Goal: Task Accomplishment & Management: Complete application form

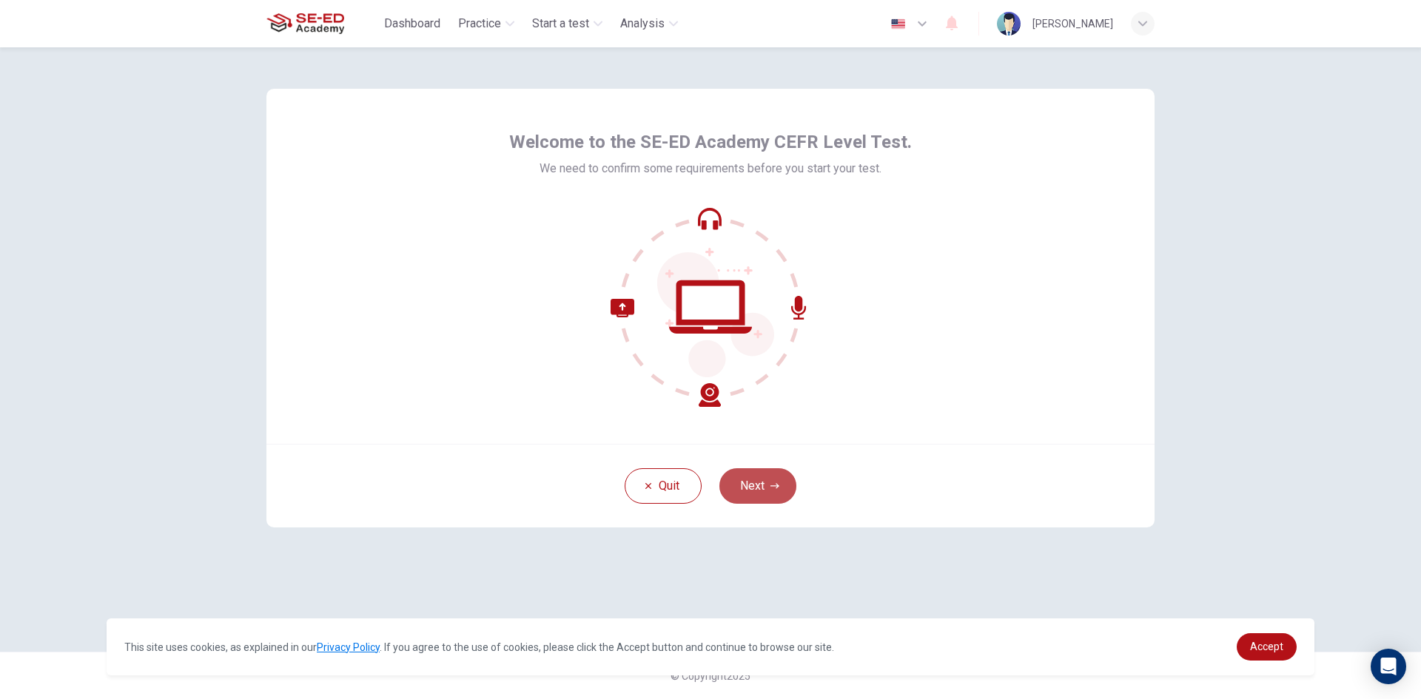
click at [745, 482] on button "Next" at bounding box center [757, 487] width 77 height 36
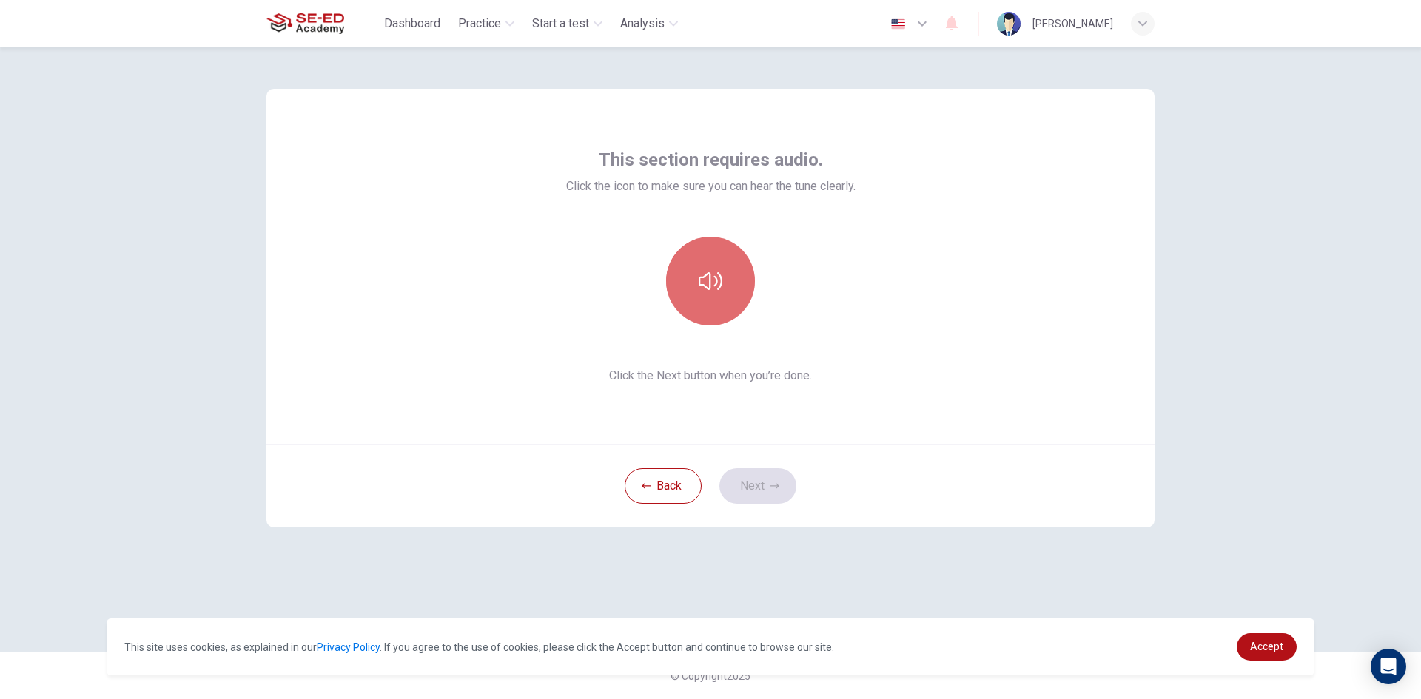
click at [718, 278] on icon "button" at bounding box center [711, 281] width 24 height 24
click at [759, 484] on button "Next" at bounding box center [757, 487] width 77 height 36
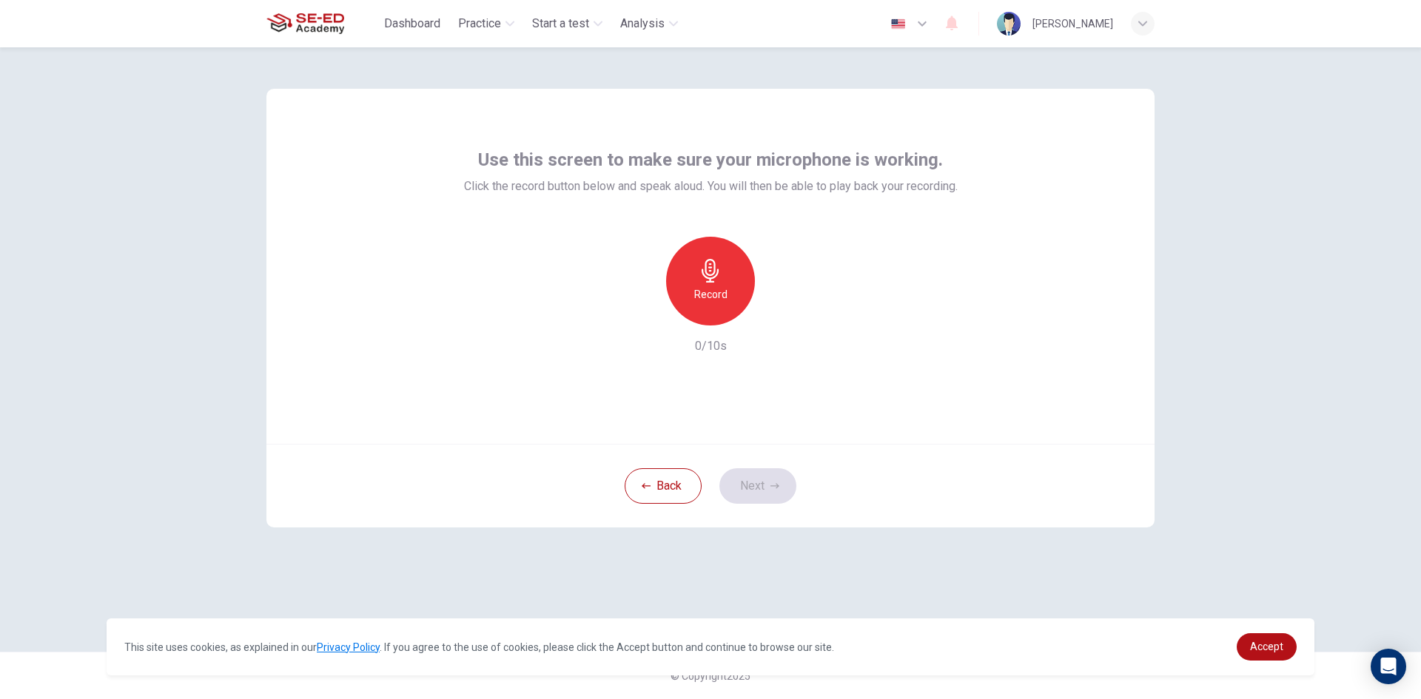
click at [708, 280] on icon "button" at bounding box center [711, 271] width 24 height 24
click at [701, 267] on icon "button" at bounding box center [711, 271] width 24 height 24
click at [779, 312] on icon "button" at bounding box center [779, 313] width 7 height 9
click at [764, 481] on button "Next" at bounding box center [757, 487] width 77 height 36
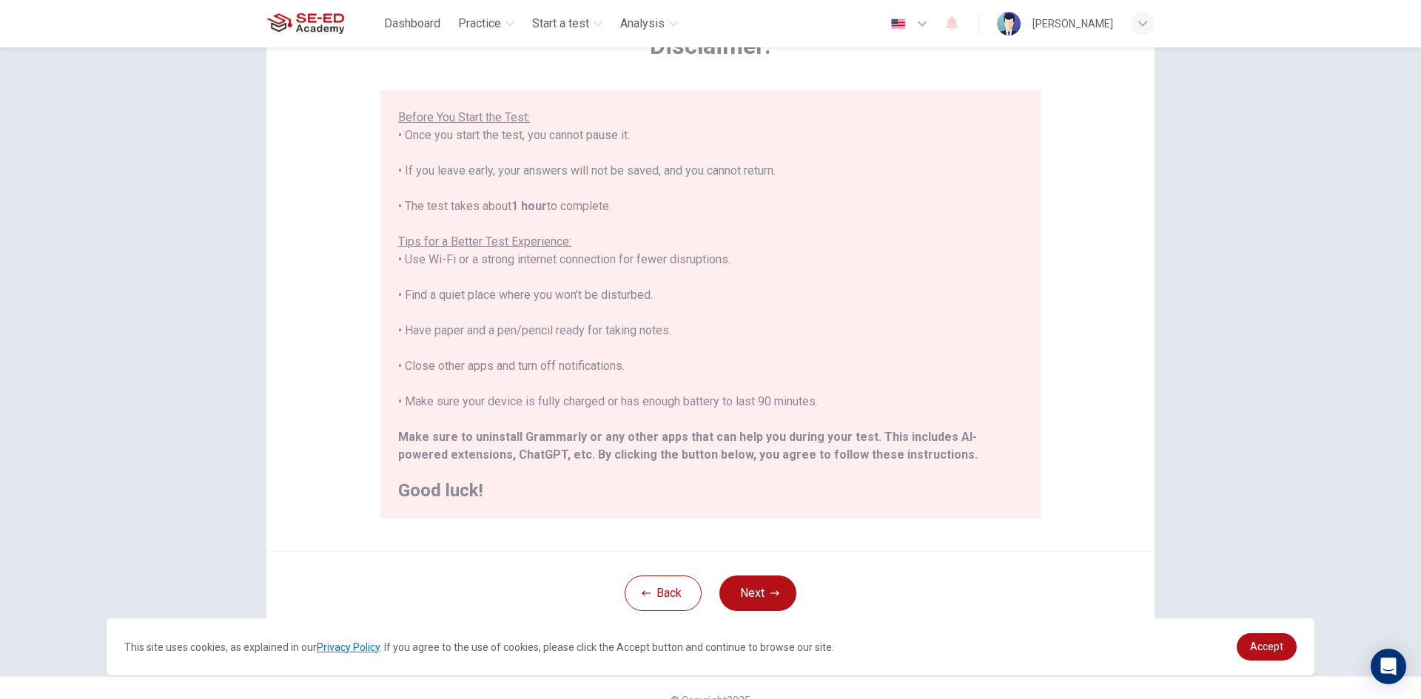
scroll to position [124, 0]
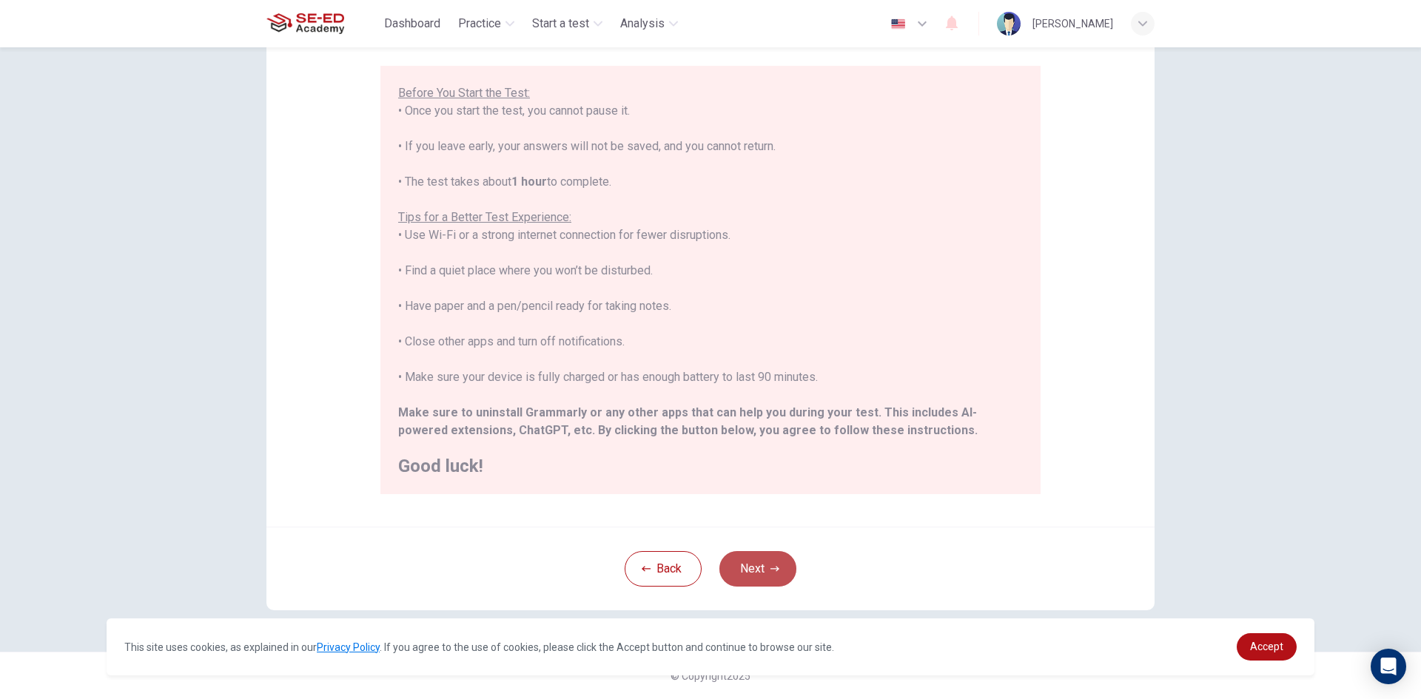
click at [753, 568] on button "Next" at bounding box center [757, 569] width 77 height 36
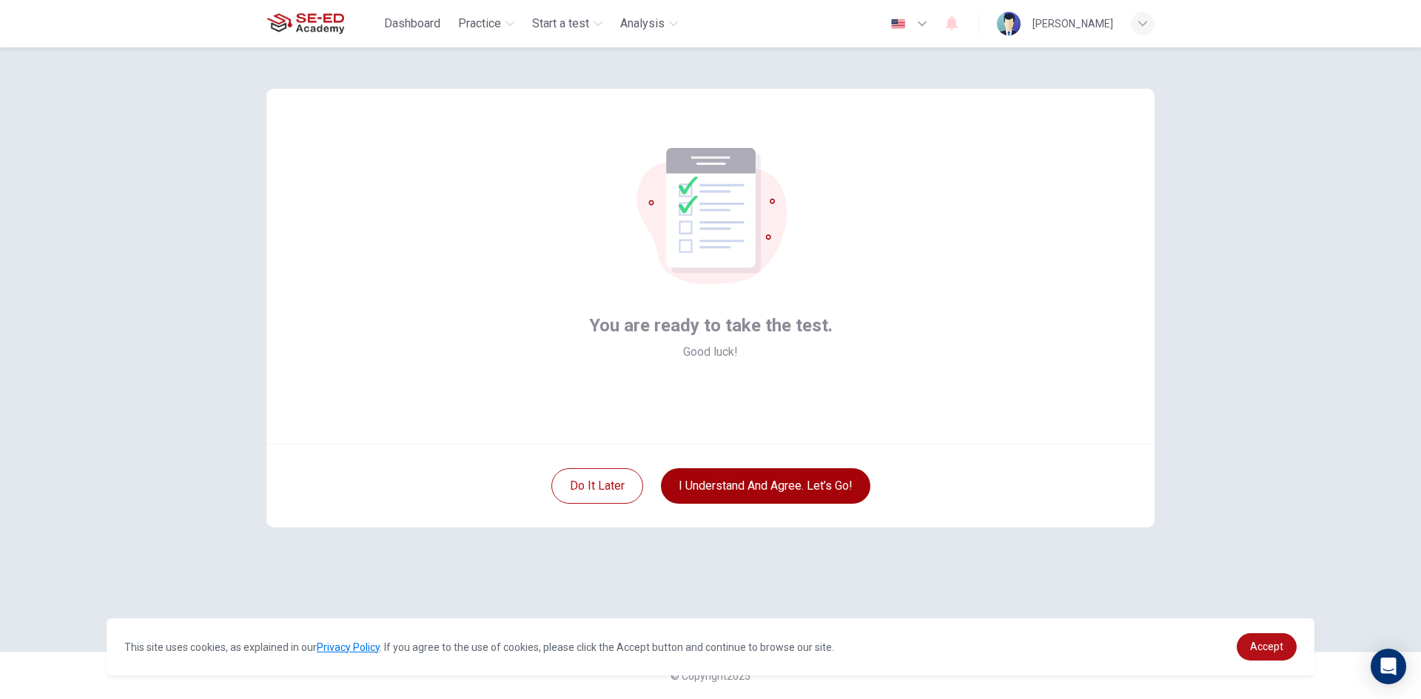
scroll to position [0, 0]
click at [752, 484] on button "I understand and agree. Let’s go!" at bounding box center [765, 487] width 209 height 36
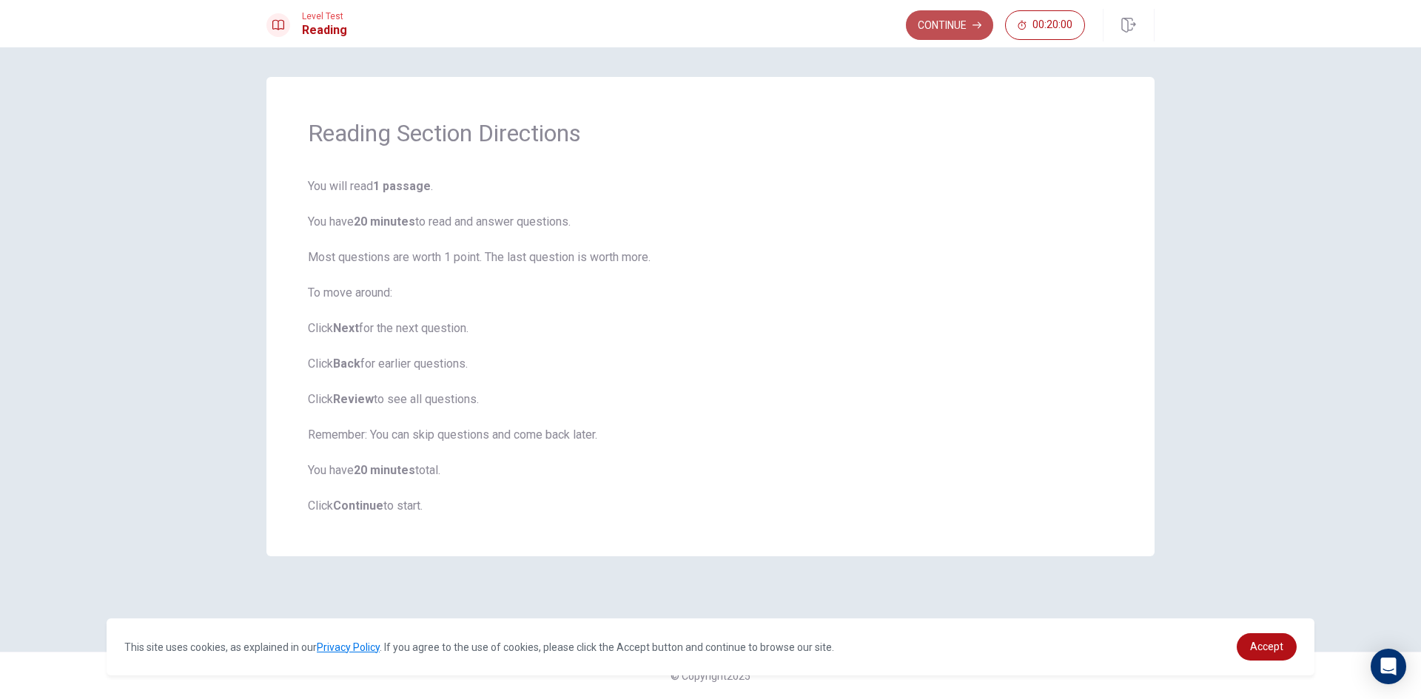
click at [949, 19] on button "Continue" at bounding box center [949, 25] width 87 height 30
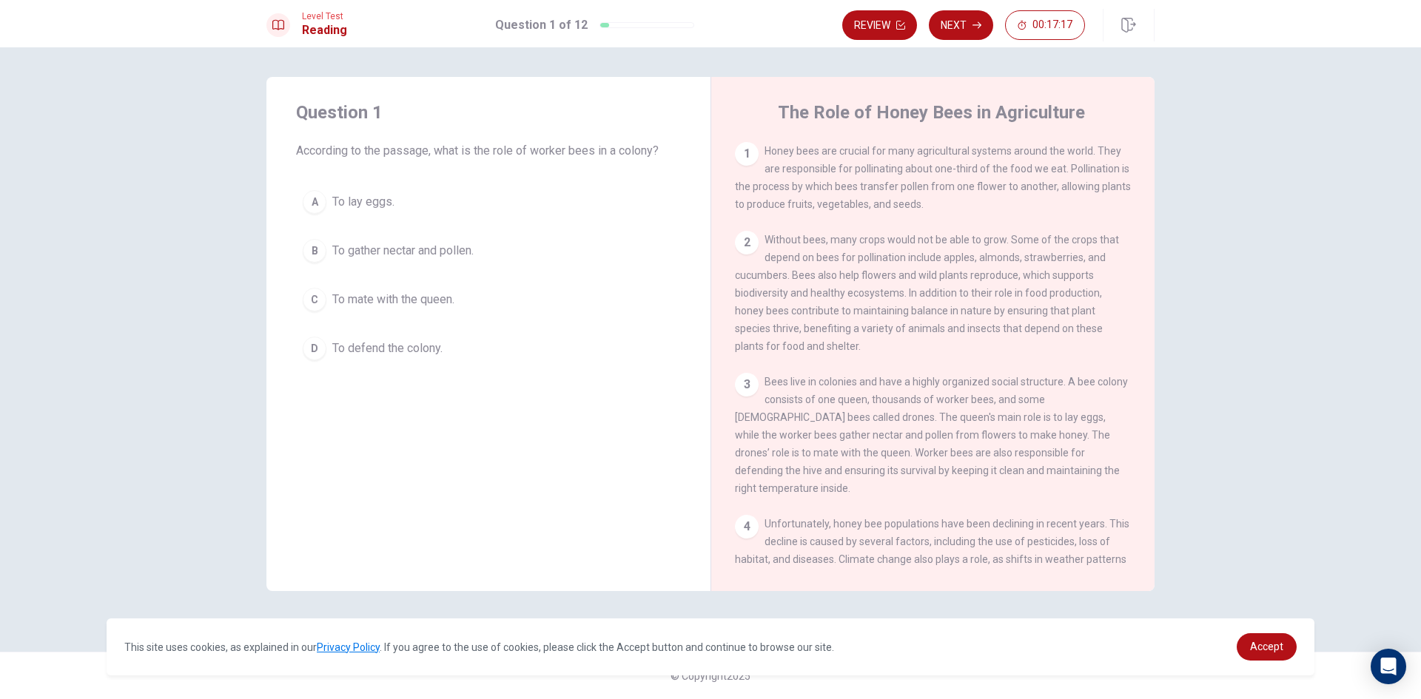
click at [316, 252] on div "B" at bounding box center [315, 251] width 24 height 24
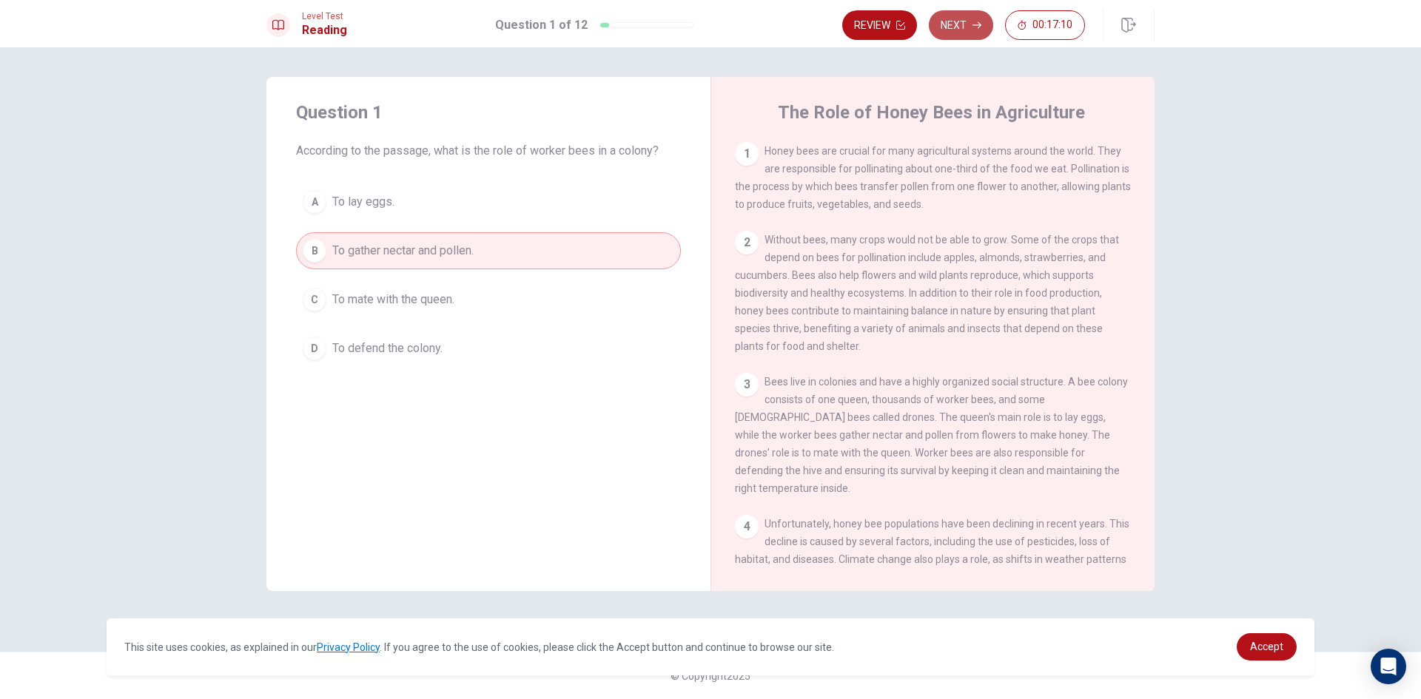
click at [959, 21] on button "Next" at bounding box center [961, 25] width 64 height 30
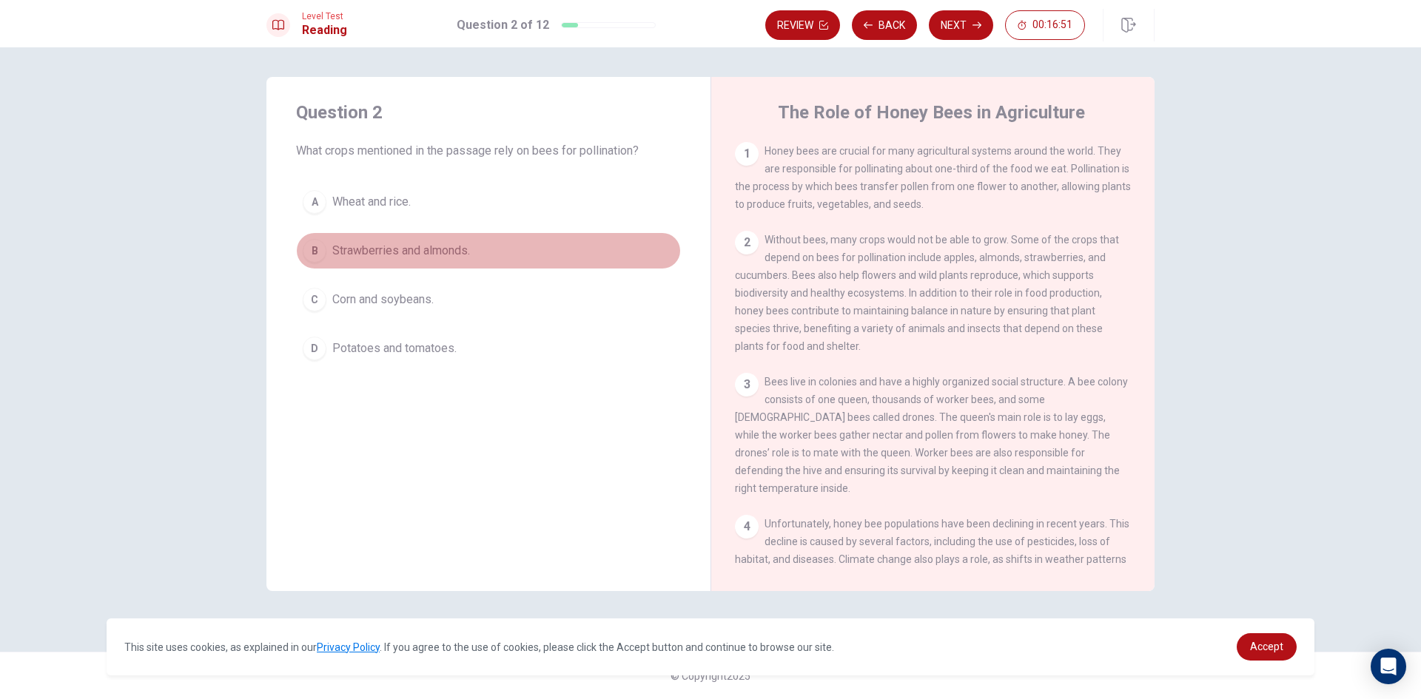
click at [312, 249] on div "B" at bounding box center [315, 251] width 24 height 24
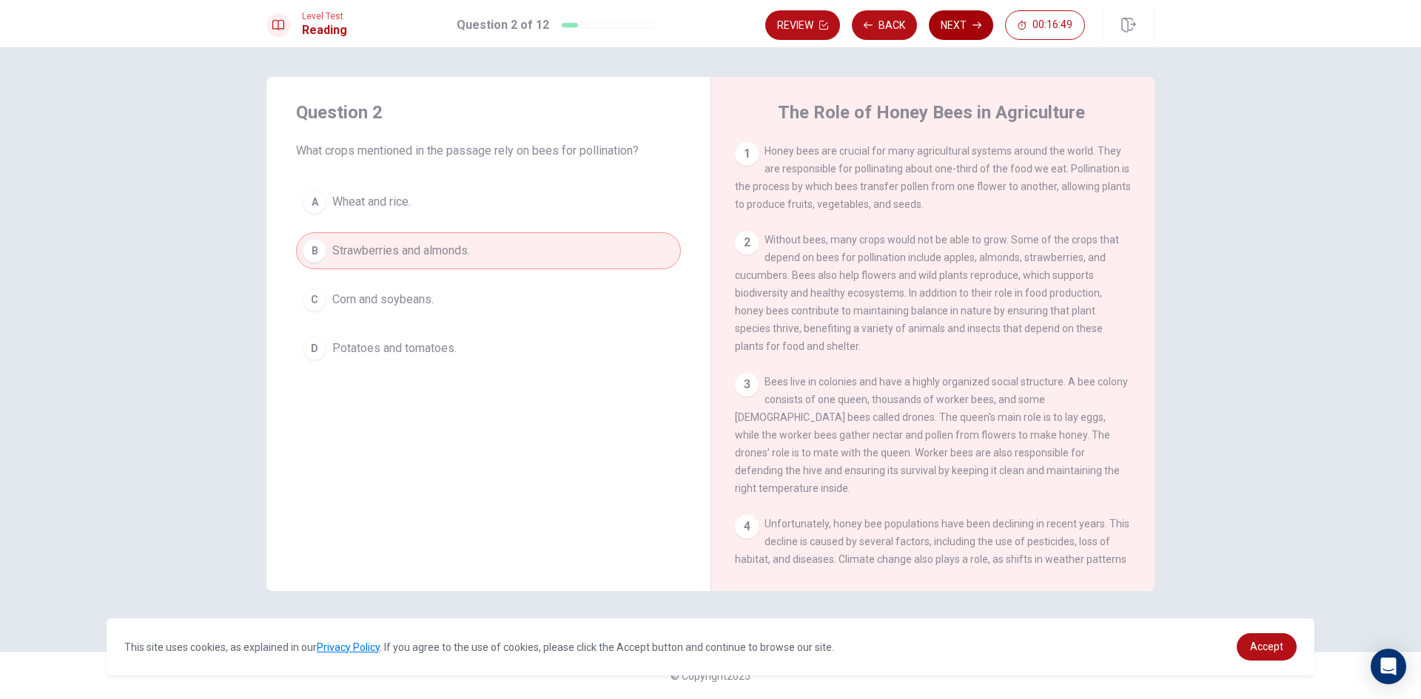
click at [953, 16] on button "Next" at bounding box center [961, 25] width 64 height 30
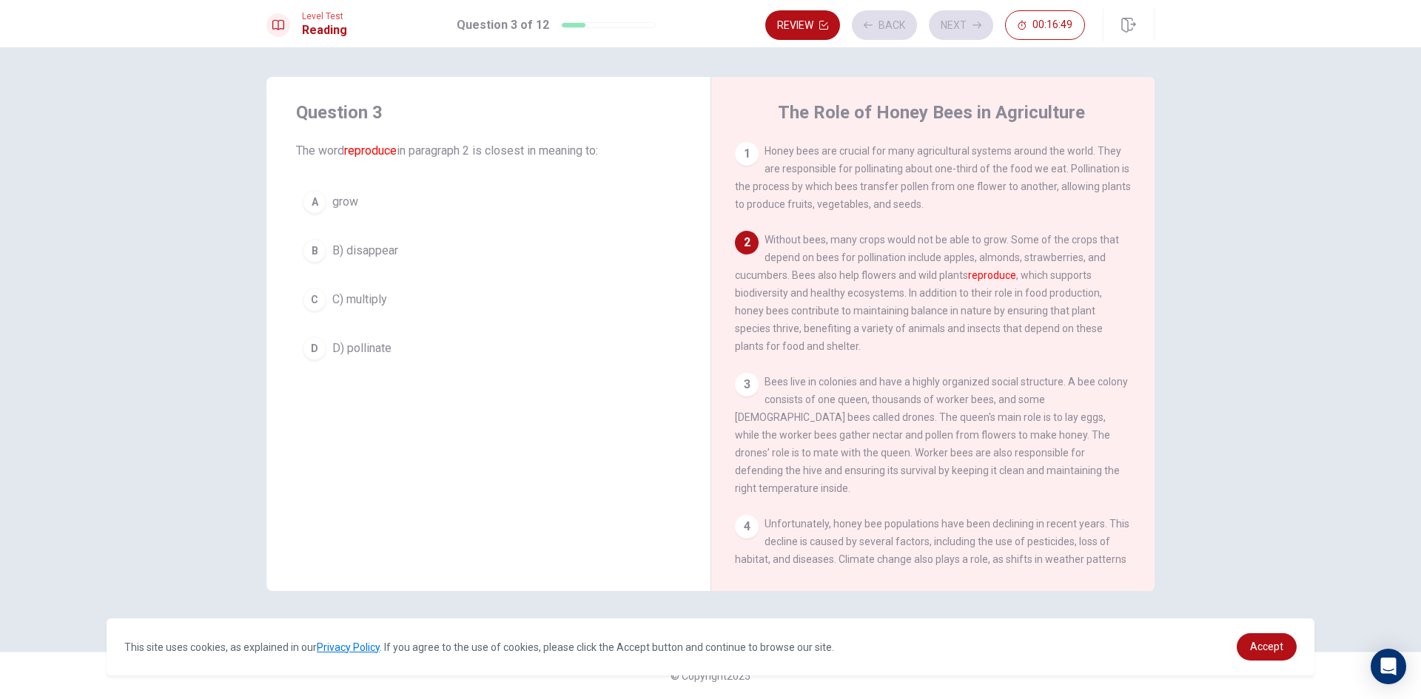
scroll to position [92, 0]
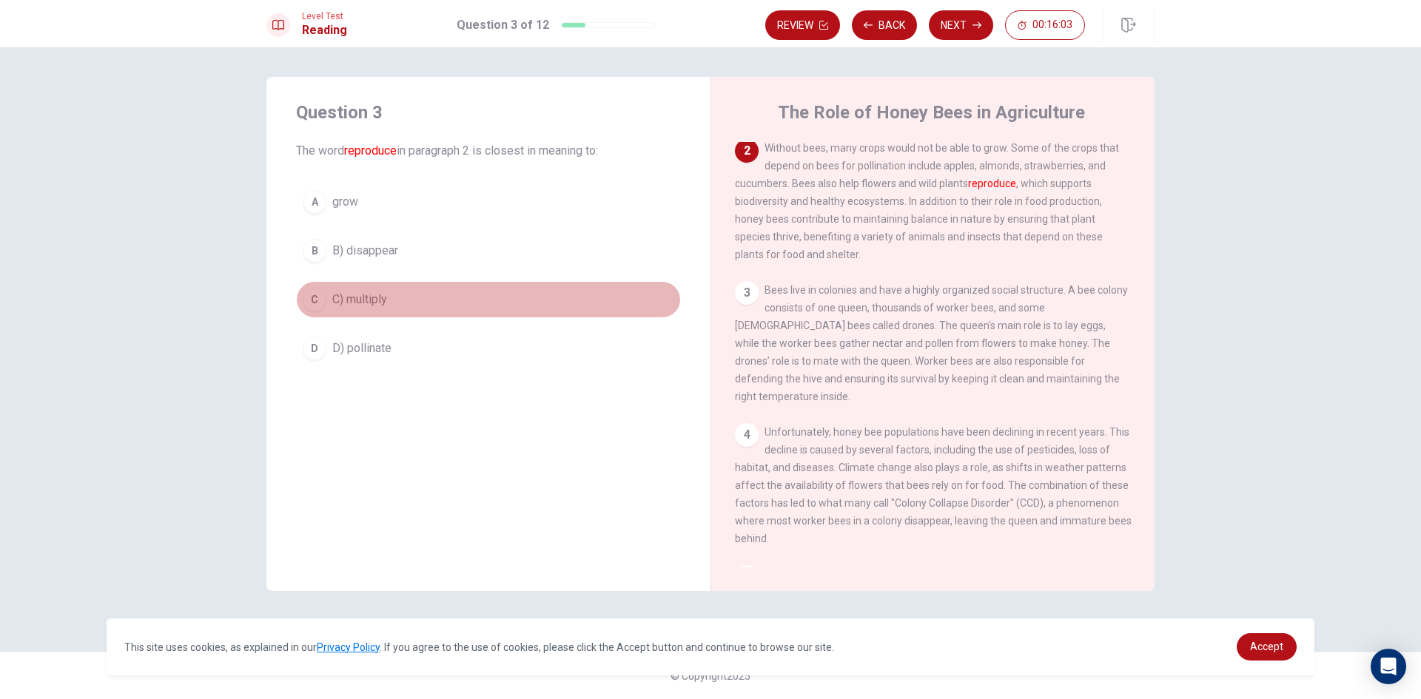
click at [312, 296] on div "C" at bounding box center [315, 300] width 24 height 24
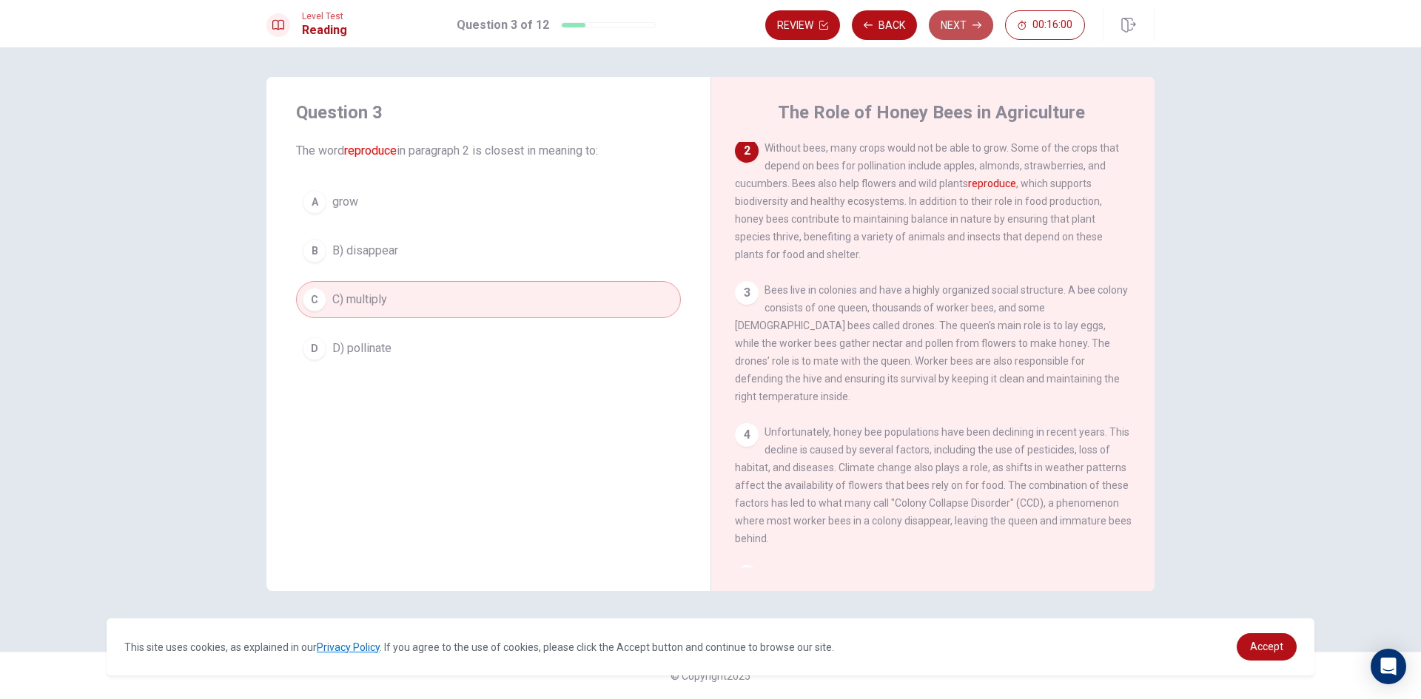
click at [963, 19] on button "Next" at bounding box center [961, 25] width 64 height 30
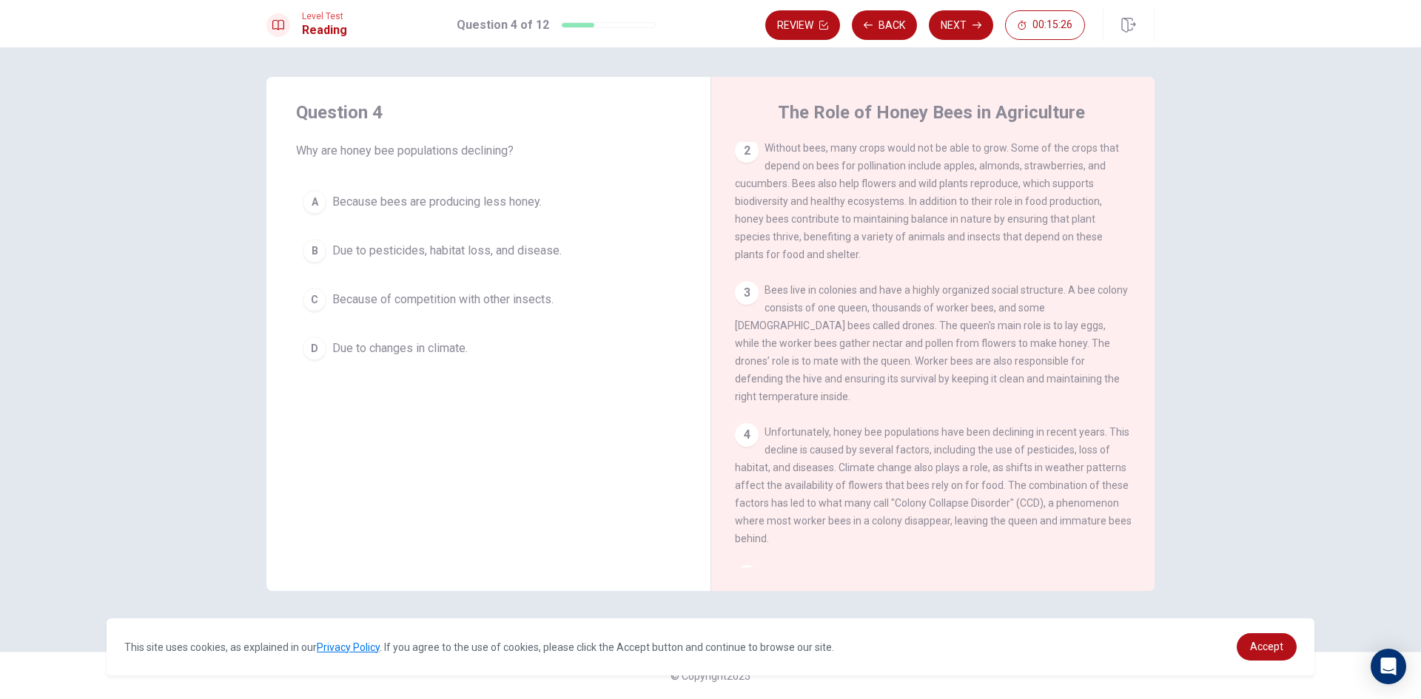
click at [315, 248] on div "B" at bounding box center [315, 251] width 24 height 24
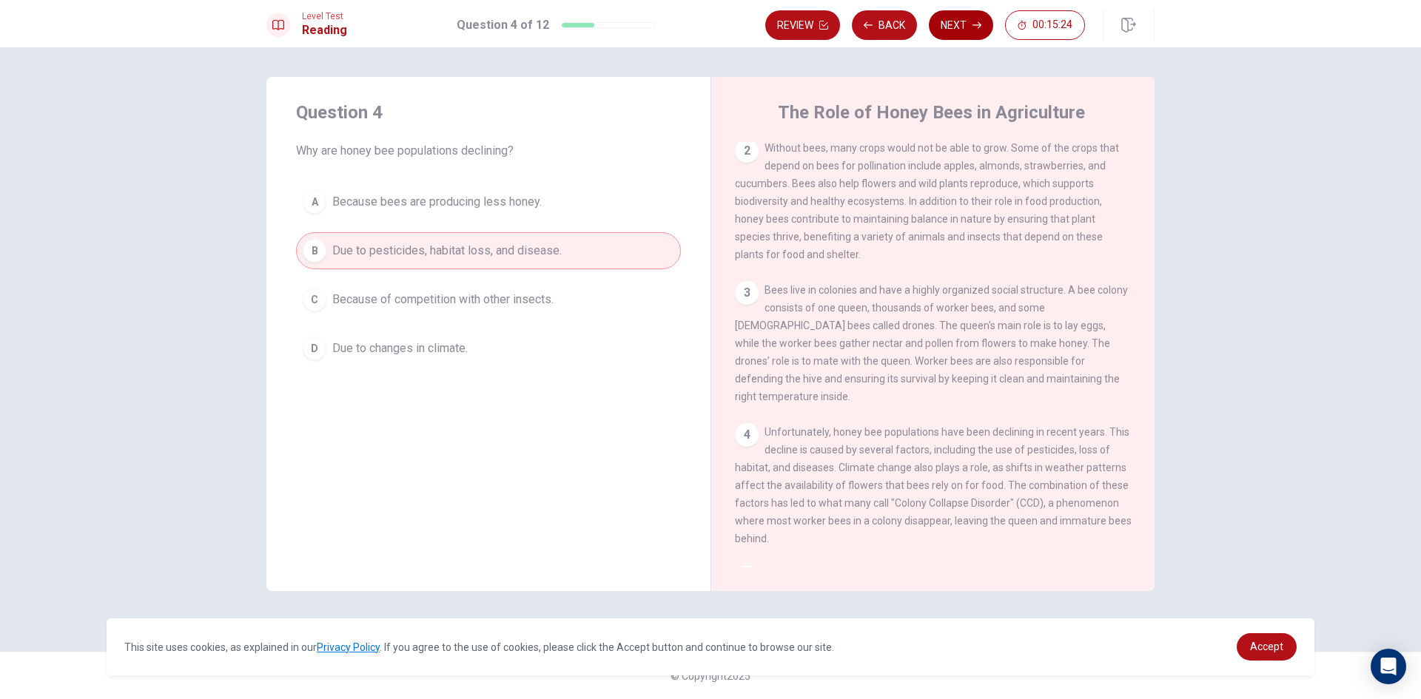
click at [958, 27] on button "Next" at bounding box center [961, 25] width 64 height 30
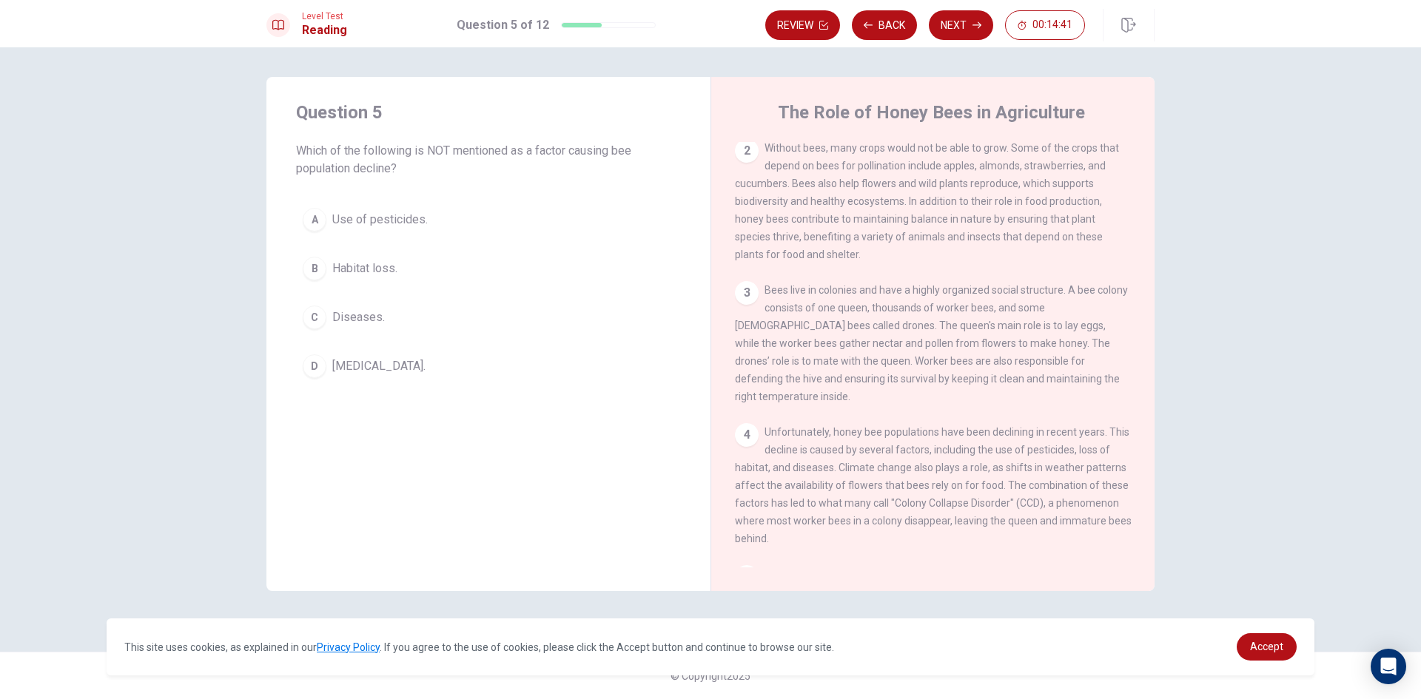
click at [315, 220] on div "A" at bounding box center [315, 220] width 24 height 24
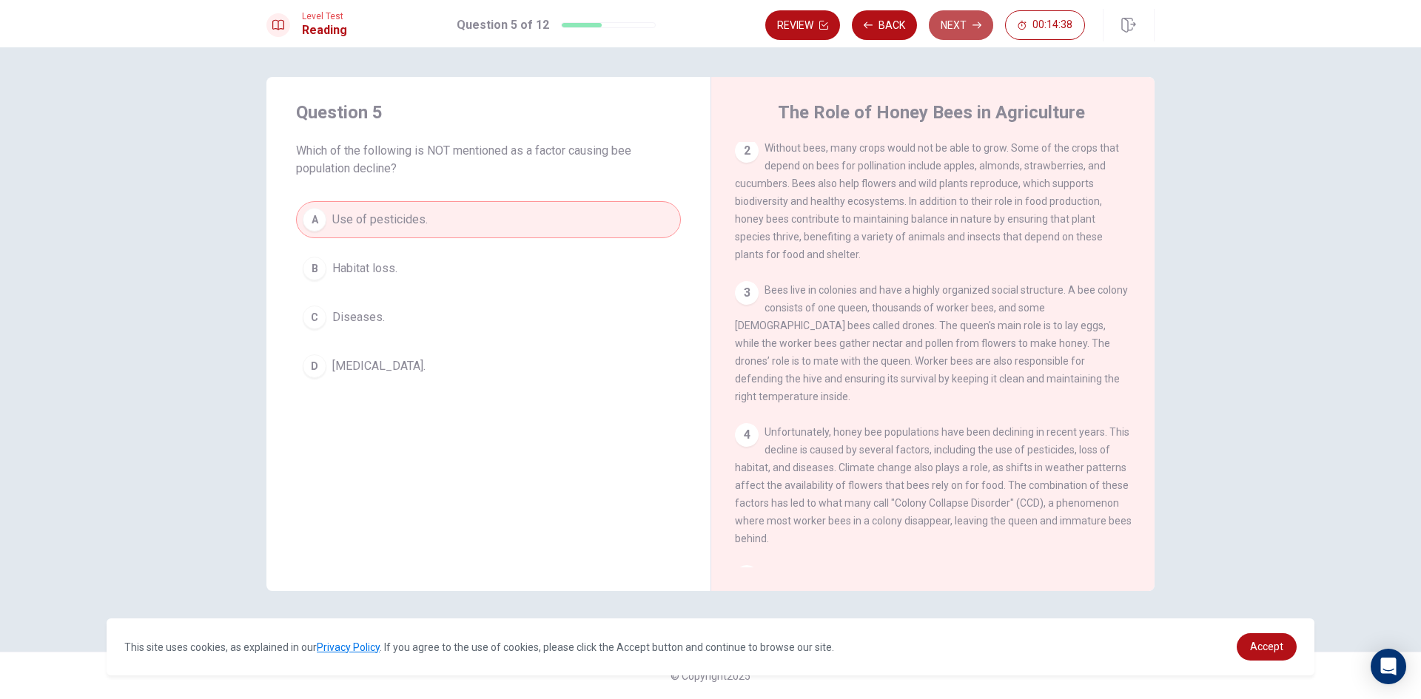
click at [949, 21] on button "Next" at bounding box center [961, 25] width 64 height 30
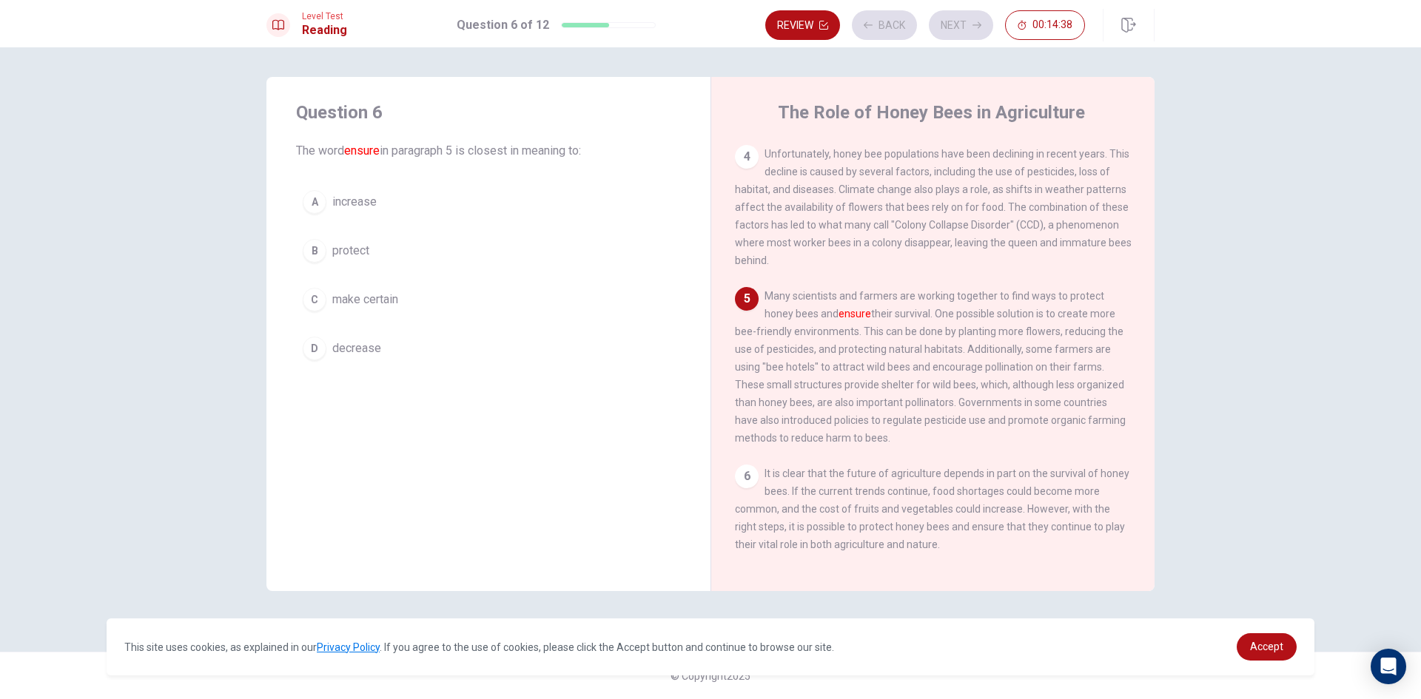
scroll to position [384, 0]
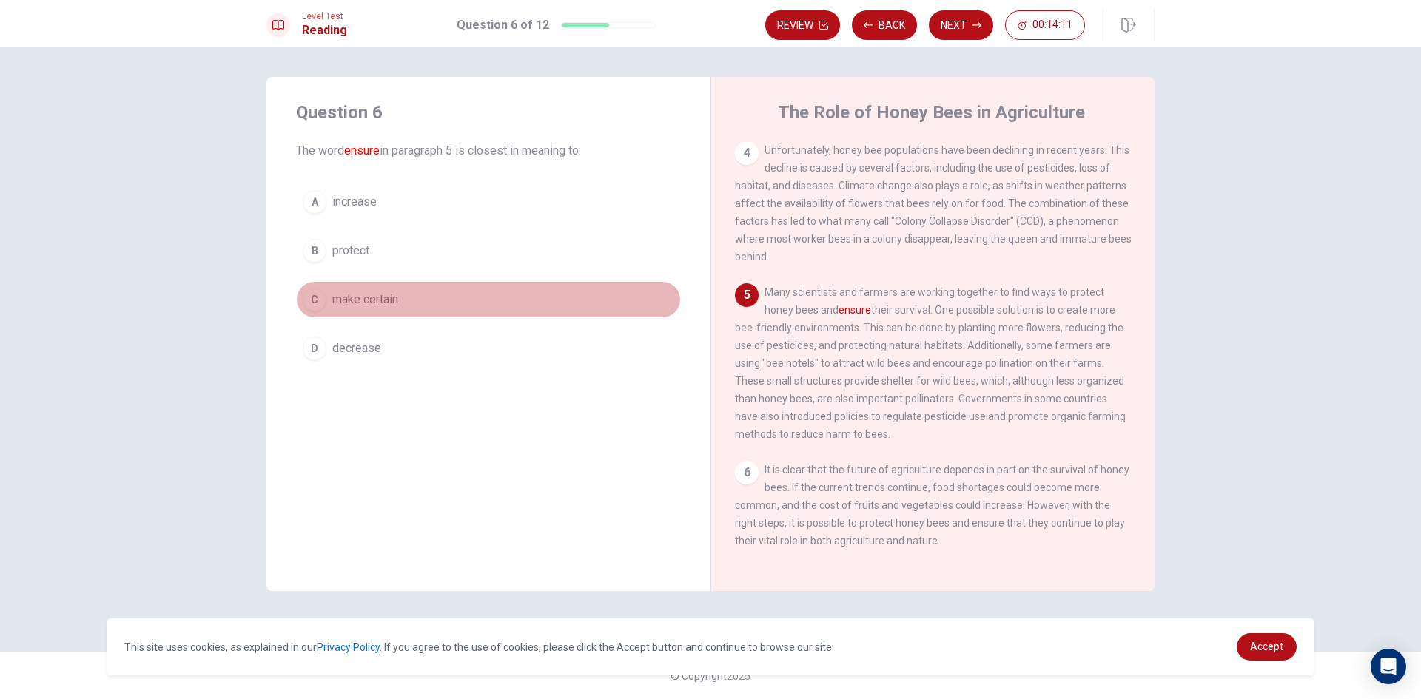
click at [312, 299] on div "C" at bounding box center [315, 300] width 24 height 24
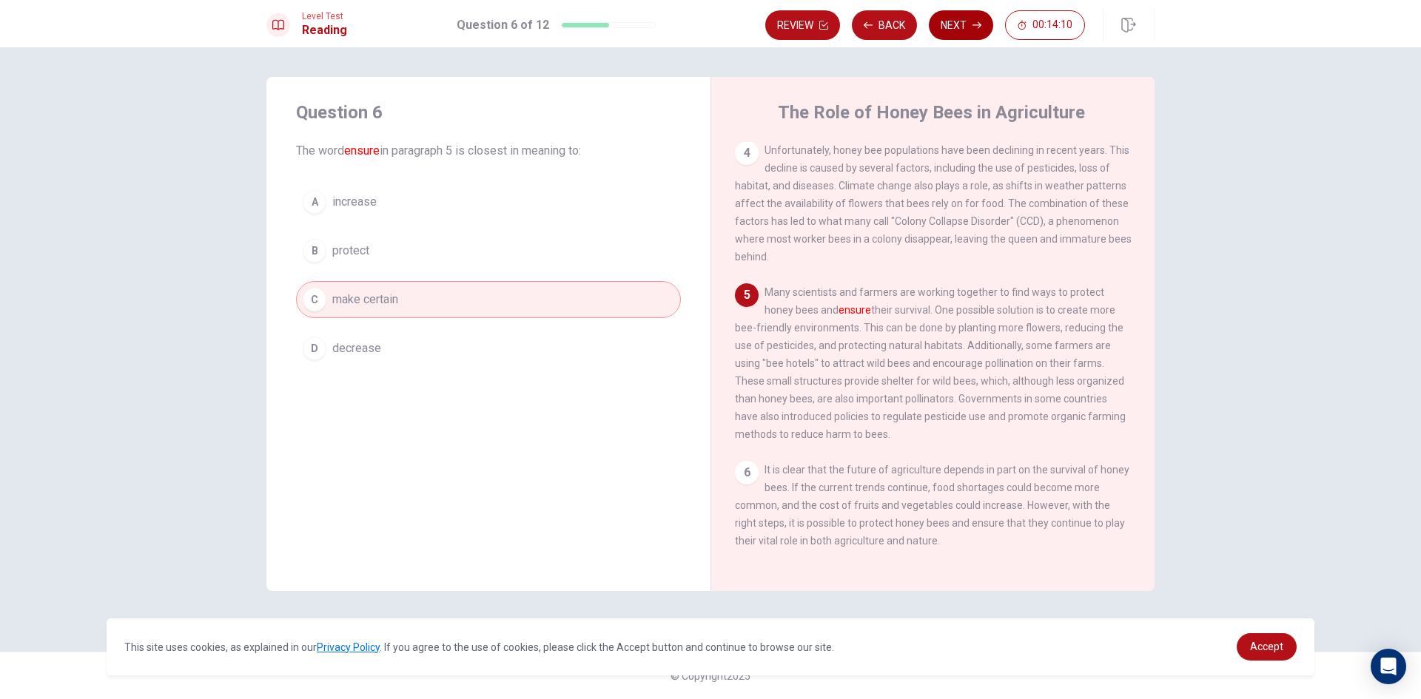
click at [967, 16] on button "Next" at bounding box center [961, 25] width 64 height 30
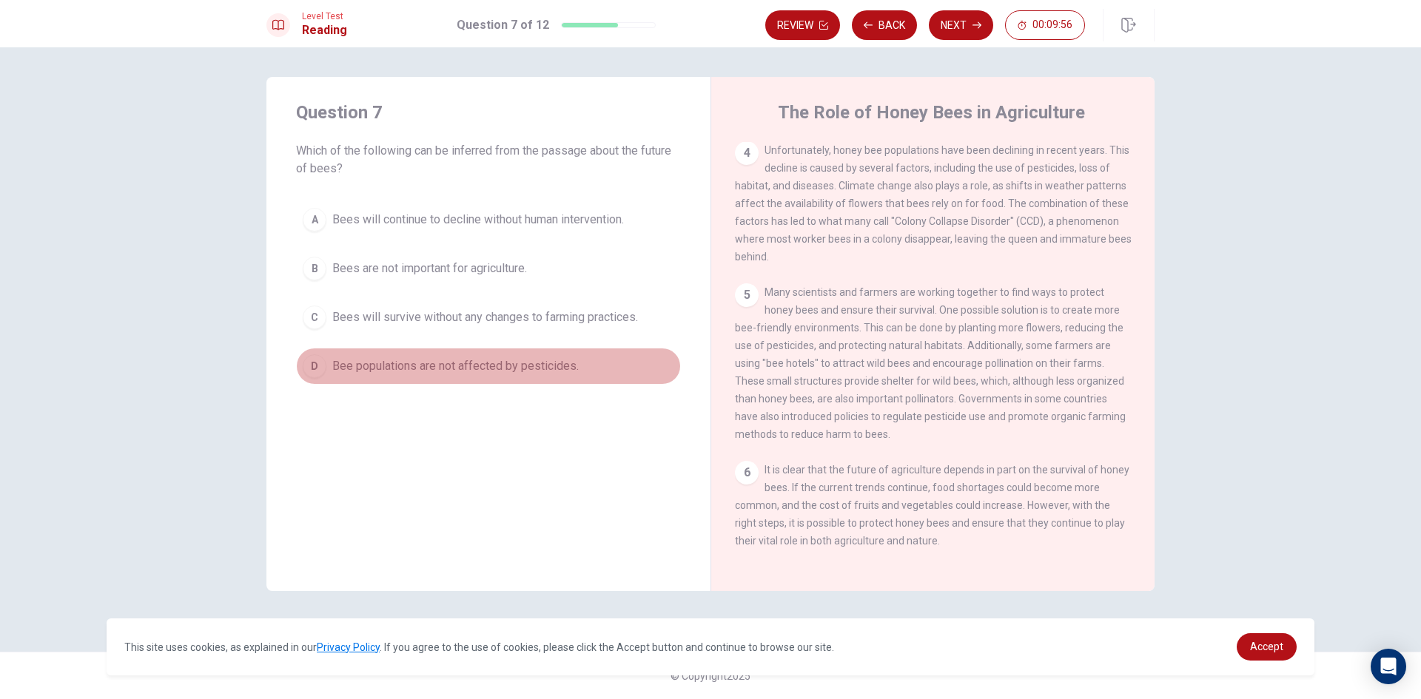
click at [318, 369] on div "D" at bounding box center [315, 367] width 24 height 24
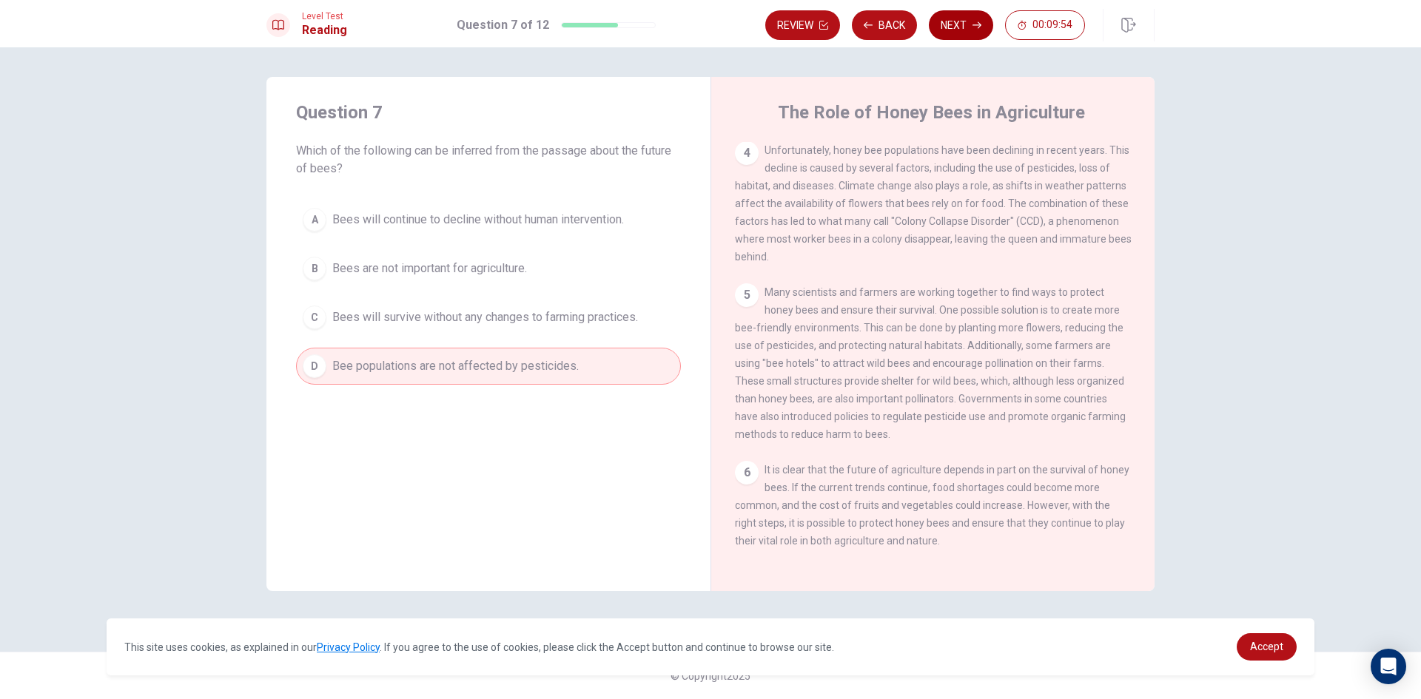
click at [960, 21] on button "Next" at bounding box center [961, 25] width 64 height 30
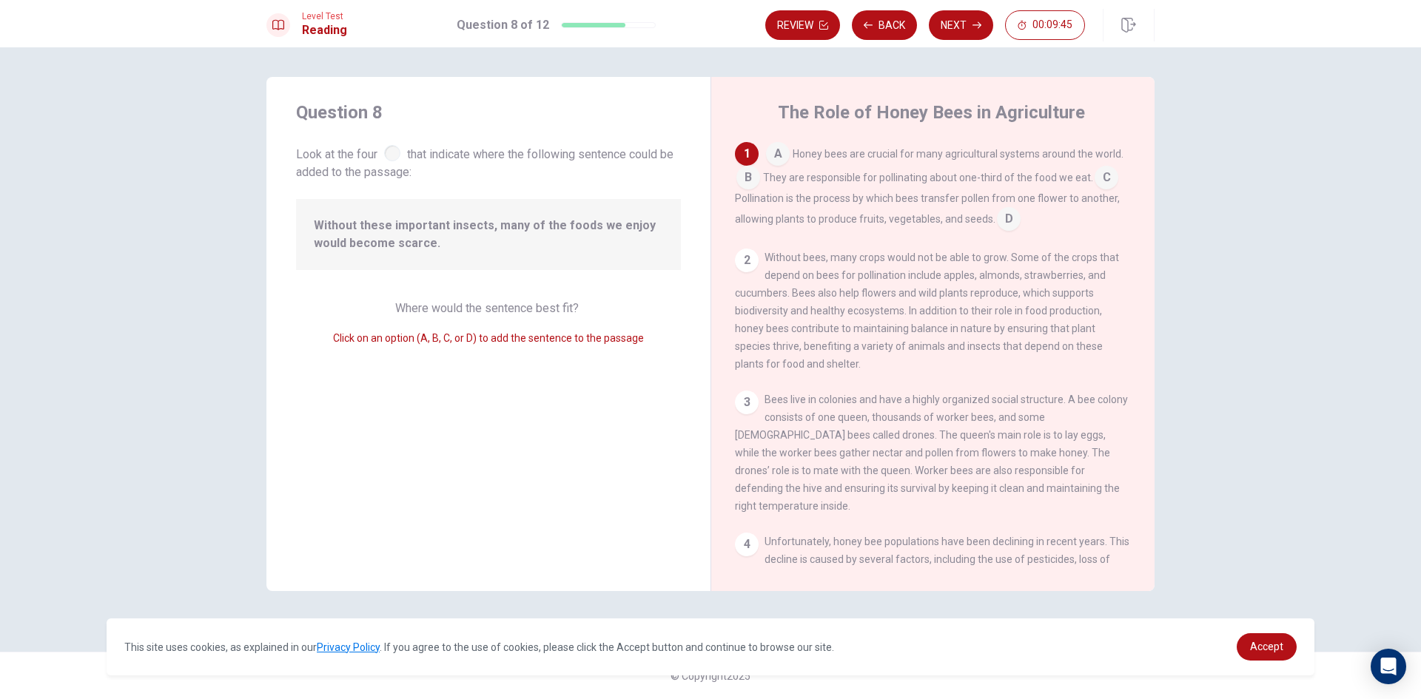
click at [551, 309] on span "Where would the sentence best fit?" at bounding box center [488, 308] width 187 height 14
click at [1106, 175] on input at bounding box center [1107, 179] width 24 height 24
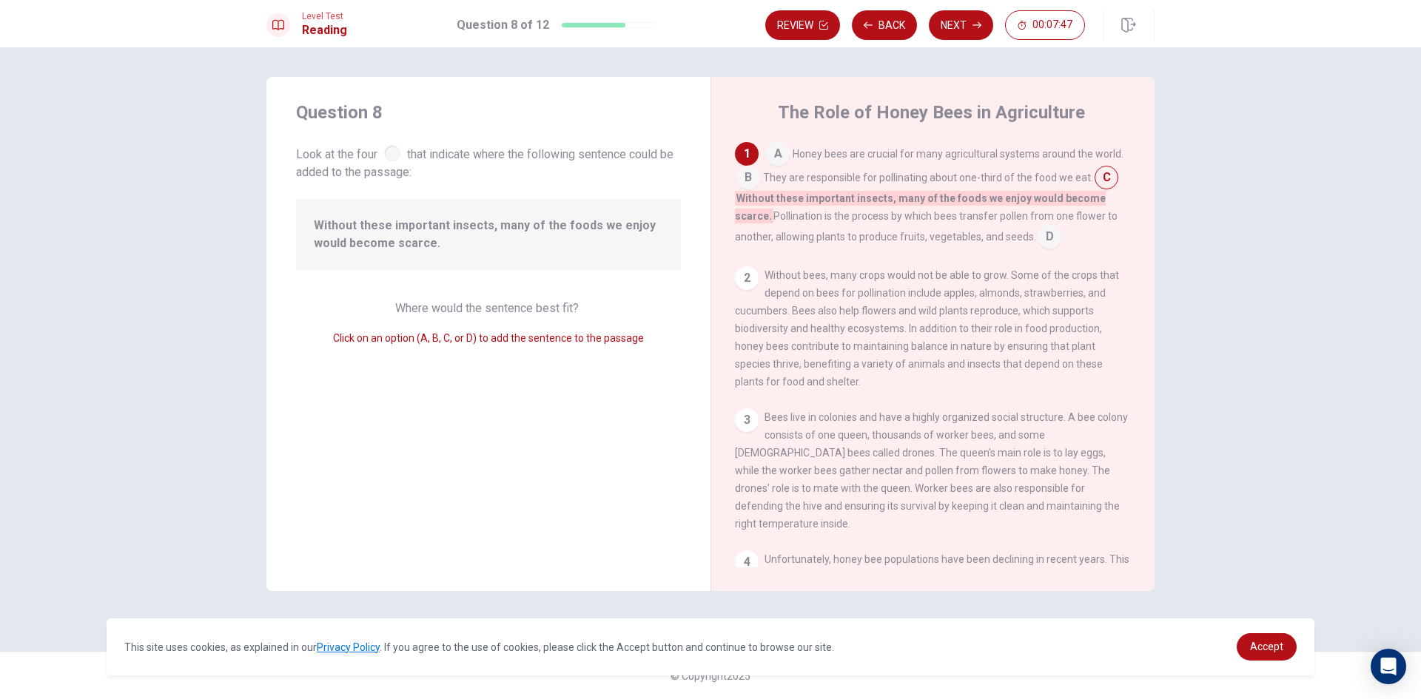
click at [1044, 235] on input at bounding box center [1050, 238] width 24 height 24
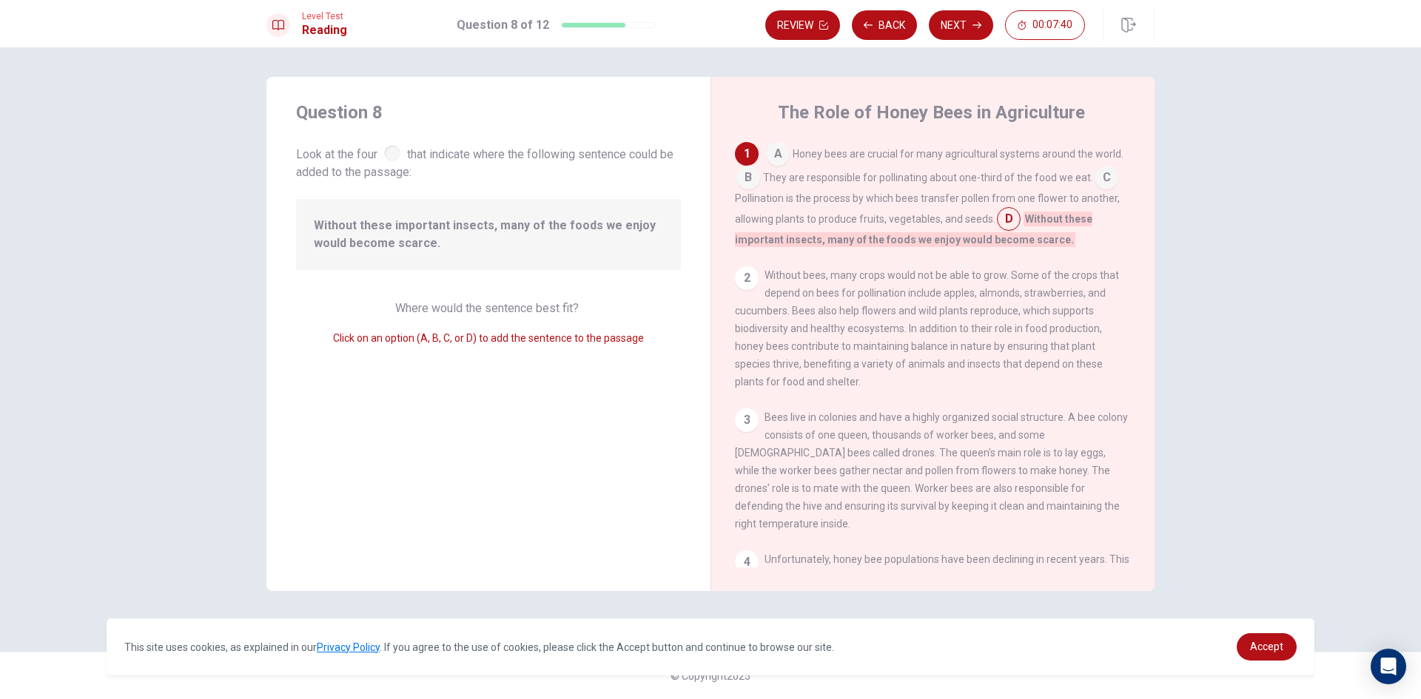
click at [749, 175] on input at bounding box center [748, 179] width 24 height 24
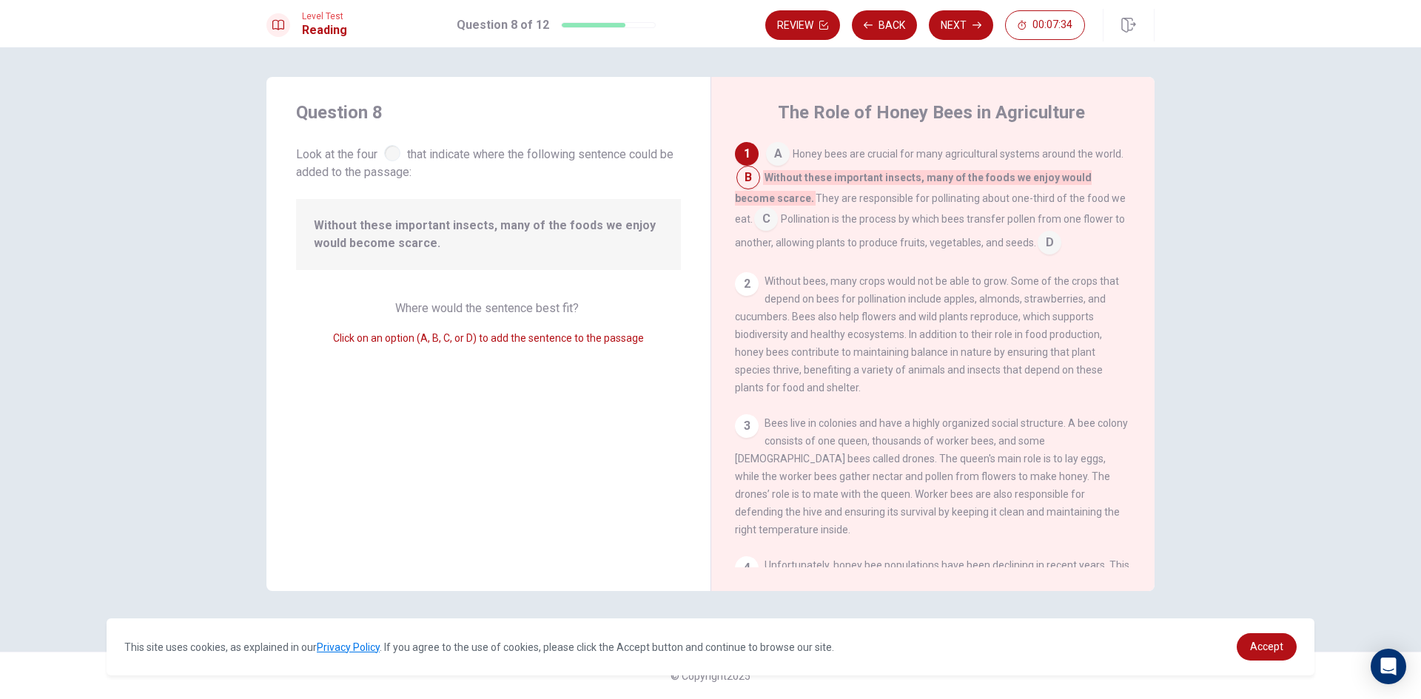
click at [780, 147] on input at bounding box center [778, 156] width 24 height 24
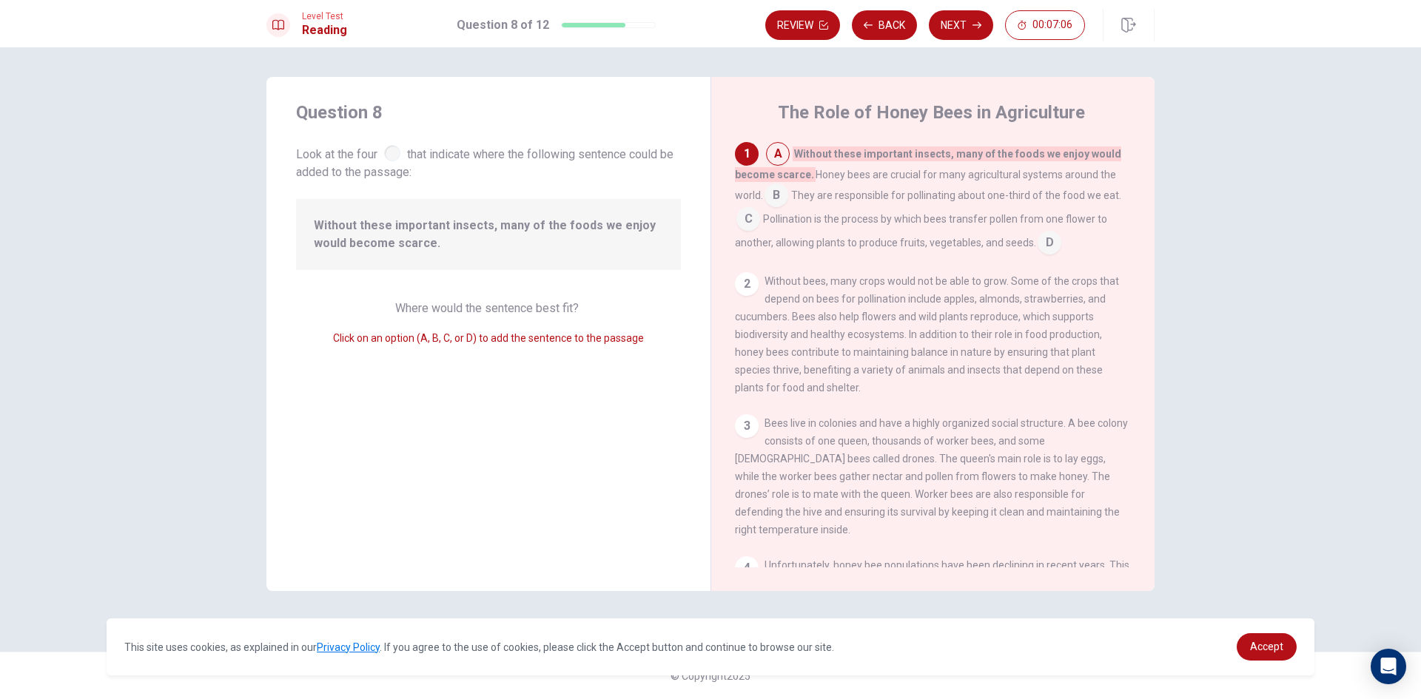
click at [777, 195] on input at bounding box center [777, 197] width 24 height 24
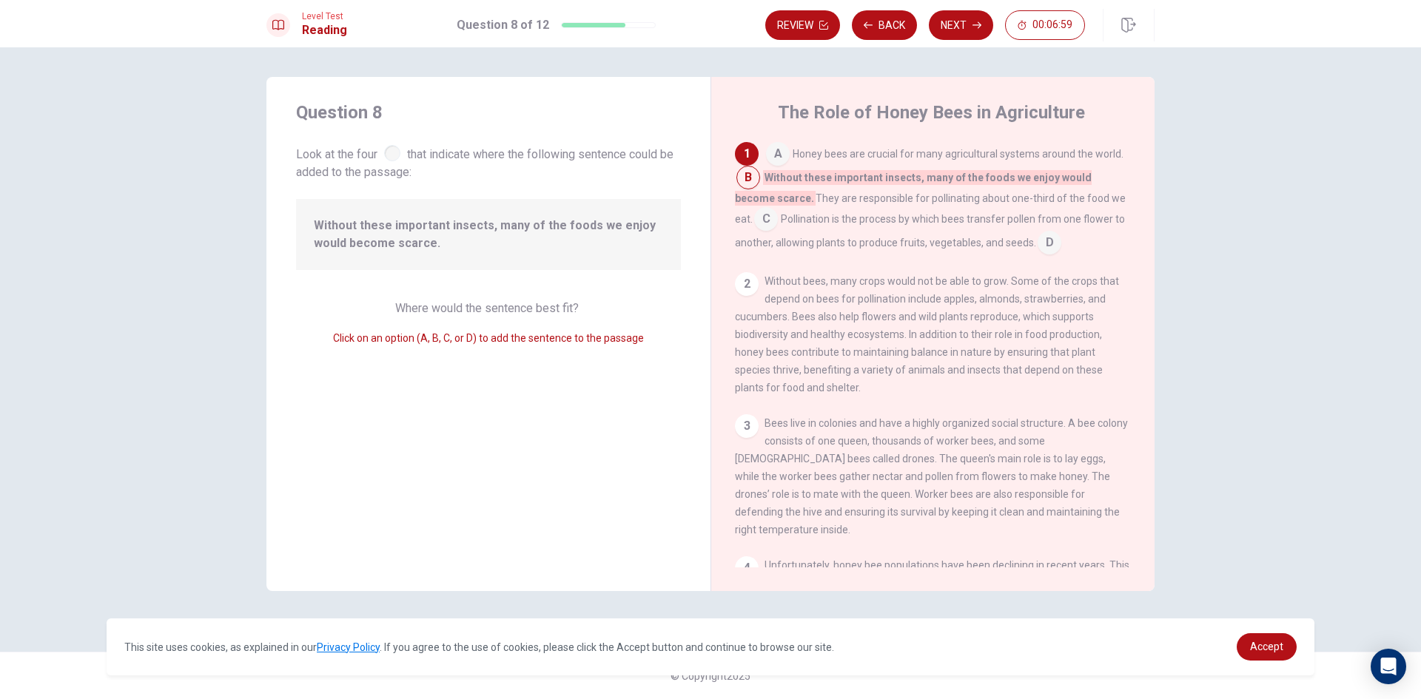
click at [778, 209] on input at bounding box center [766, 221] width 24 height 24
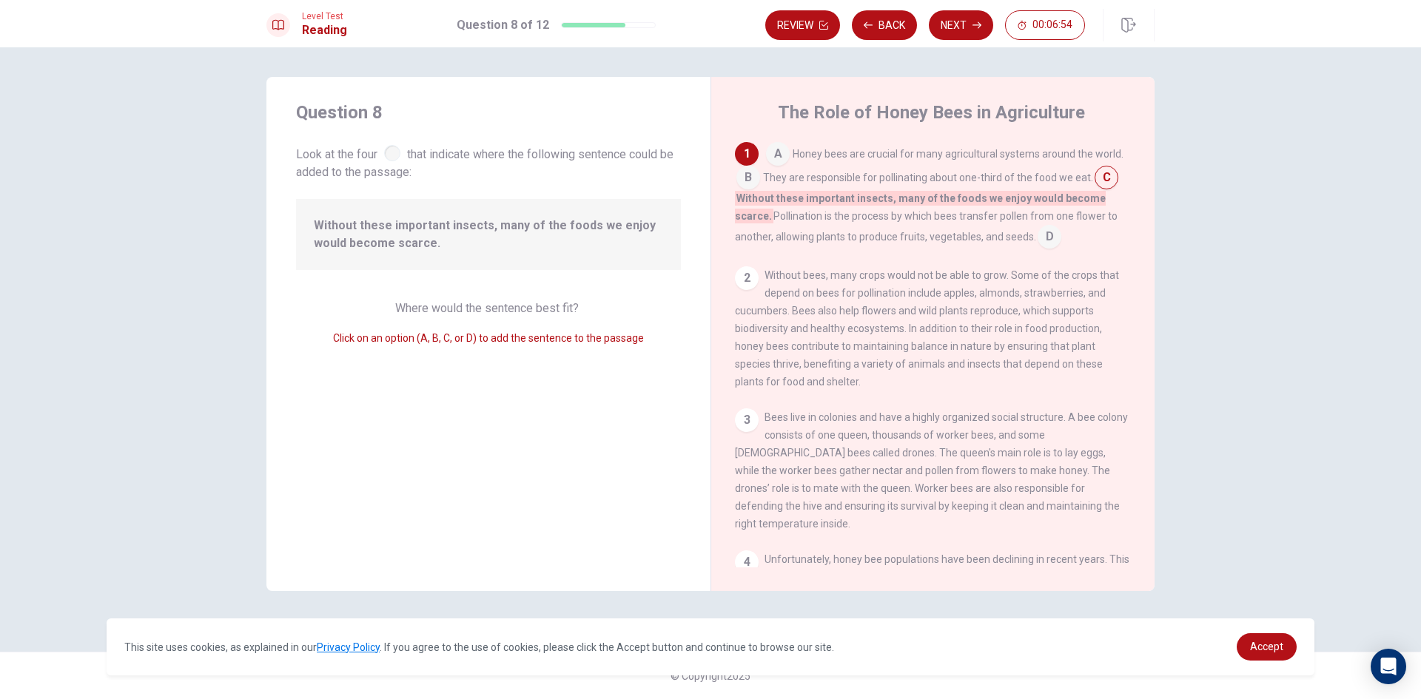
click at [769, 145] on input at bounding box center [778, 156] width 24 height 24
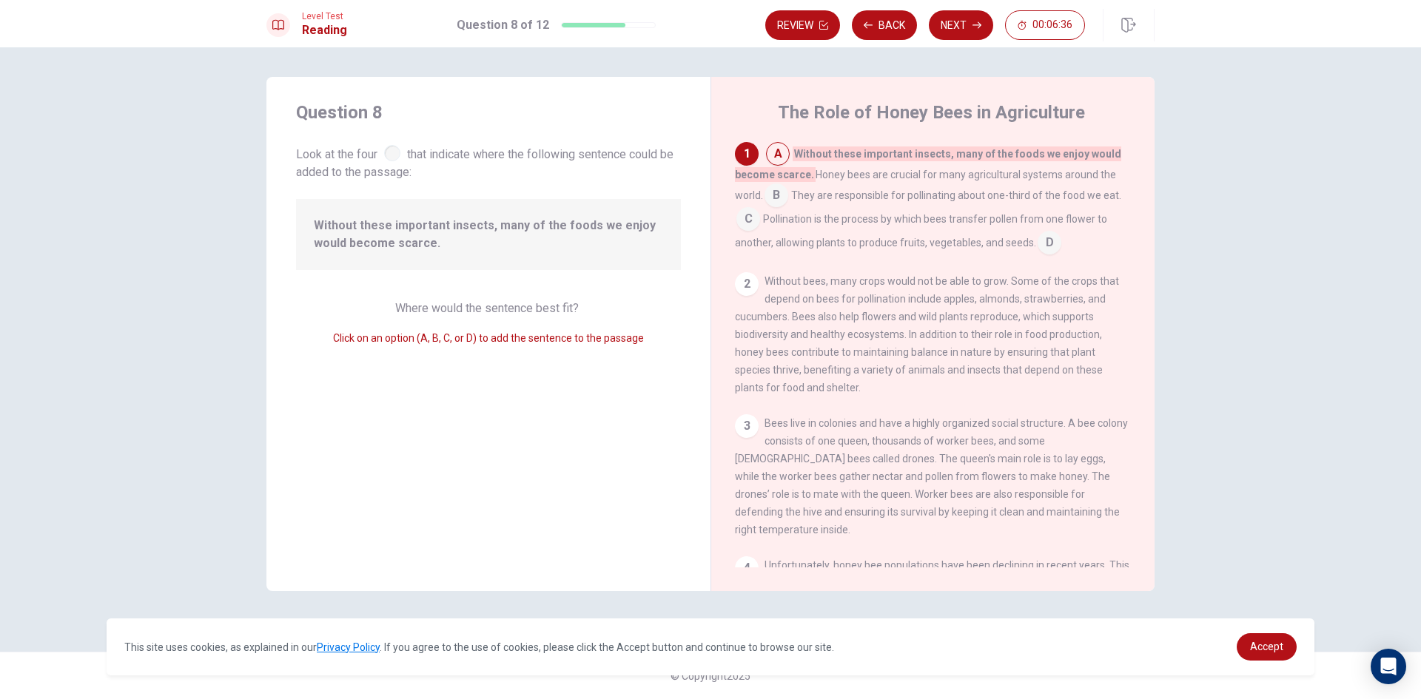
click at [777, 195] on input at bounding box center [777, 197] width 24 height 24
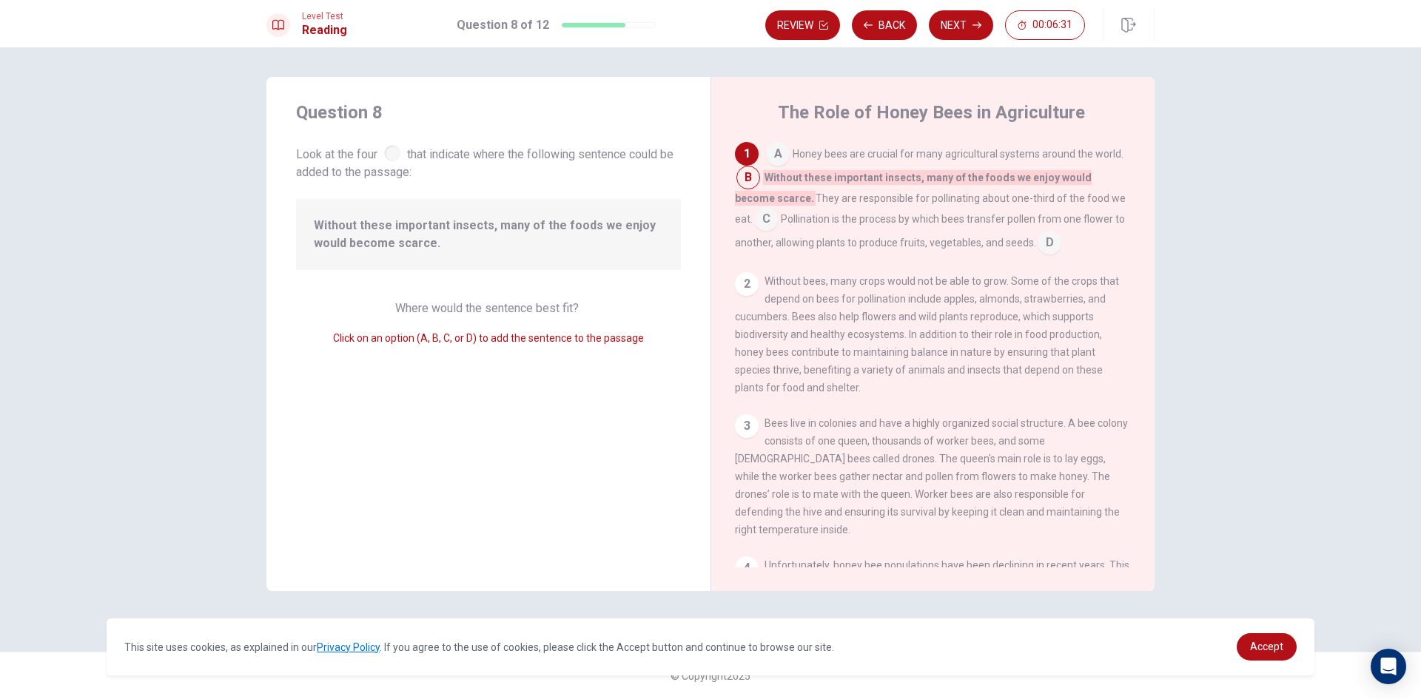
click at [778, 209] on input at bounding box center [766, 221] width 24 height 24
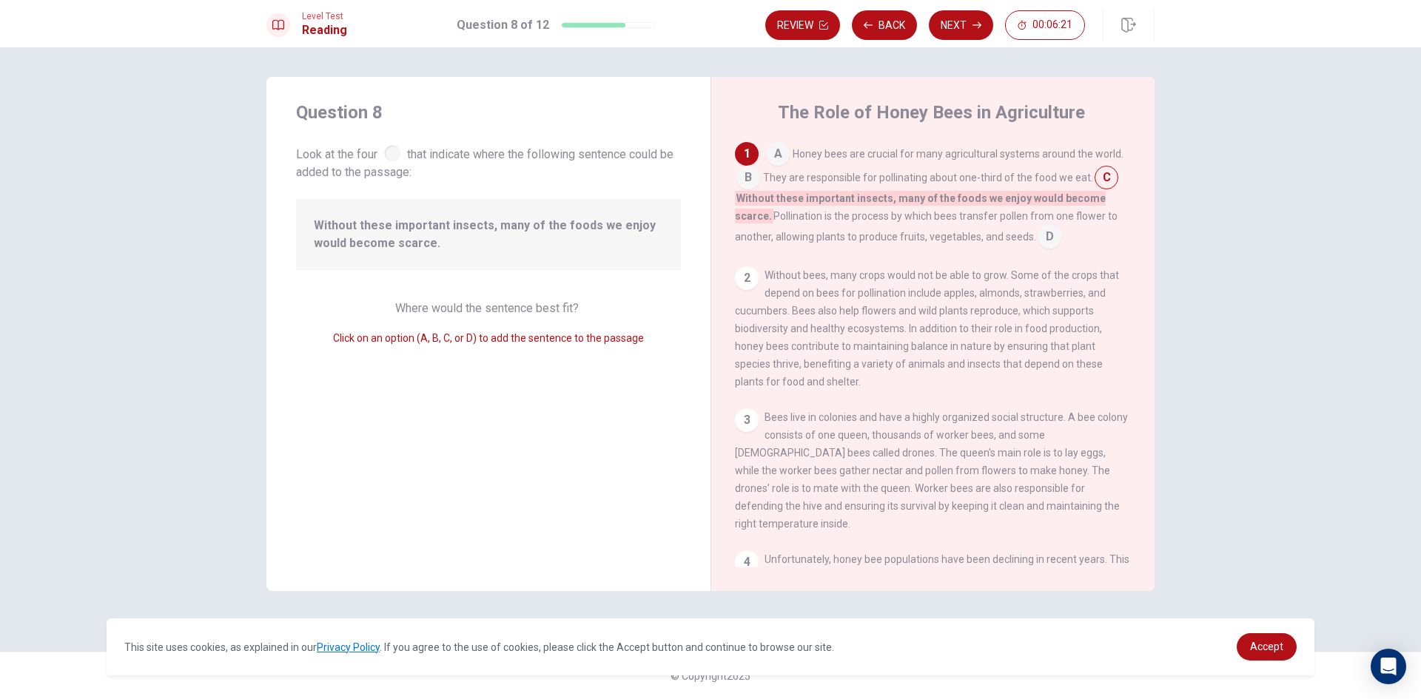
click at [1102, 175] on input at bounding box center [1107, 179] width 24 height 24
click at [970, 17] on button "Next" at bounding box center [961, 25] width 64 height 30
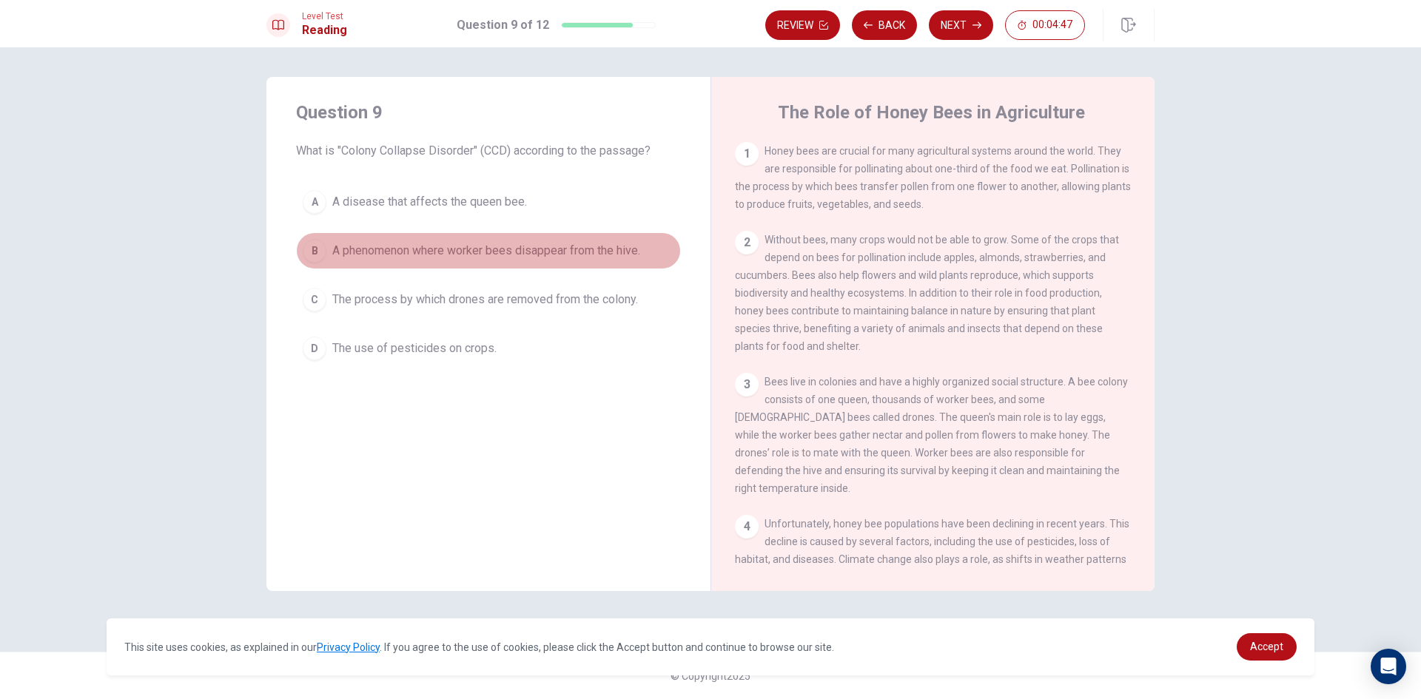
click at [315, 243] on div "B" at bounding box center [315, 251] width 24 height 24
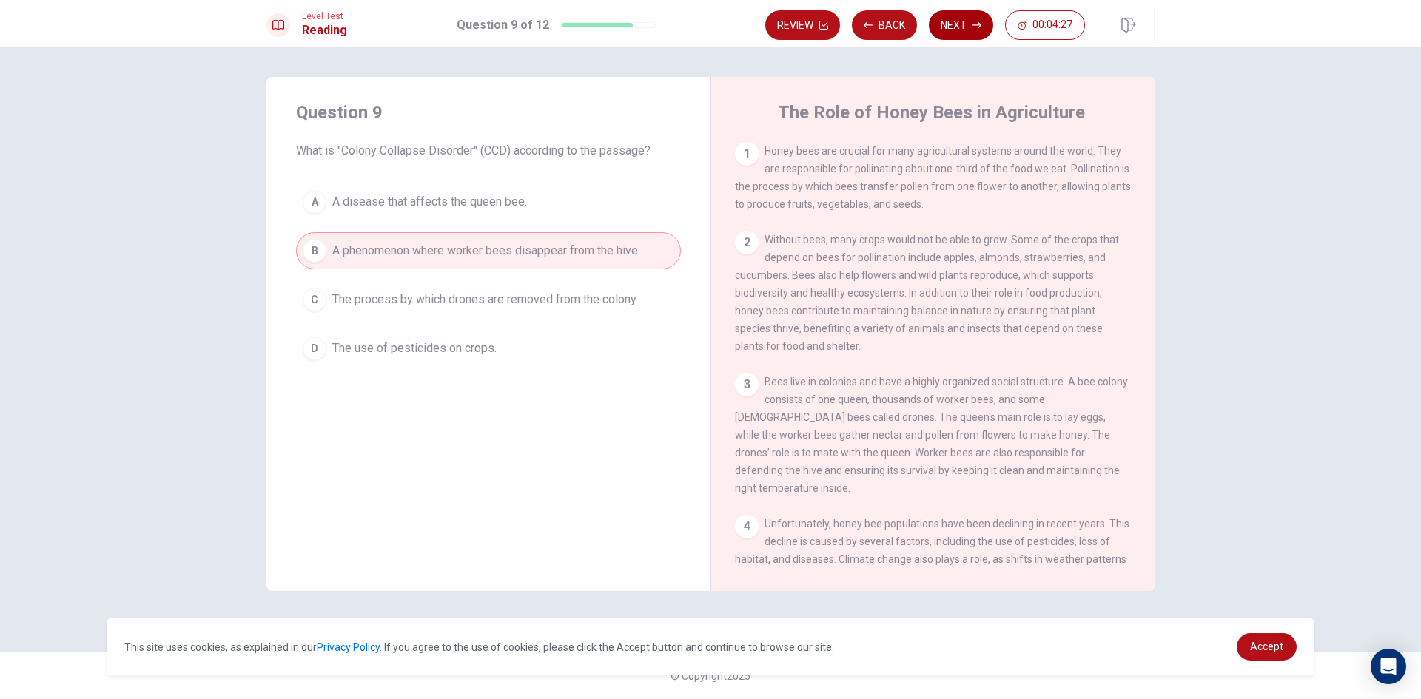
click at [958, 21] on button "Next" at bounding box center [961, 25] width 64 height 30
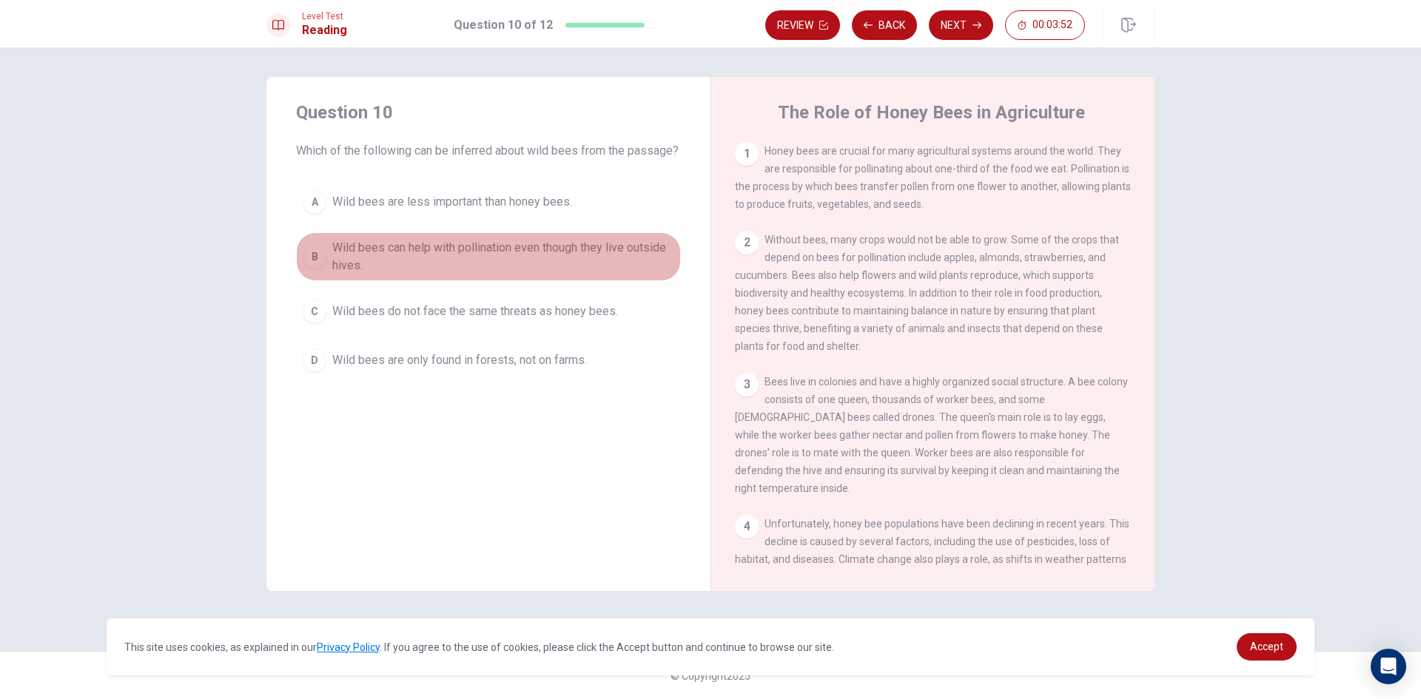
click at [308, 267] on div "B" at bounding box center [315, 257] width 24 height 24
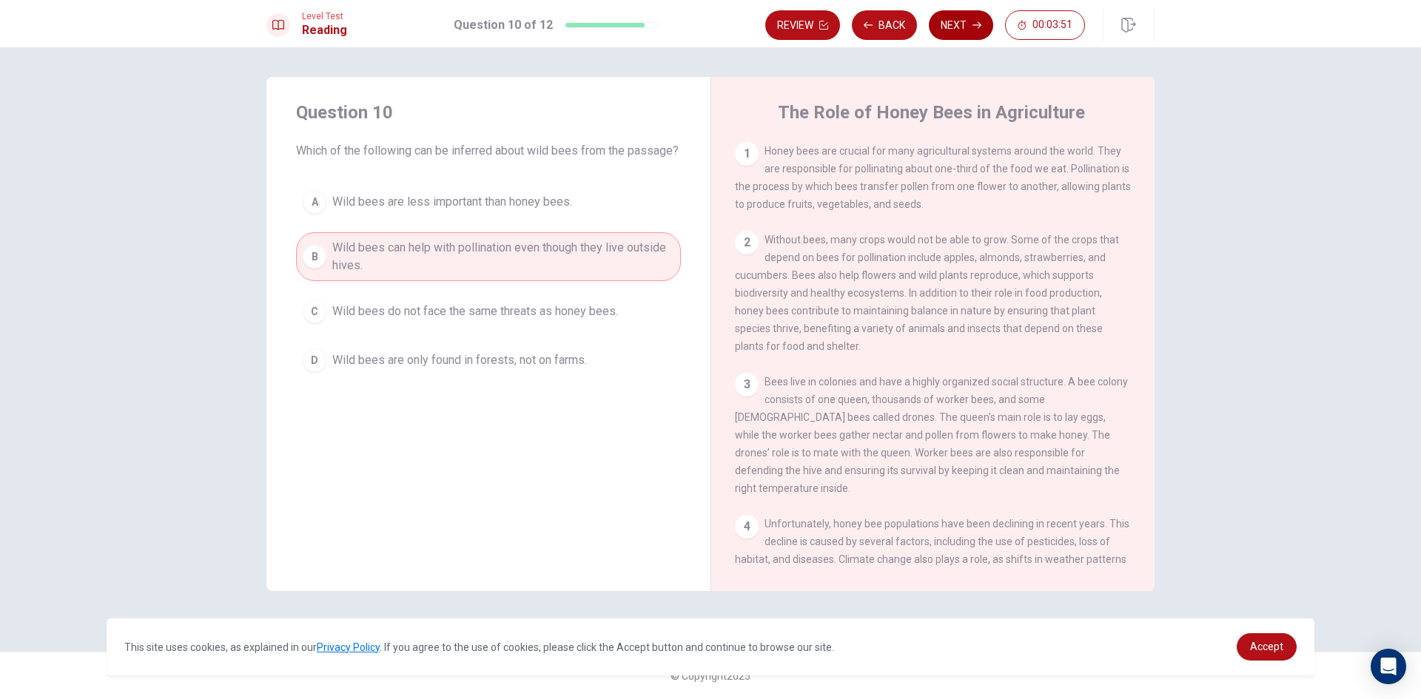
click at [959, 21] on button "Next" at bounding box center [961, 25] width 64 height 30
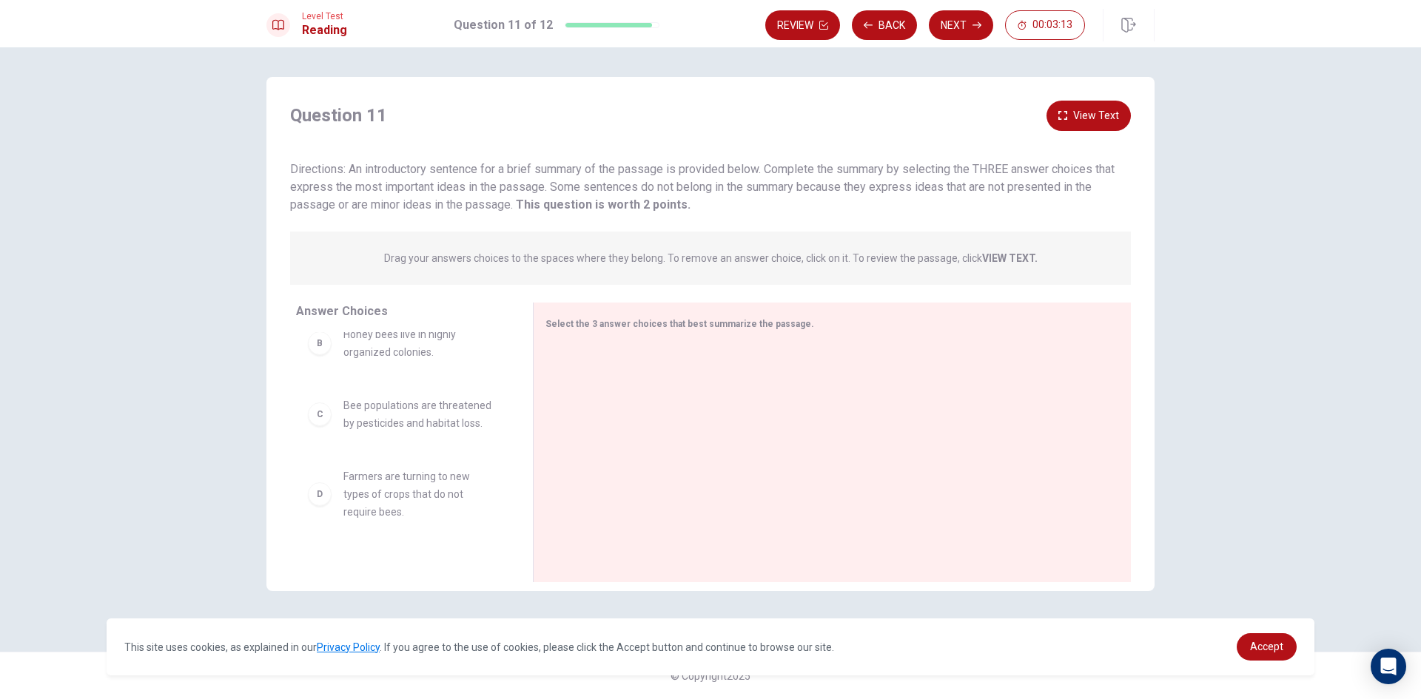
scroll to position [0, 0]
click at [319, 374] on div "A" at bounding box center [320, 362] width 24 height 24
click at [328, 374] on div "A" at bounding box center [320, 362] width 24 height 24
click at [321, 374] on div "A" at bounding box center [320, 362] width 24 height 24
click at [381, 363] on span "Honey bees are crucial for pollination and crop production." at bounding box center [420, 362] width 154 height 36
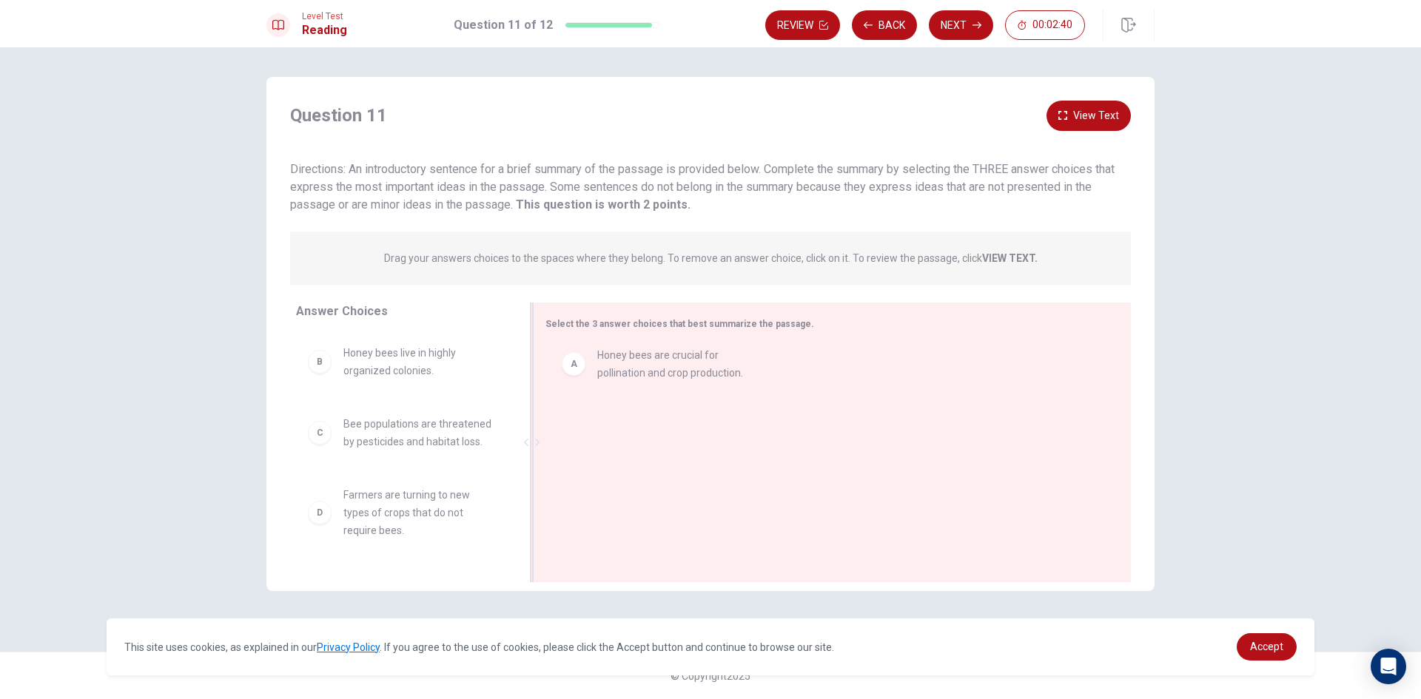
drag, startPoint x: 381, startPoint y: 363, endPoint x: 643, endPoint y: 364, distance: 262.0
drag, startPoint x: 385, startPoint y: 360, endPoint x: 641, endPoint y: 400, distance: 259.3
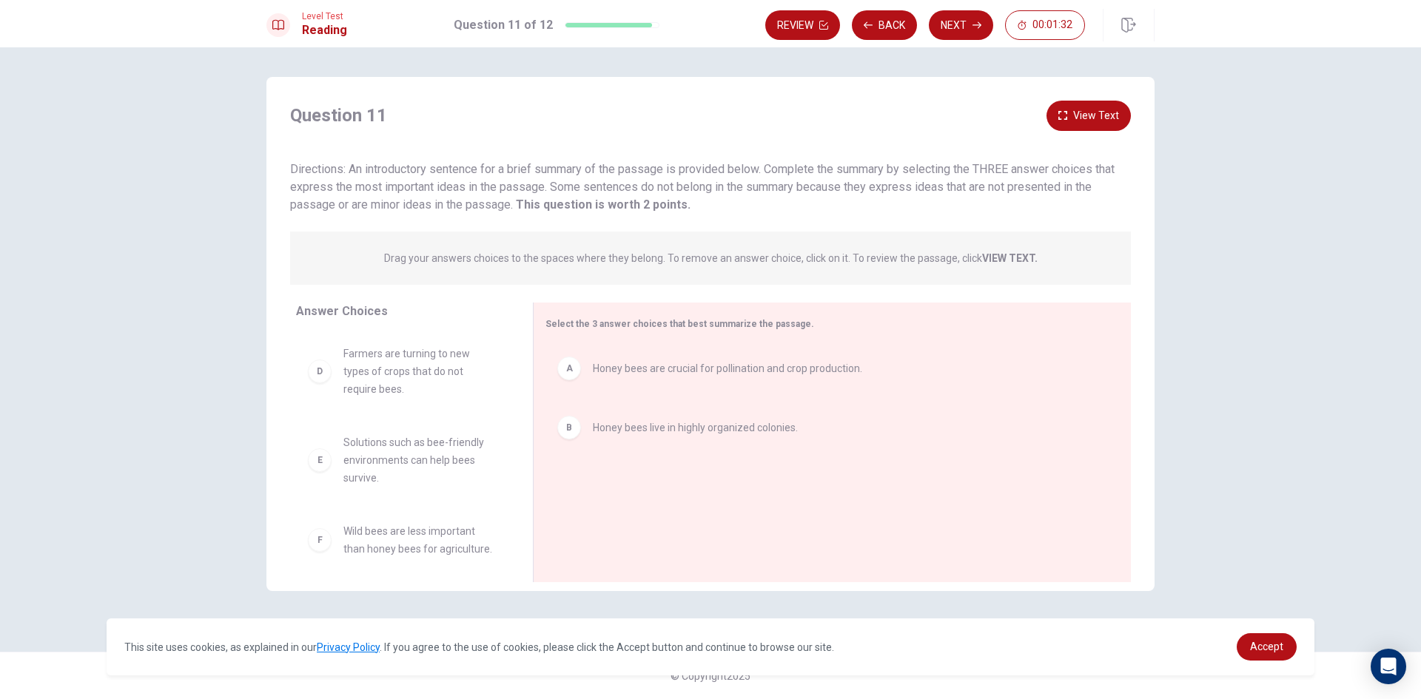
scroll to position [80, 0]
drag, startPoint x: 433, startPoint y: 442, endPoint x: 692, endPoint y: 467, distance: 260.3
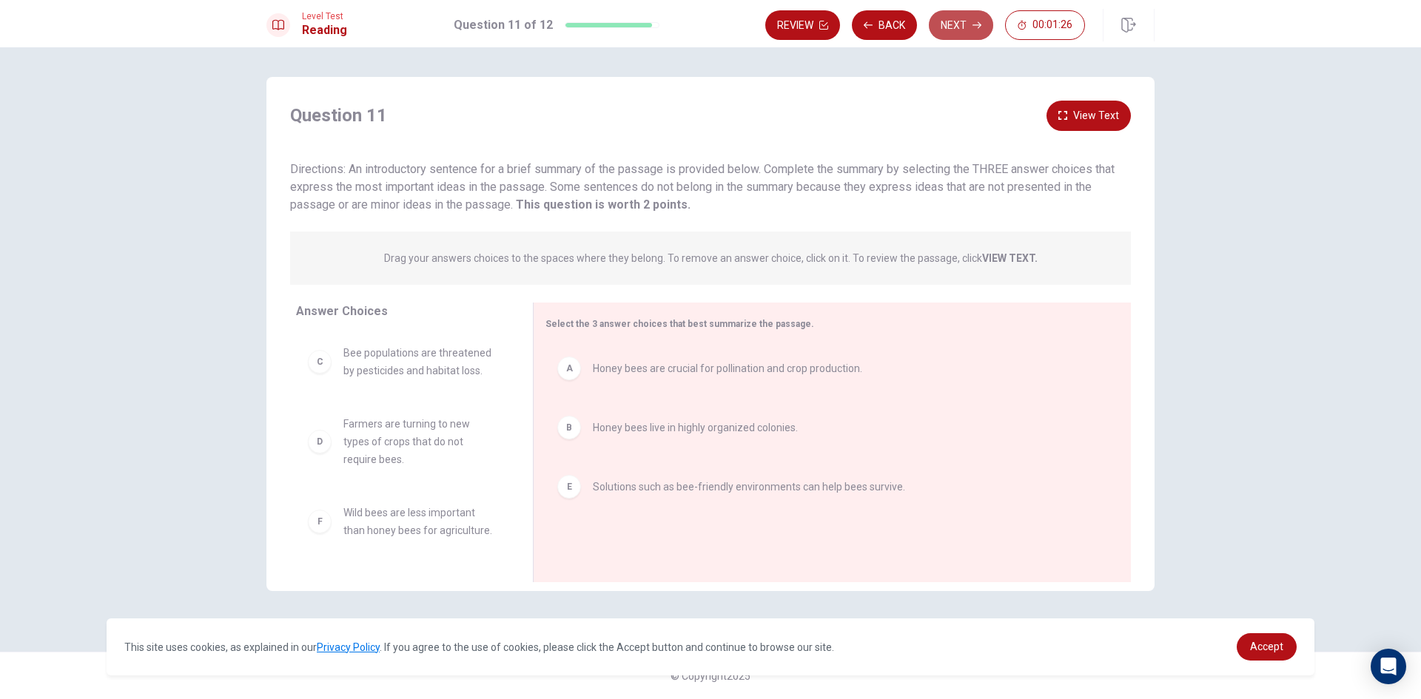
click at [959, 19] on button "Next" at bounding box center [961, 25] width 64 height 30
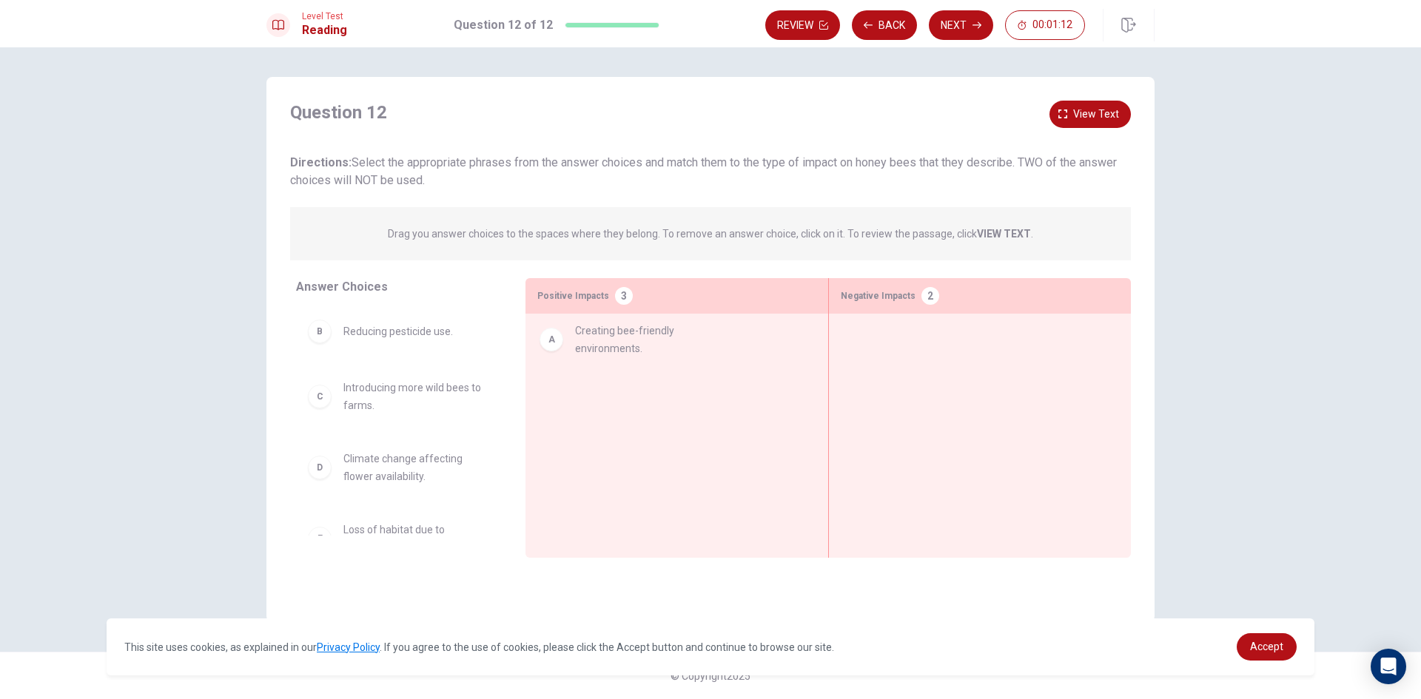
drag, startPoint x: 381, startPoint y: 335, endPoint x: 617, endPoint y: 338, distance: 236.1
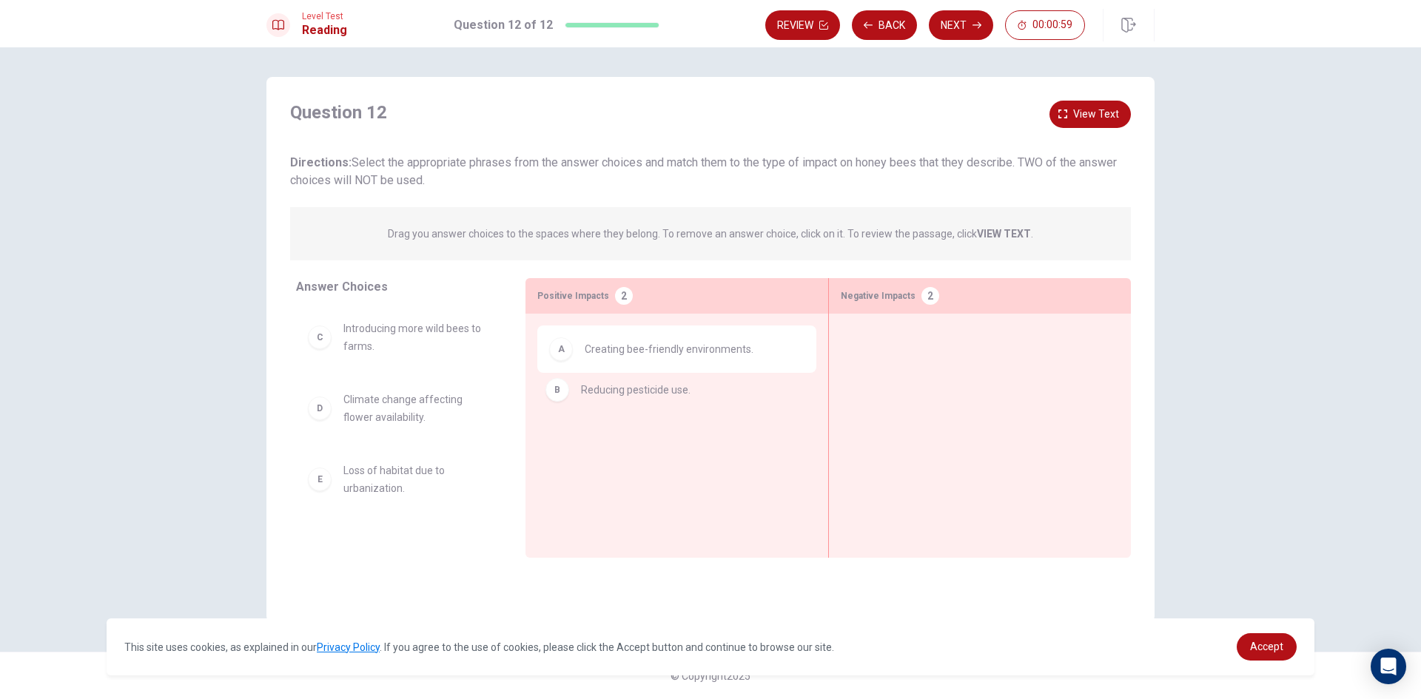
drag, startPoint x: 395, startPoint y: 337, endPoint x: 638, endPoint y: 401, distance: 251.9
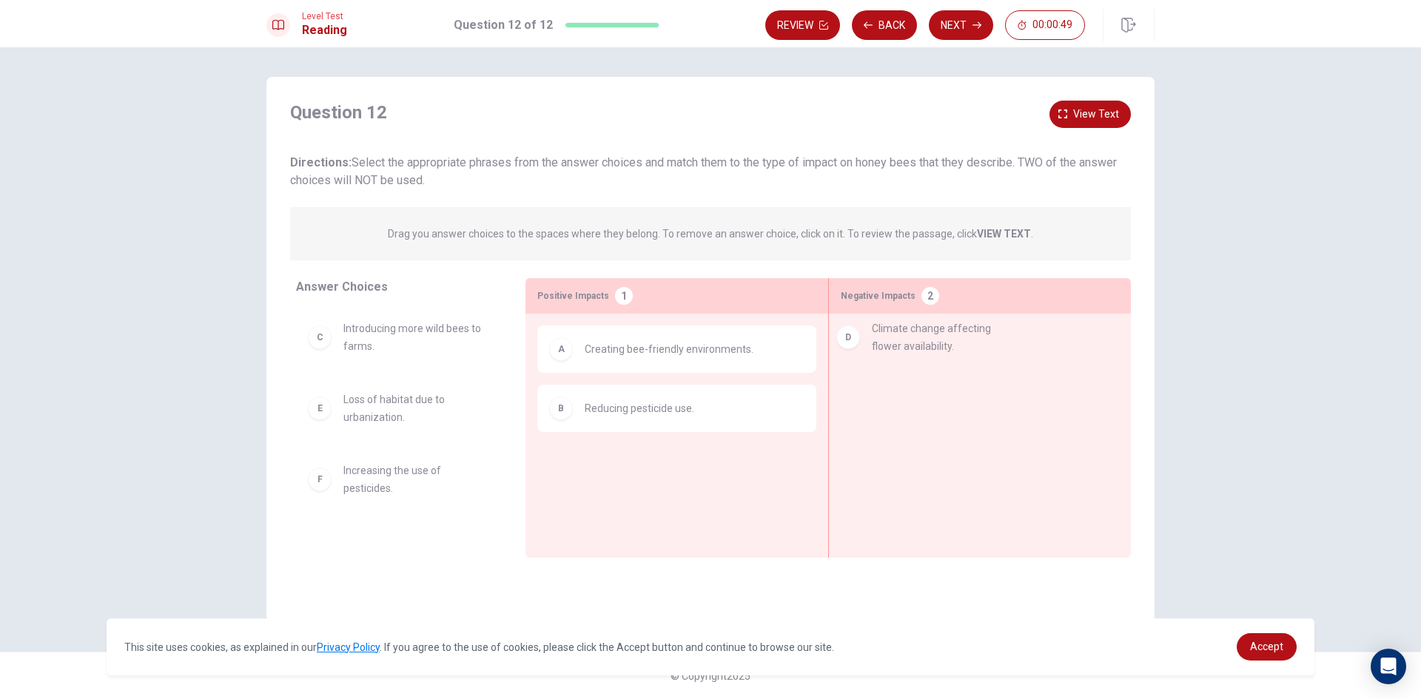
drag, startPoint x: 411, startPoint y: 416, endPoint x: 958, endPoint y: 354, distance: 550.5
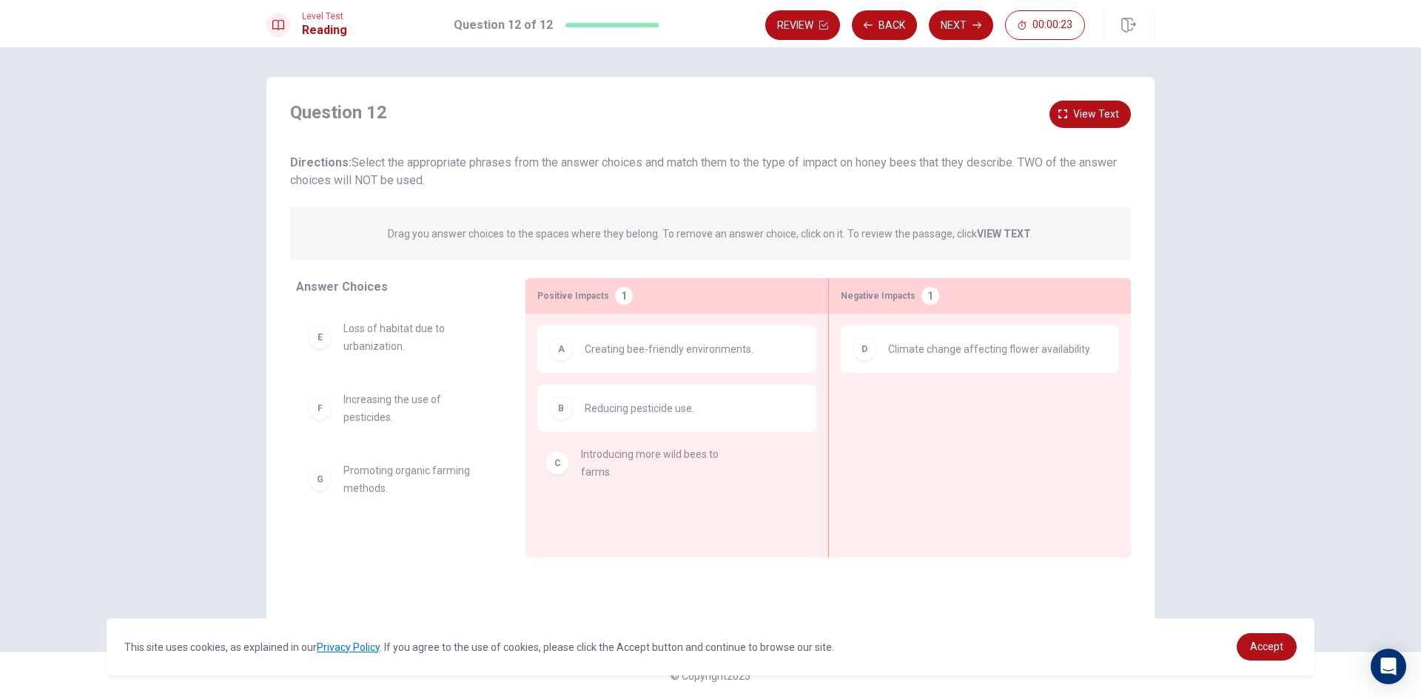
drag, startPoint x: 373, startPoint y: 336, endPoint x: 615, endPoint y: 468, distance: 275.6
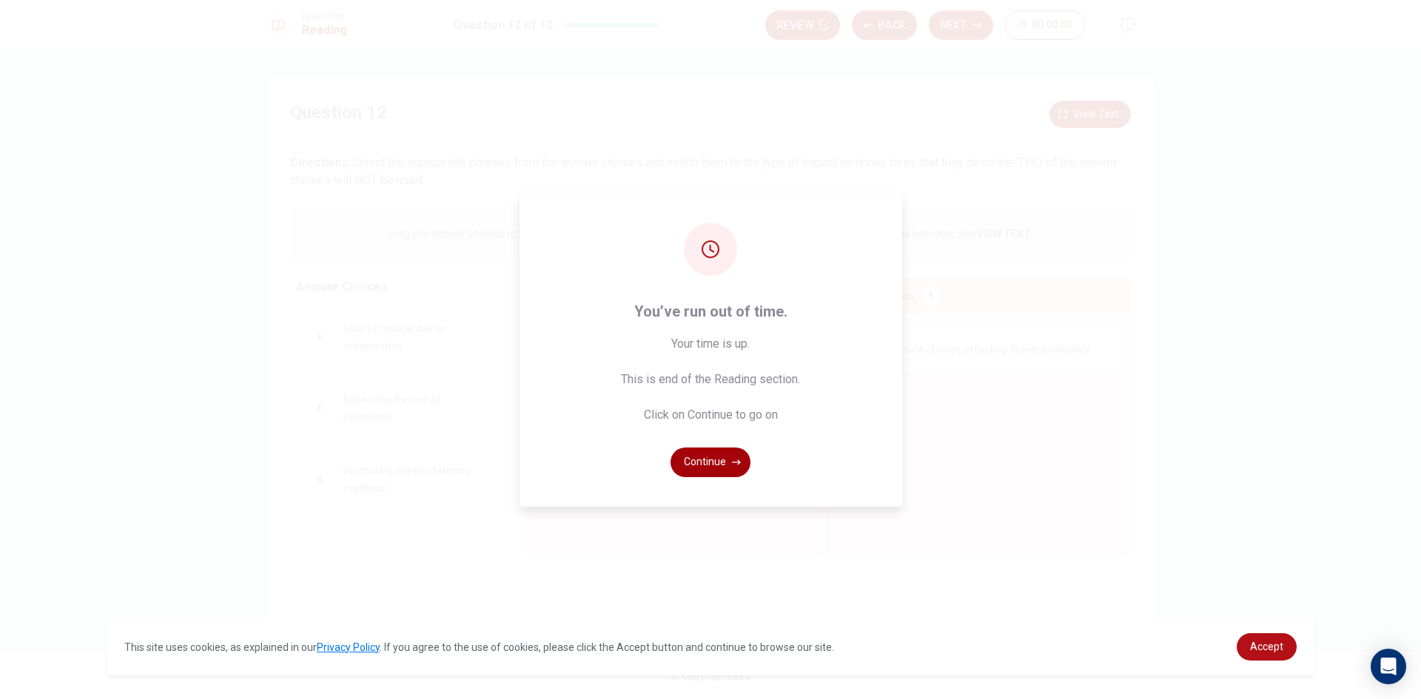
click at [708, 457] on button "Continue" at bounding box center [711, 463] width 80 height 30
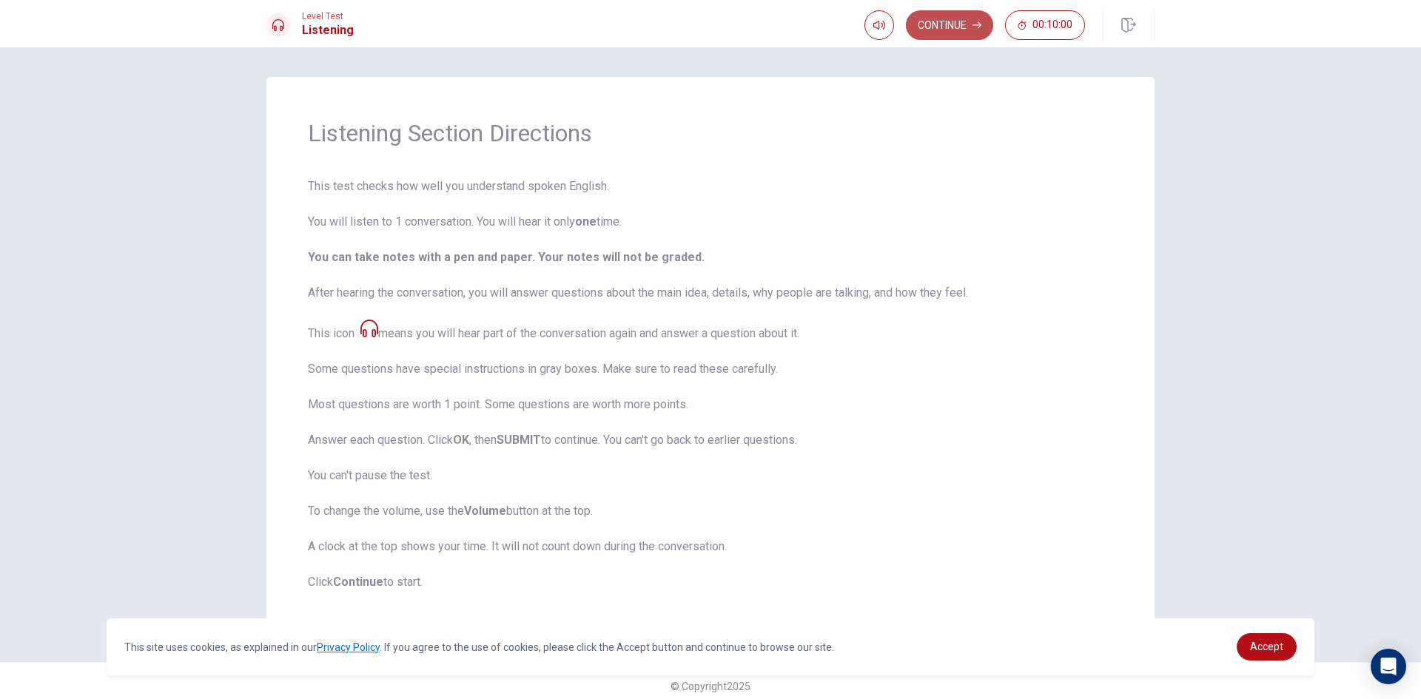
click at [947, 24] on button "Continue" at bounding box center [949, 25] width 87 height 30
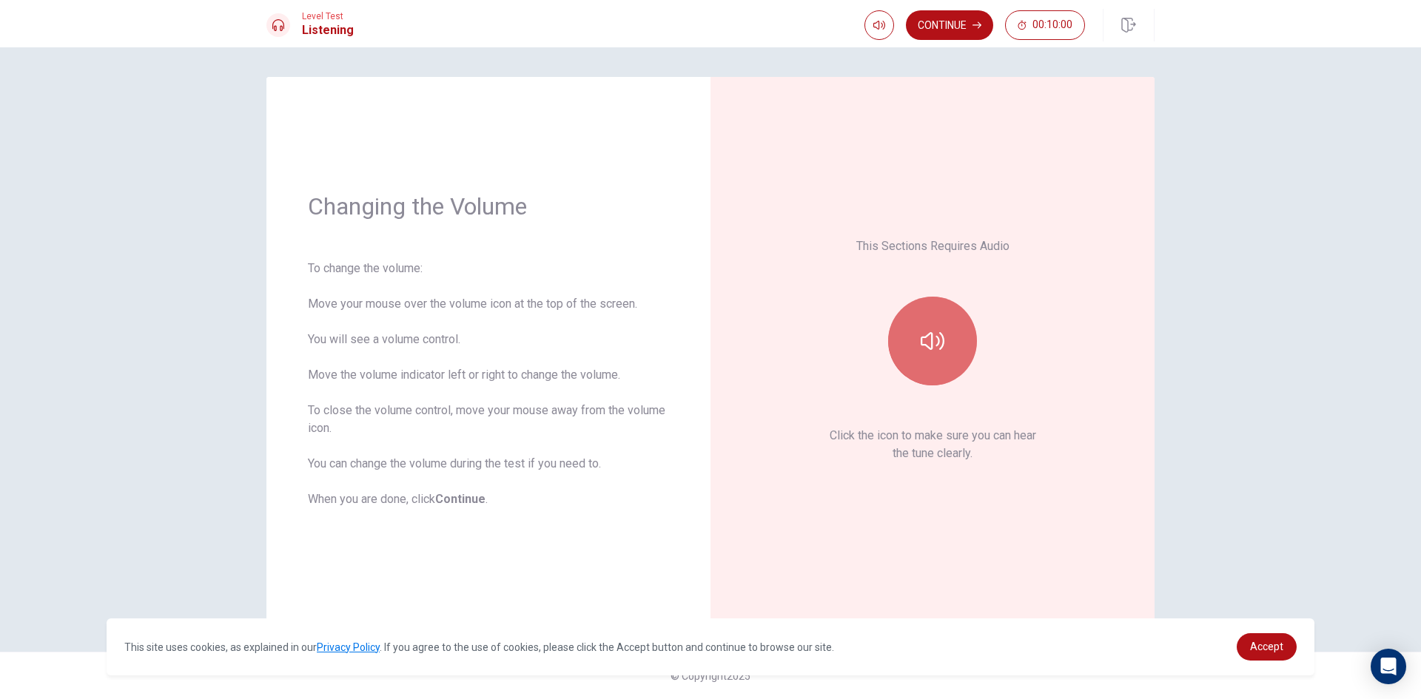
click at [928, 340] on icon "button" at bounding box center [933, 341] width 24 height 24
click at [938, 338] on icon "button" at bounding box center [933, 341] width 24 height 18
click at [950, 21] on button "Continue" at bounding box center [949, 25] width 87 height 30
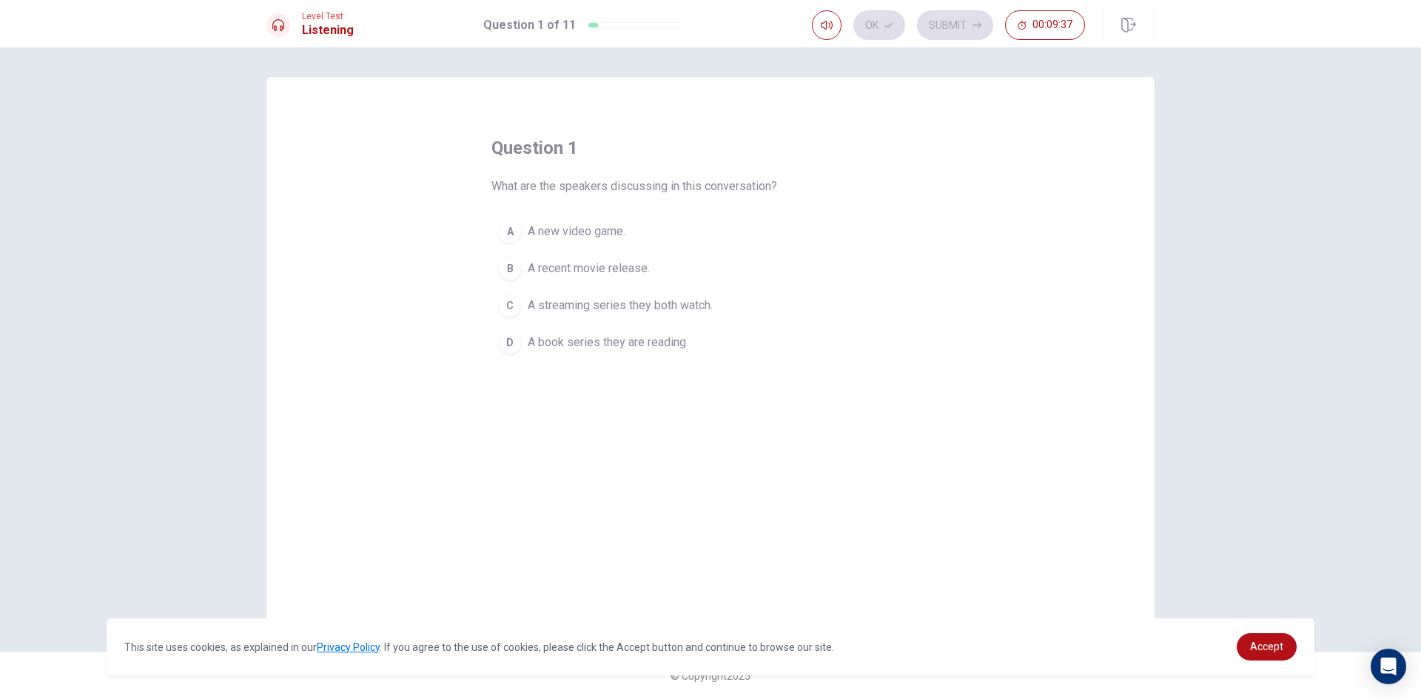
click at [514, 301] on div "C" at bounding box center [510, 306] width 24 height 24
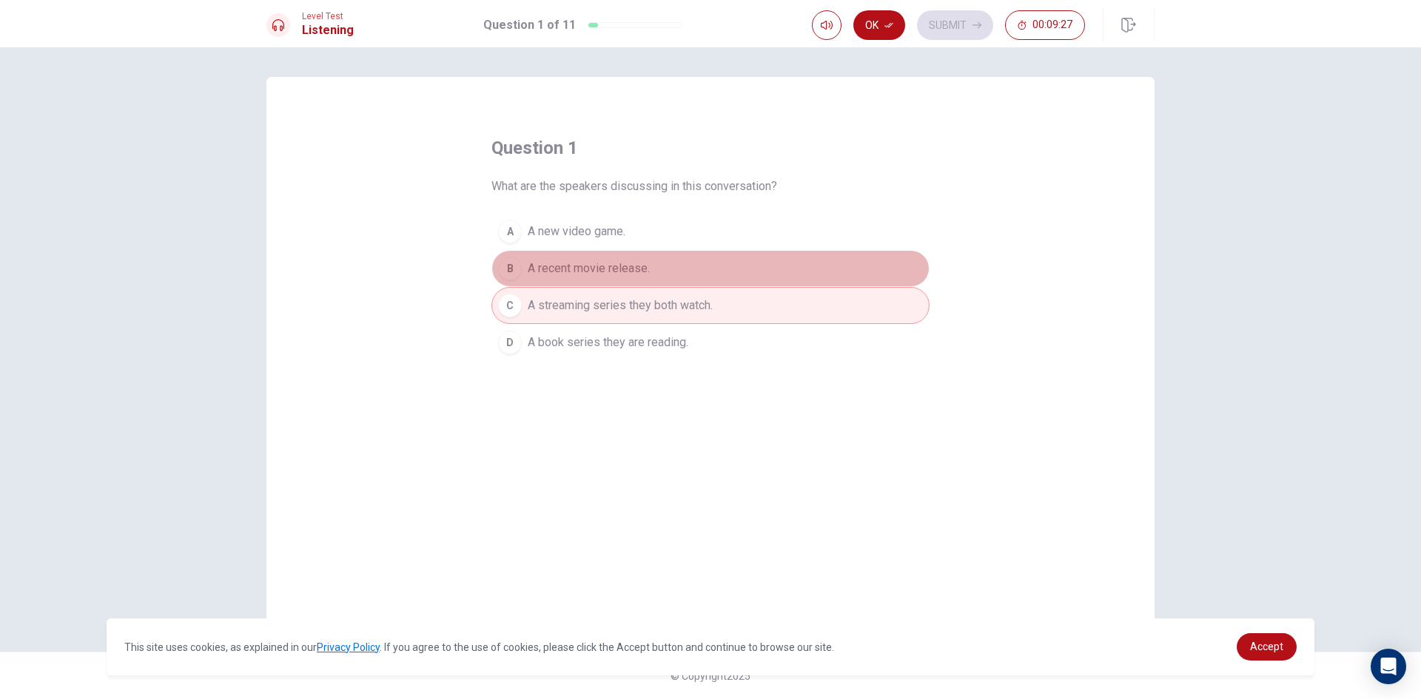
click at [633, 269] on span "A recent movie release." at bounding box center [589, 269] width 122 height 18
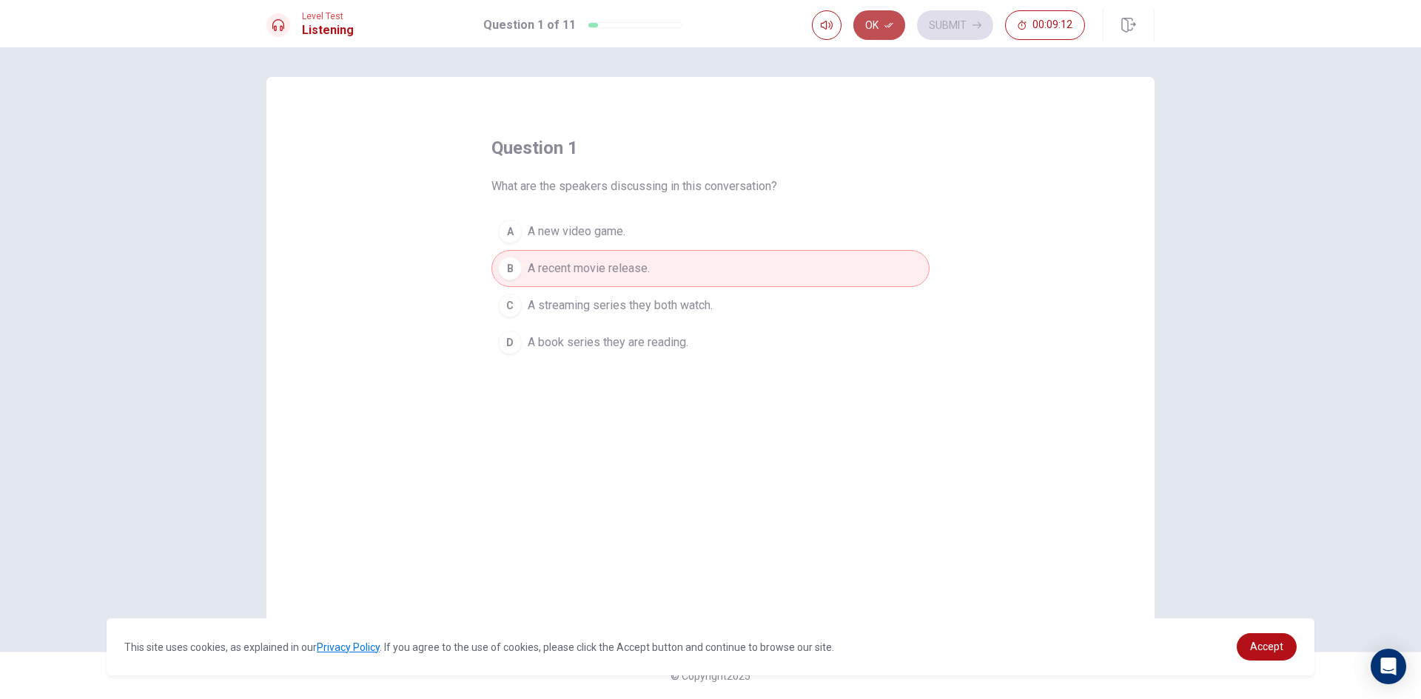
click at [887, 22] on icon "button" at bounding box center [888, 25] width 9 height 9
drag, startPoint x: 955, startPoint y: 20, endPoint x: 958, endPoint y: 27, distance: 7.6
click at [955, 19] on button "Submit" at bounding box center [955, 25] width 76 height 30
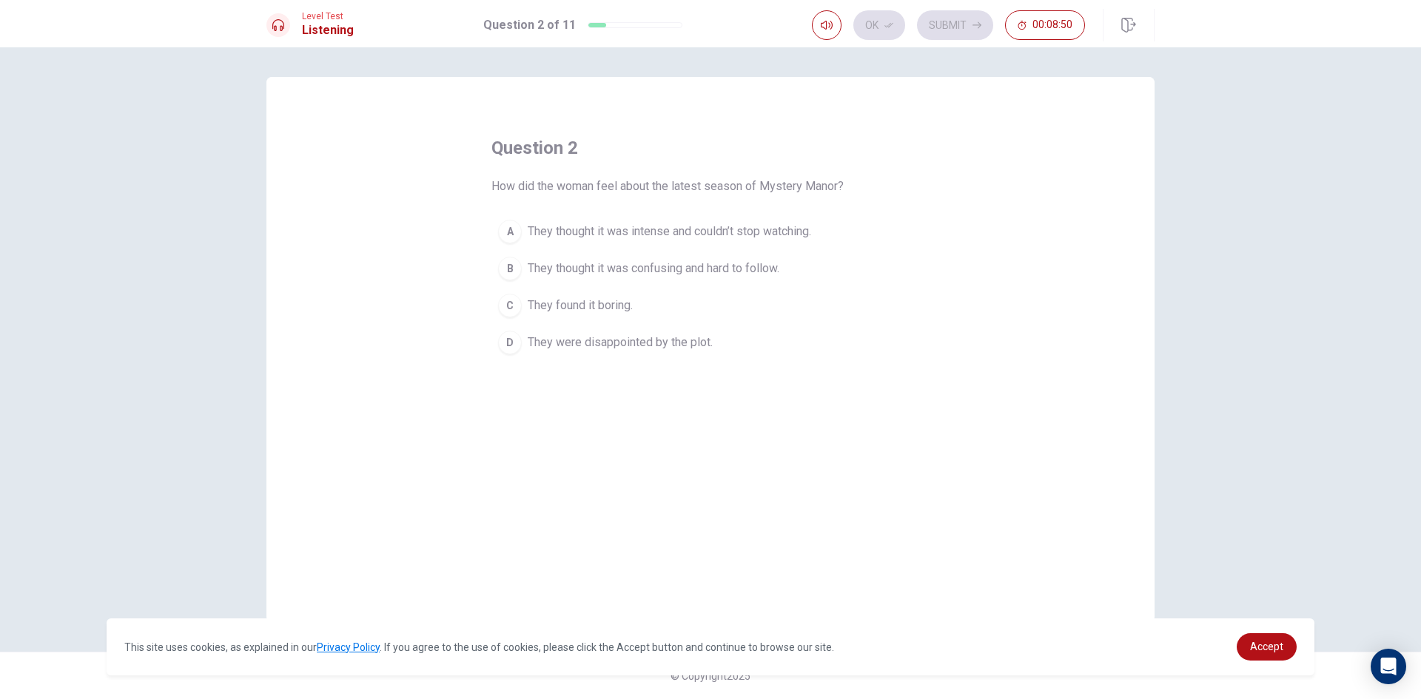
click at [507, 340] on div "D" at bounding box center [510, 343] width 24 height 24
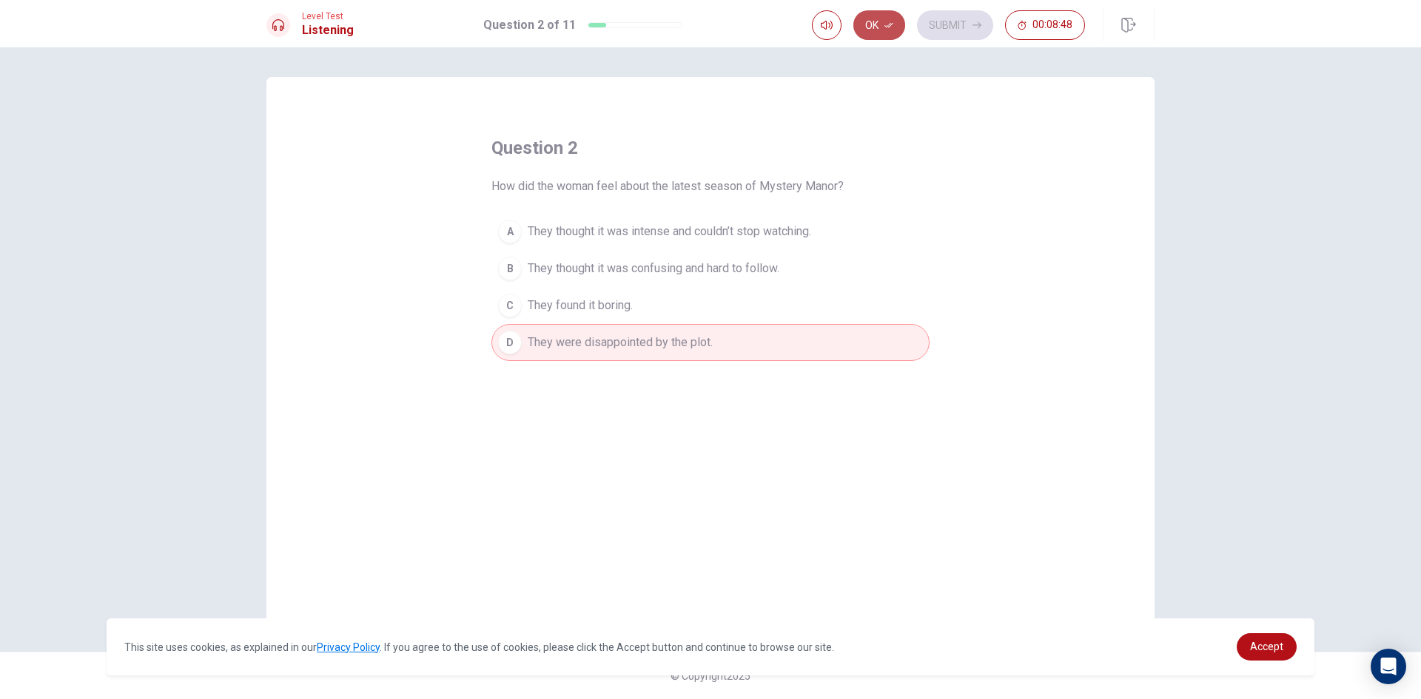
click at [873, 18] on button "Ok" at bounding box center [879, 25] width 52 height 30
click at [955, 27] on button "Submit" at bounding box center [955, 25] width 76 height 30
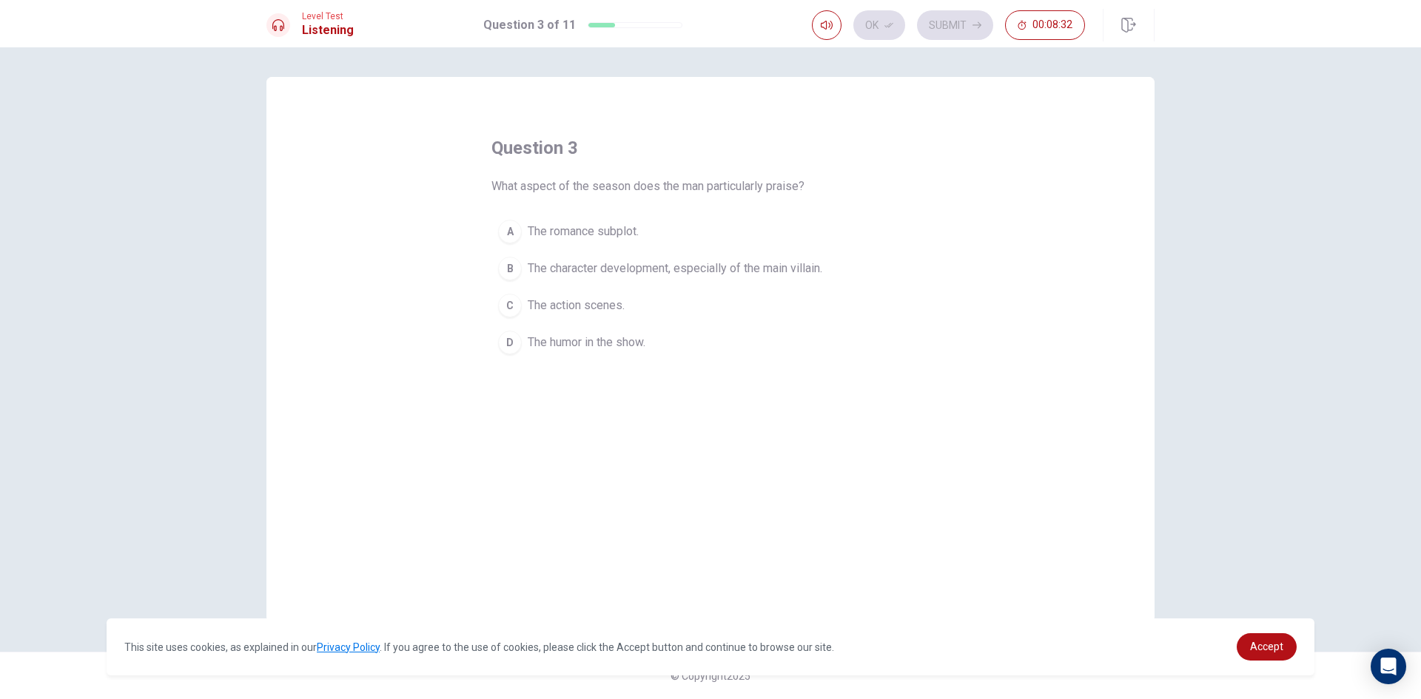
click at [516, 269] on div "B" at bounding box center [510, 269] width 24 height 24
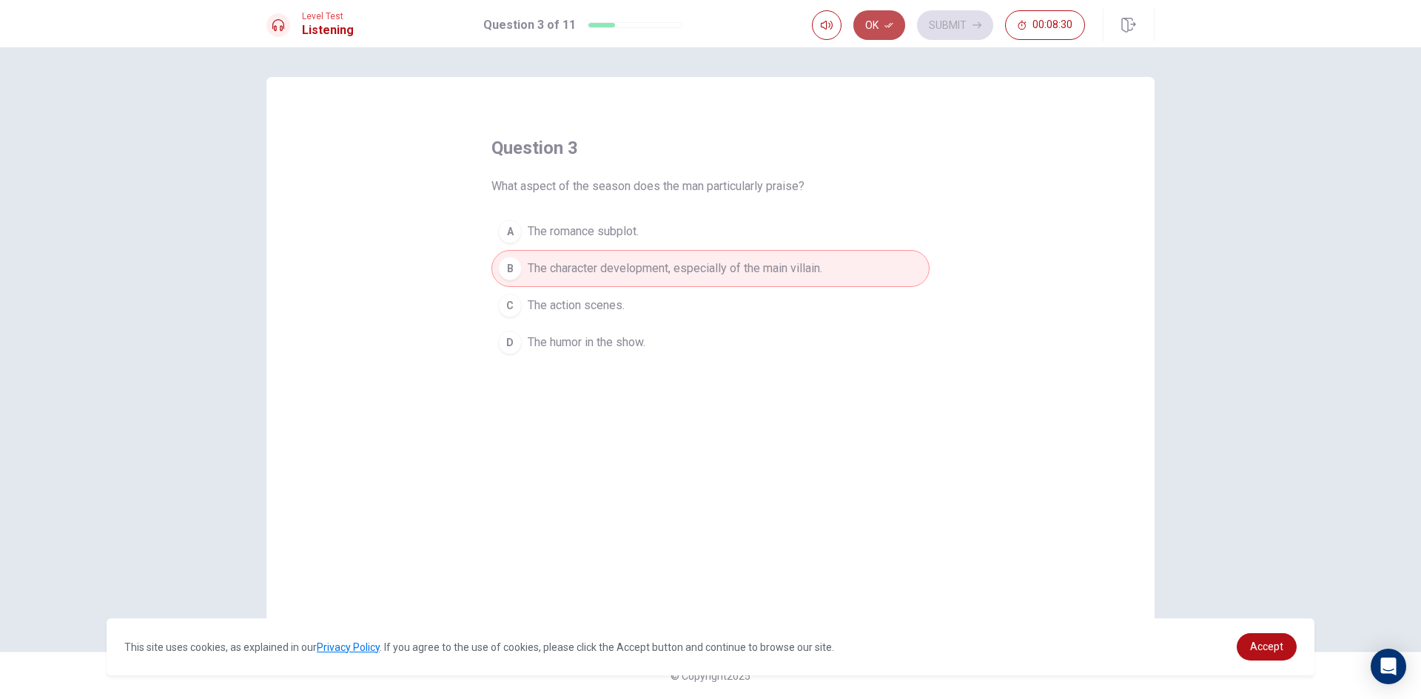
click at [887, 25] on icon "button" at bounding box center [888, 25] width 9 height 9
click at [943, 24] on button "Submit" at bounding box center [955, 25] width 76 height 30
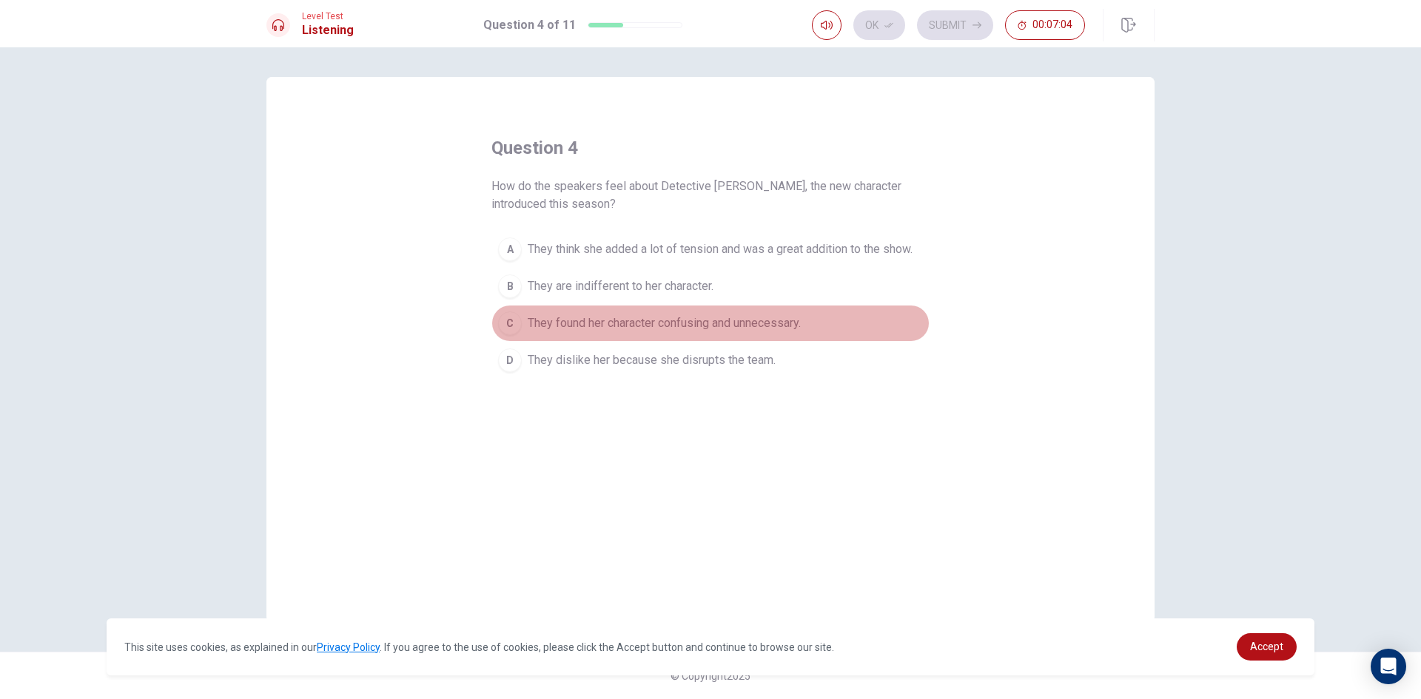
click at [508, 320] on div "C" at bounding box center [510, 324] width 24 height 24
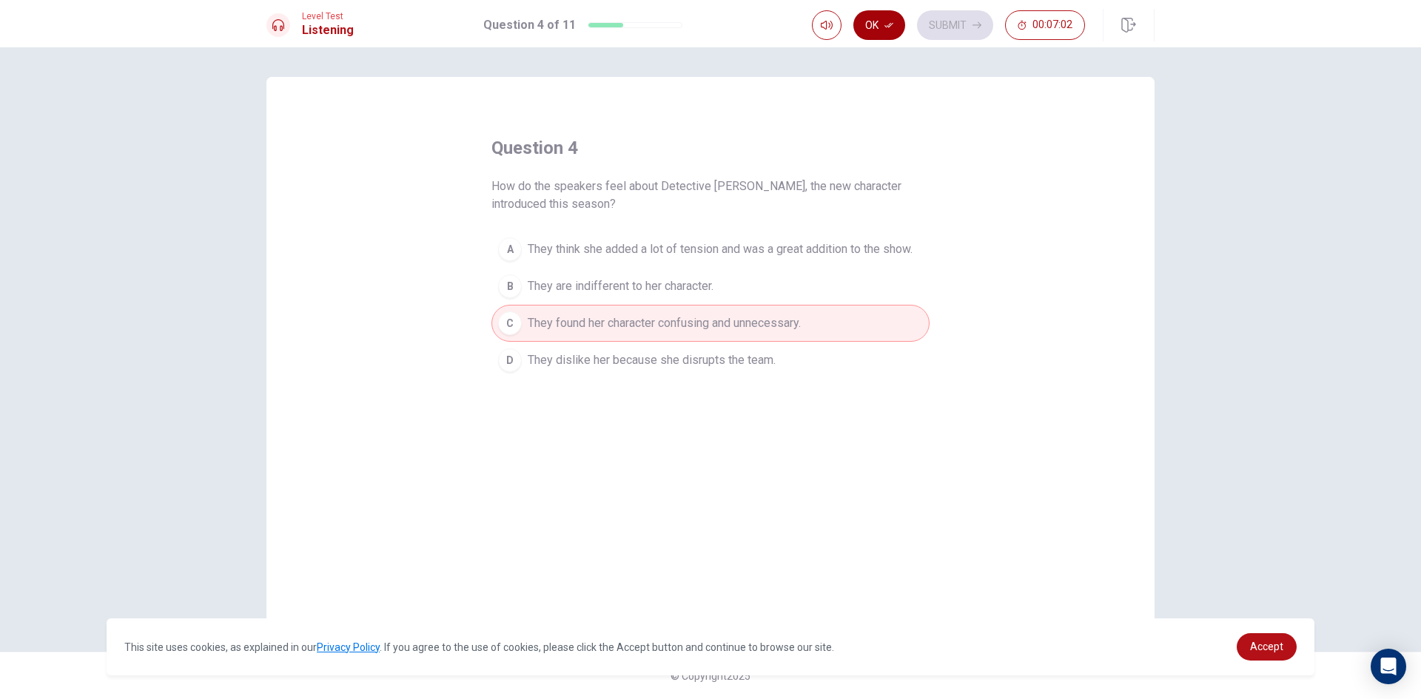
click at [873, 23] on button "Ok" at bounding box center [879, 25] width 52 height 30
click at [955, 21] on button "Submit" at bounding box center [955, 25] width 76 height 30
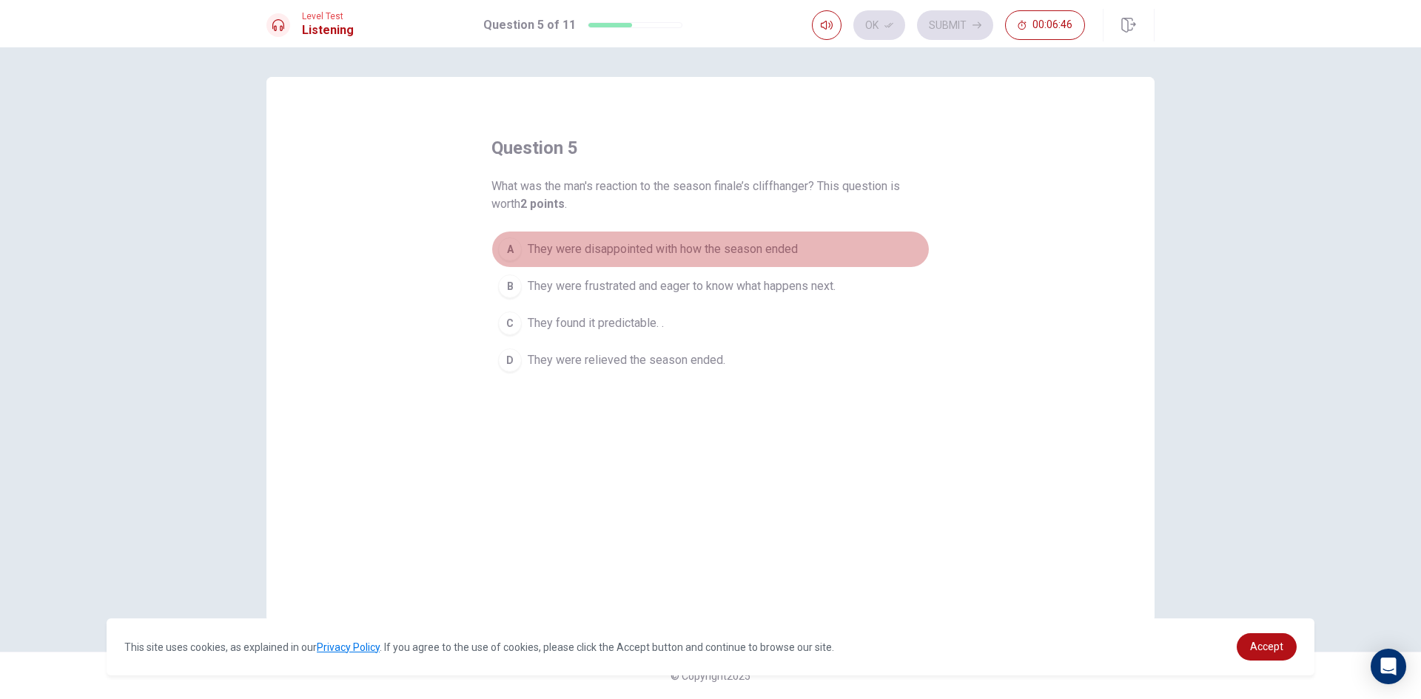
click at [507, 243] on div "A" at bounding box center [510, 250] width 24 height 24
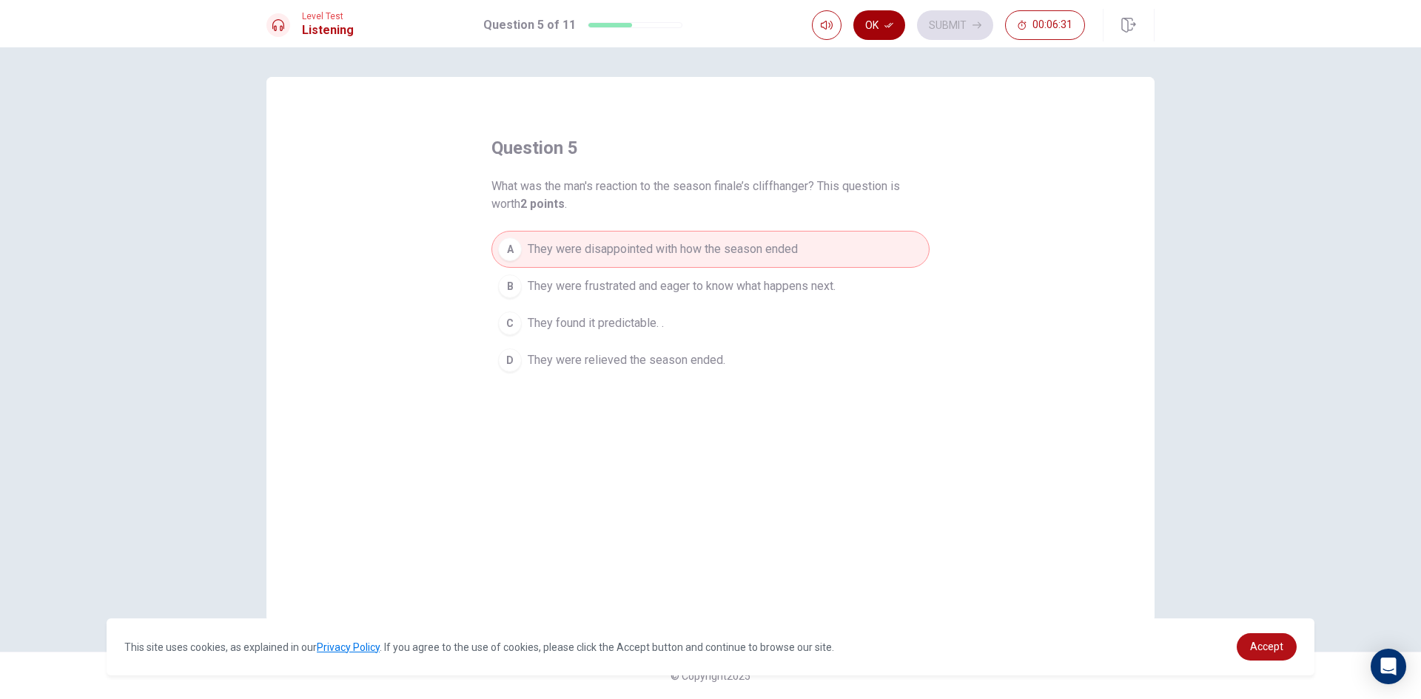
click at [879, 19] on button "Ok" at bounding box center [879, 25] width 52 height 30
click at [957, 24] on button "Submit" at bounding box center [955, 25] width 76 height 30
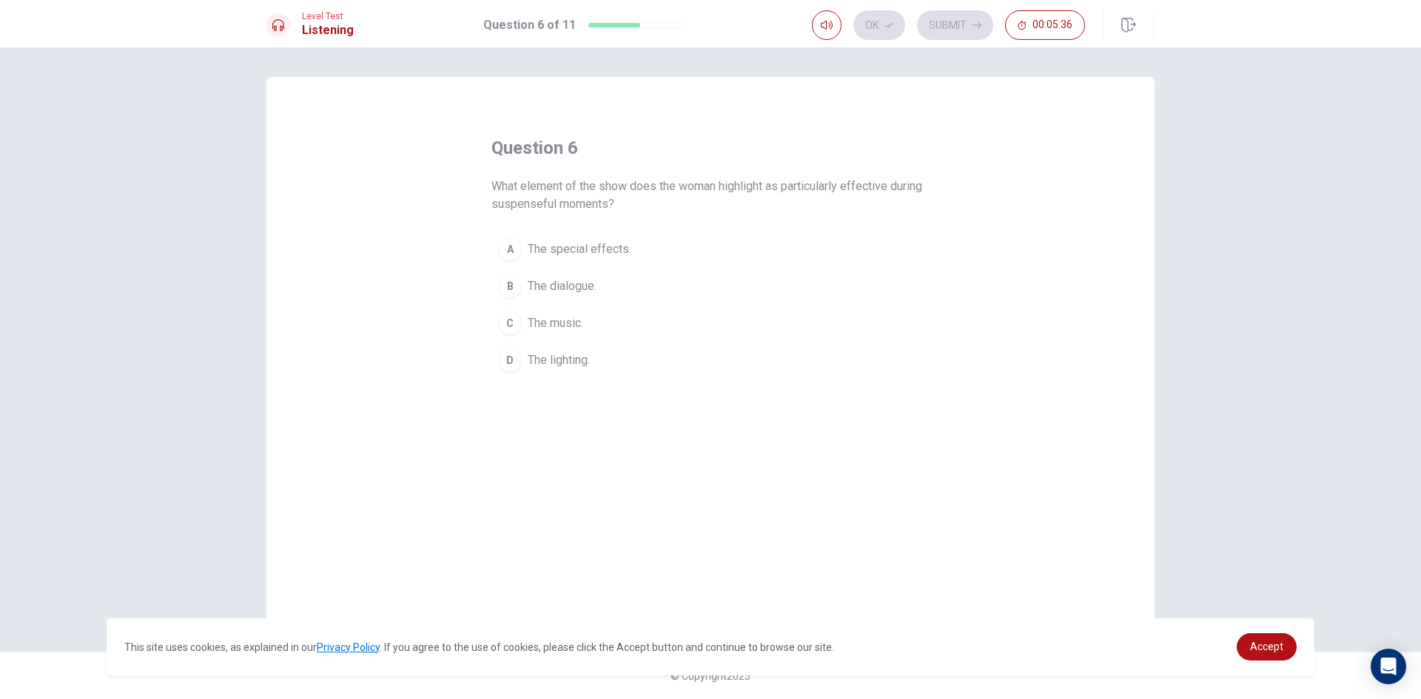
click at [506, 312] on div "C" at bounding box center [510, 324] width 24 height 24
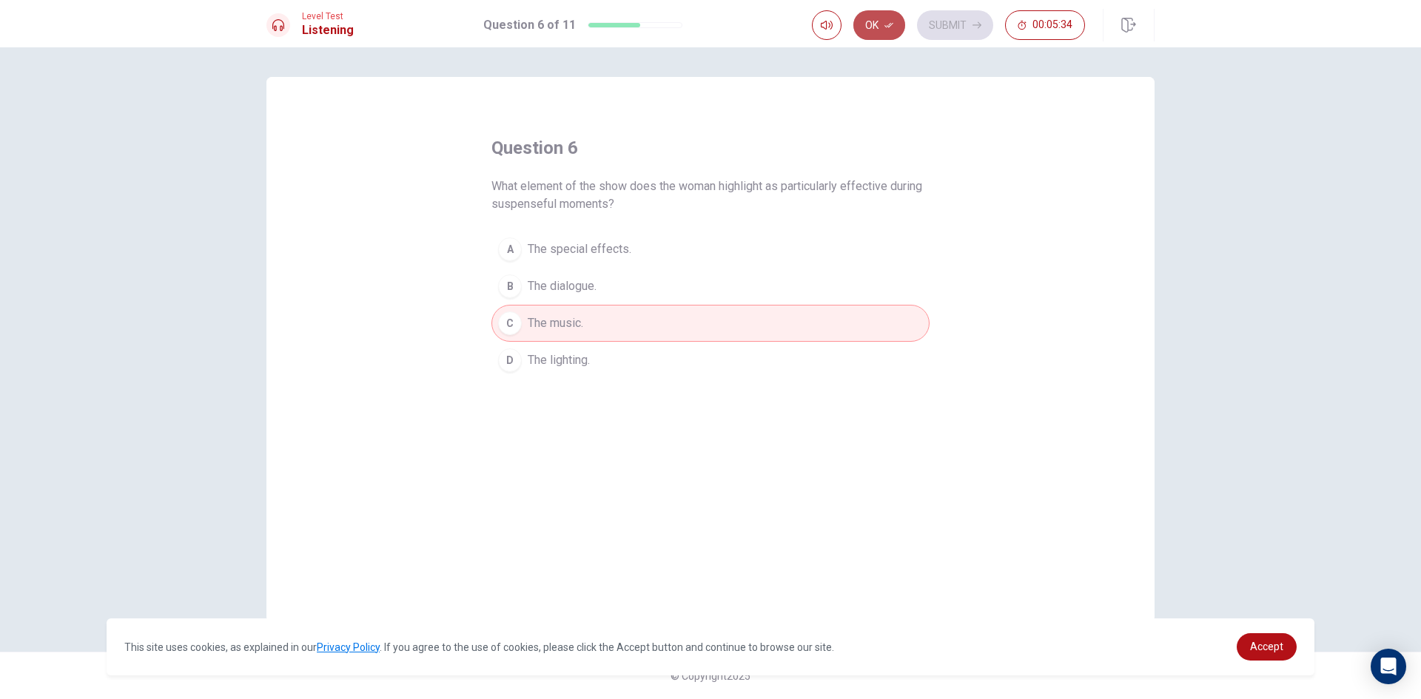
click at [865, 23] on button "Ok" at bounding box center [879, 25] width 52 height 30
click at [973, 25] on icon "button" at bounding box center [977, 25] width 9 height 9
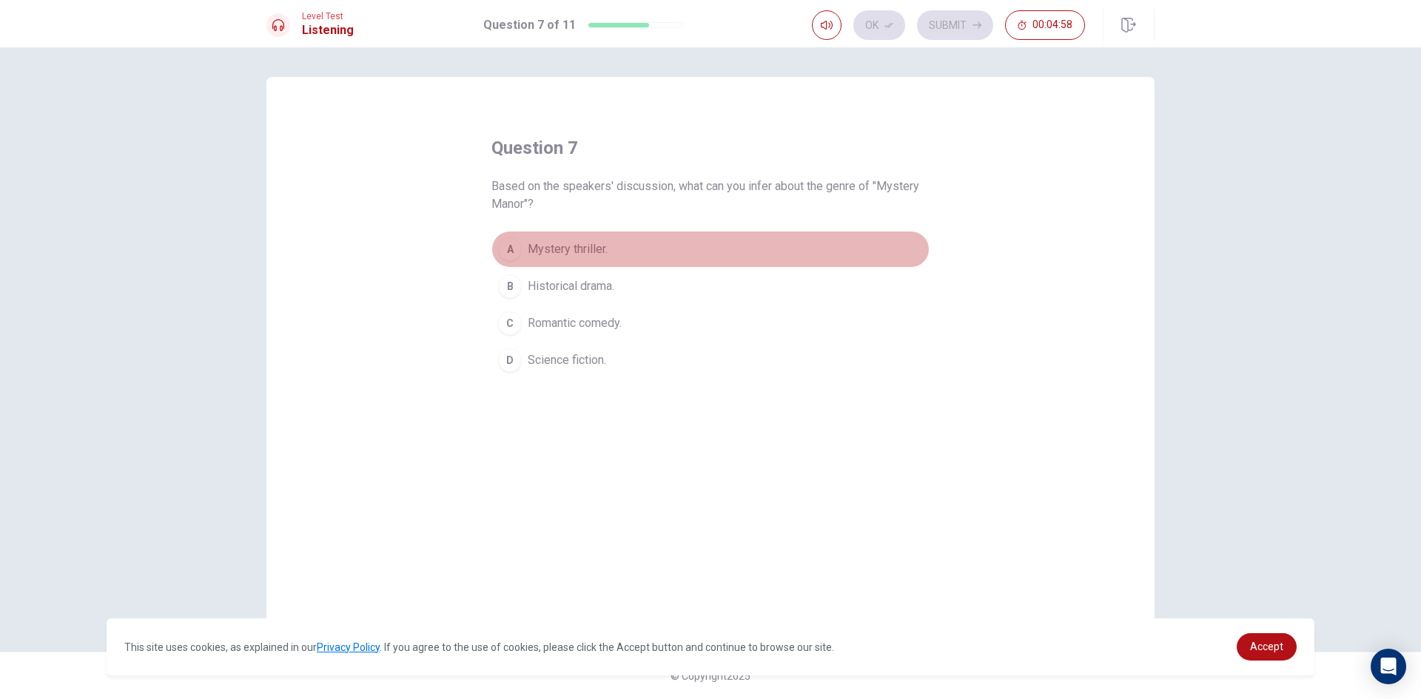
click at [508, 241] on div "A" at bounding box center [510, 250] width 24 height 24
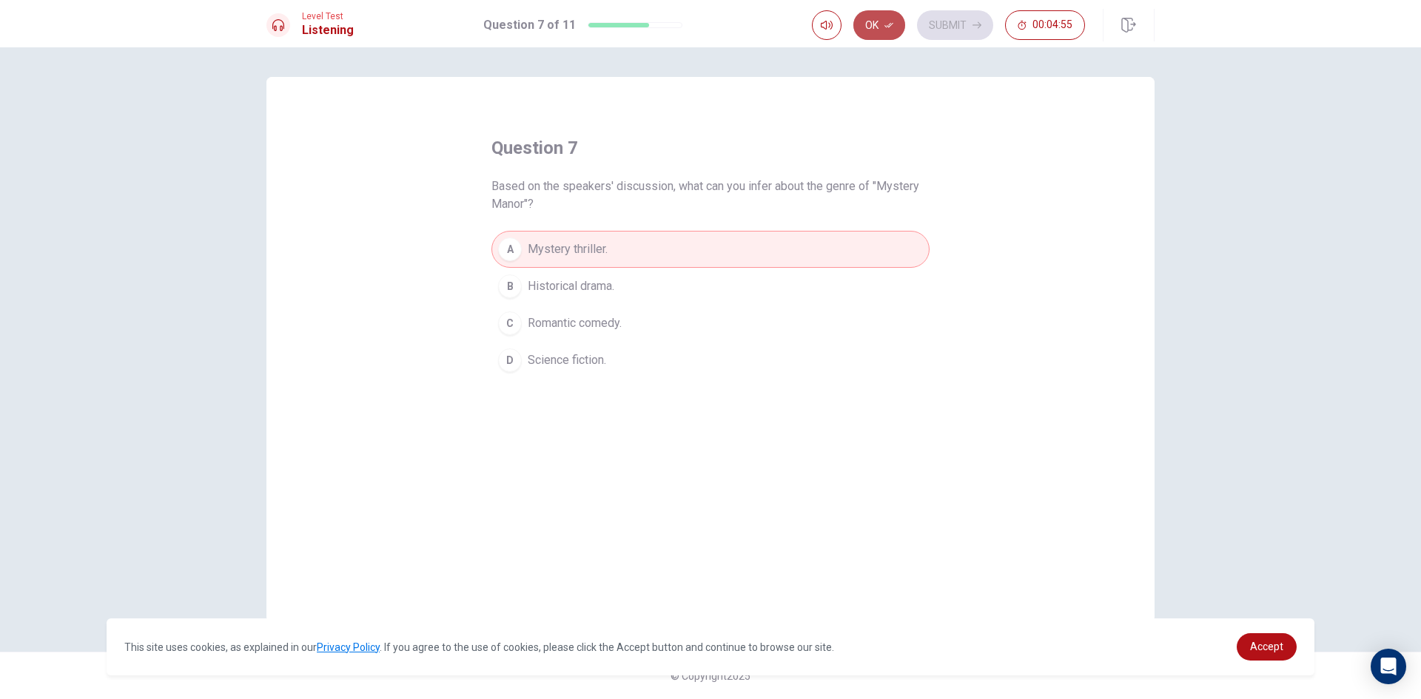
click at [879, 26] on button "Ok" at bounding box center [879, 25] width 52 height 30
click at [947, 26] on button "Submit" at bounding box center [955, 25] width 76 height 30
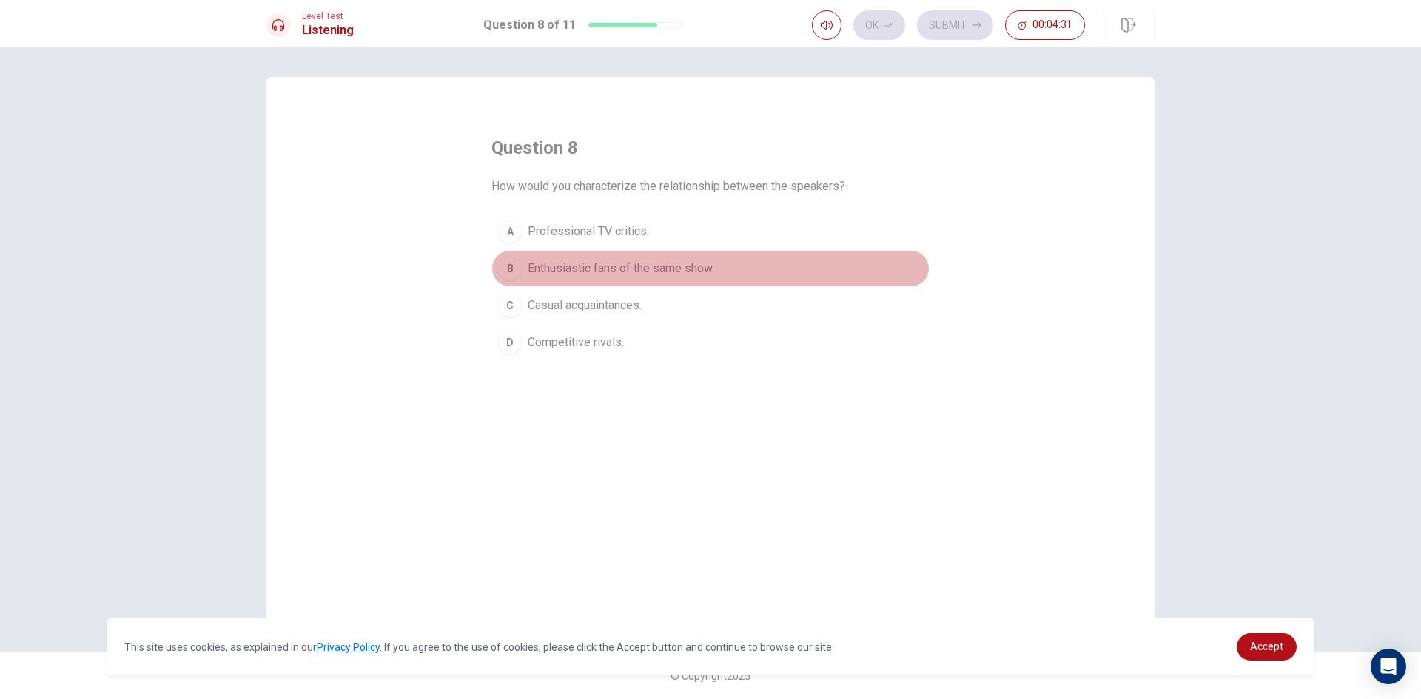
click at [514, 263] on div "B" at bounding box center [510, 269] width 24 height 24
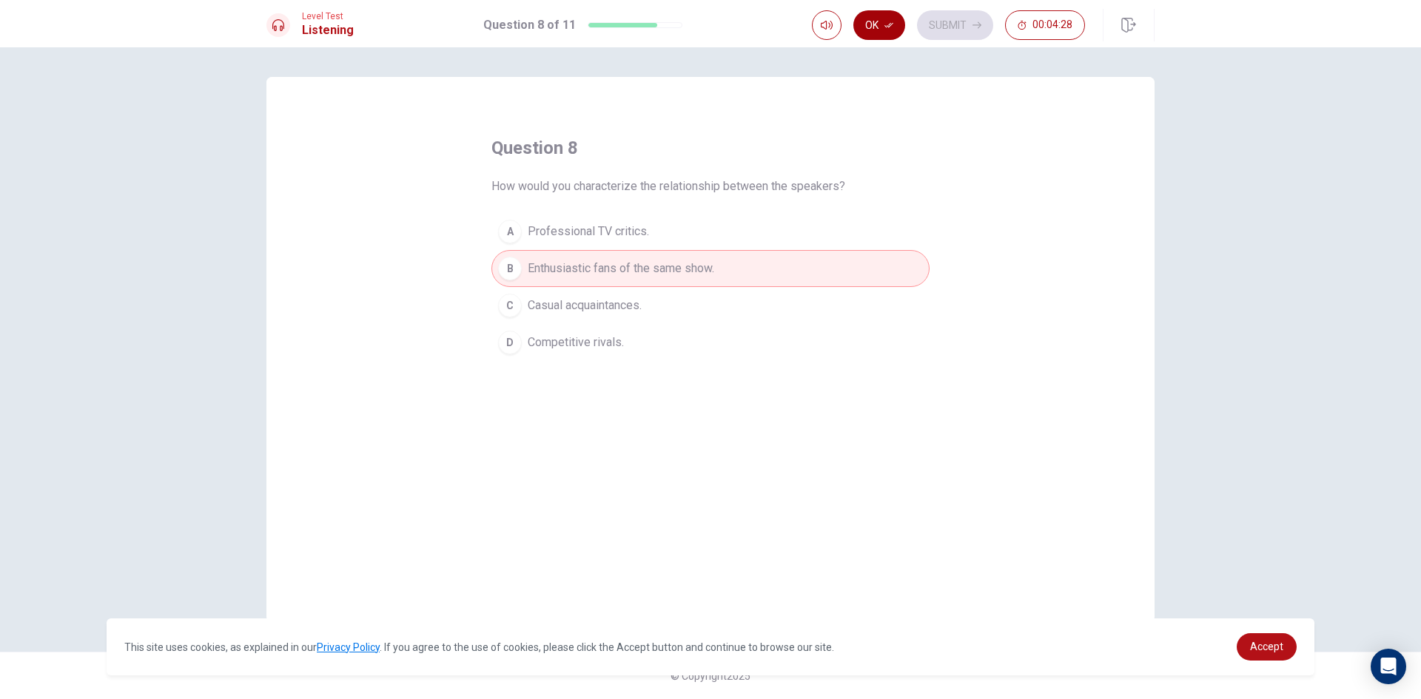
click at [884, 17] on button "Ok" at bounding box center [879, 25] width 52 height 30
click at [969, 27] on button "Submit" at bounding box center [955, 25] width 76 height 30
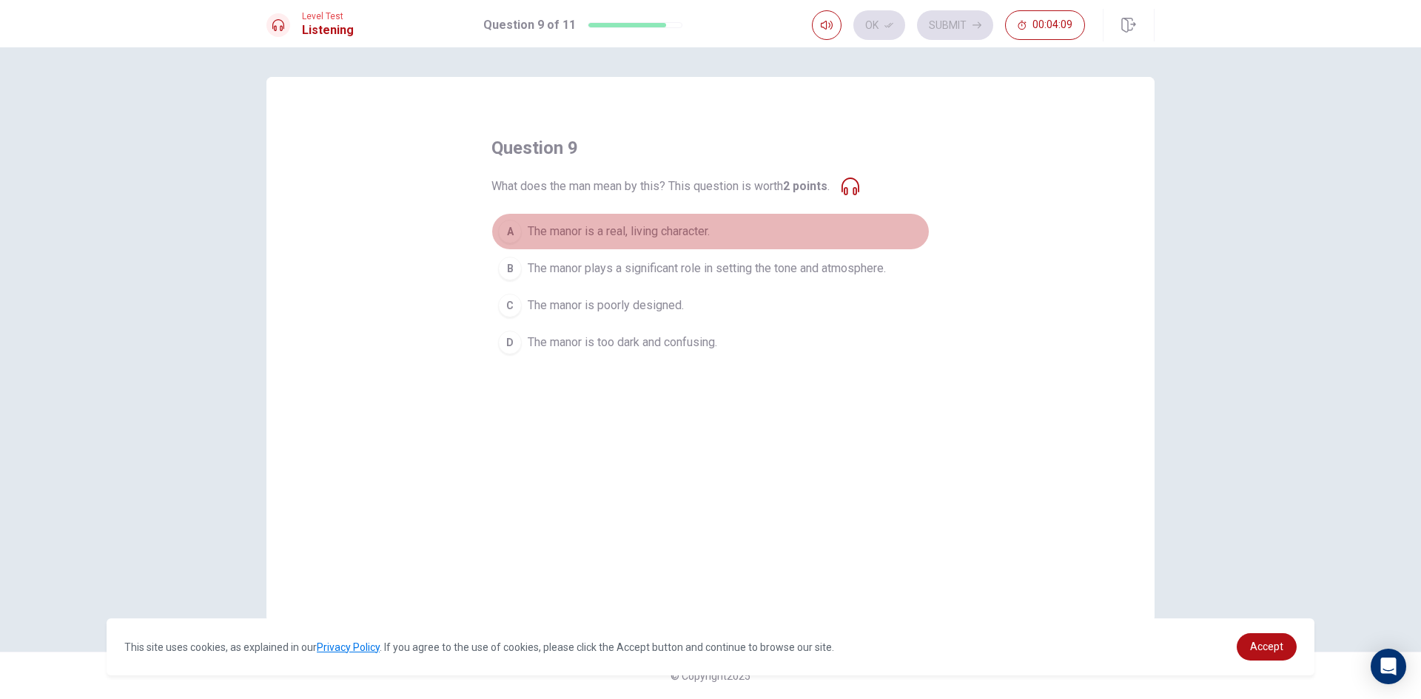
click at [509, 230] on div "A" at bounding box center [510, 232] width 24 height 24
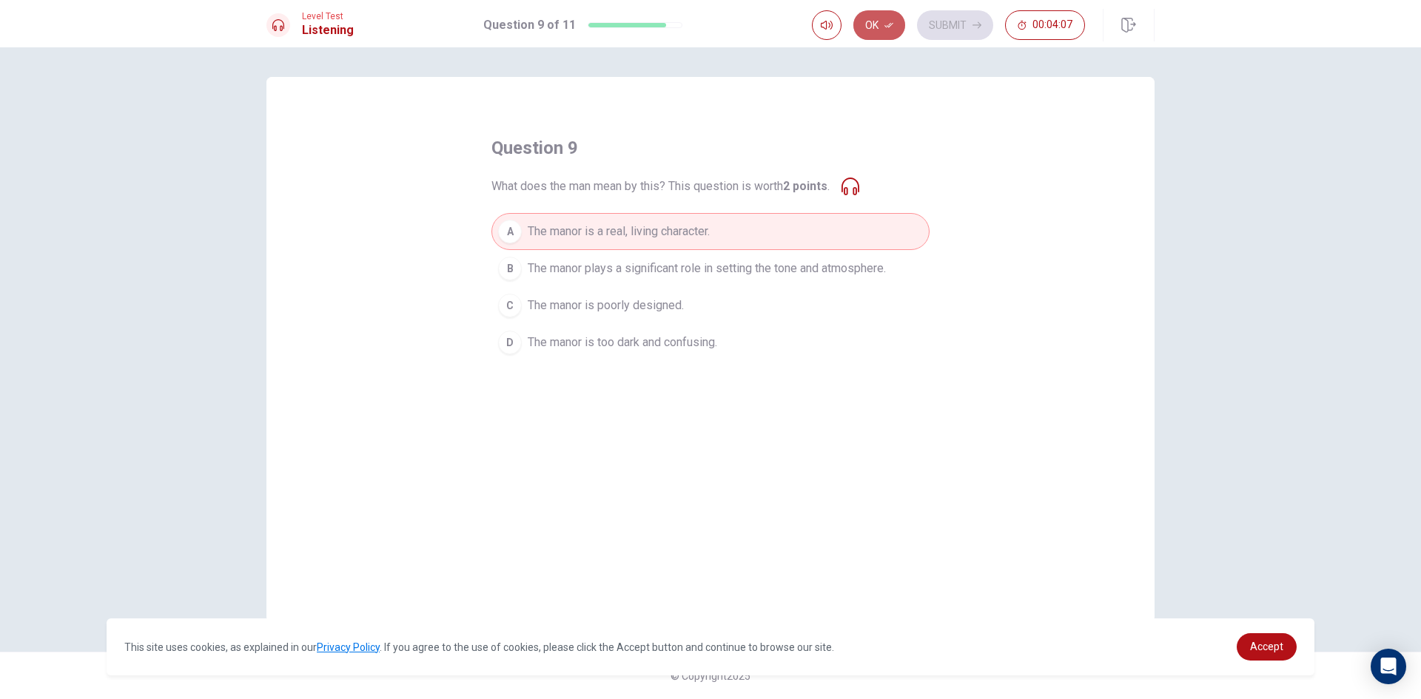
drag, startPoint x: 869, startPoint y: 27, endPoint x: 885, endPoint y: 25, distance: 16.4
click at [871, 27] on button "Ok" at bounding box center [879, 25] width 52 height 30
click at [970, 24] on button "Submit" at bounding box center [955, 25] width 76 height 30
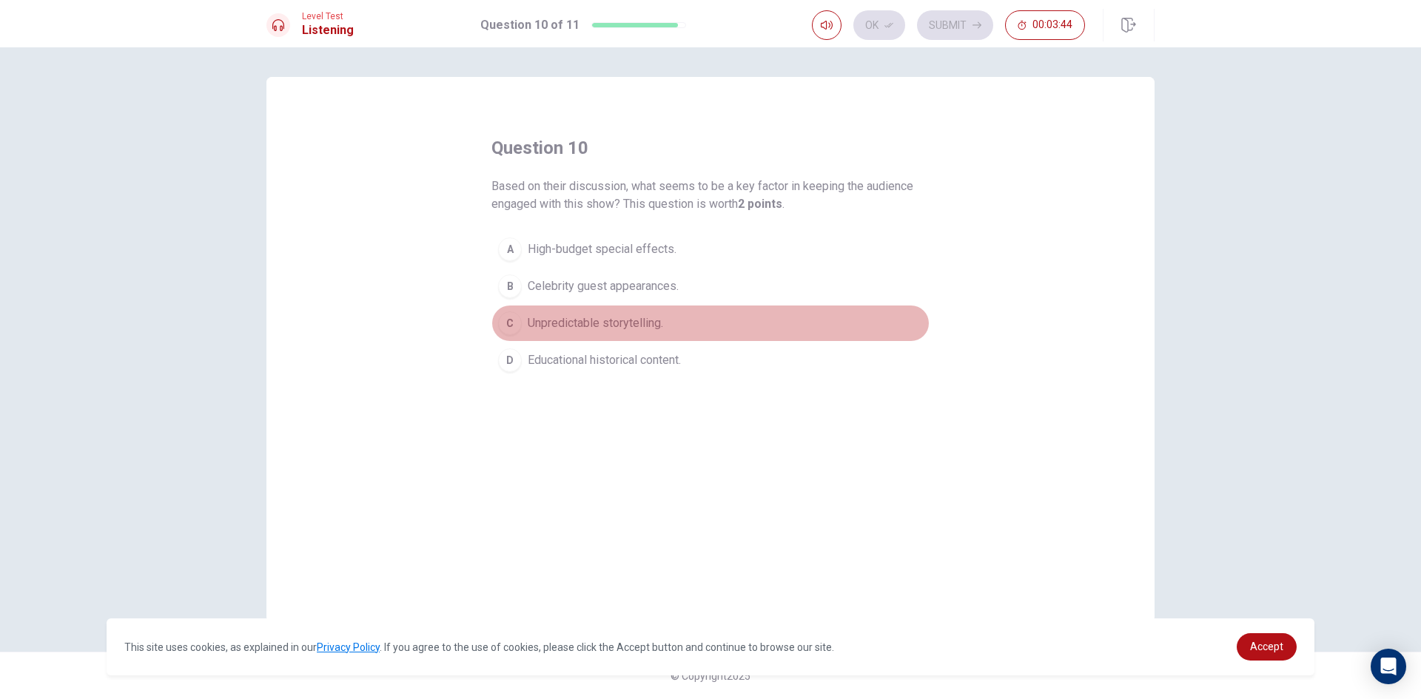
click at [503, 317] on div "C" at bounding box center [510, 324] width 24 height 24
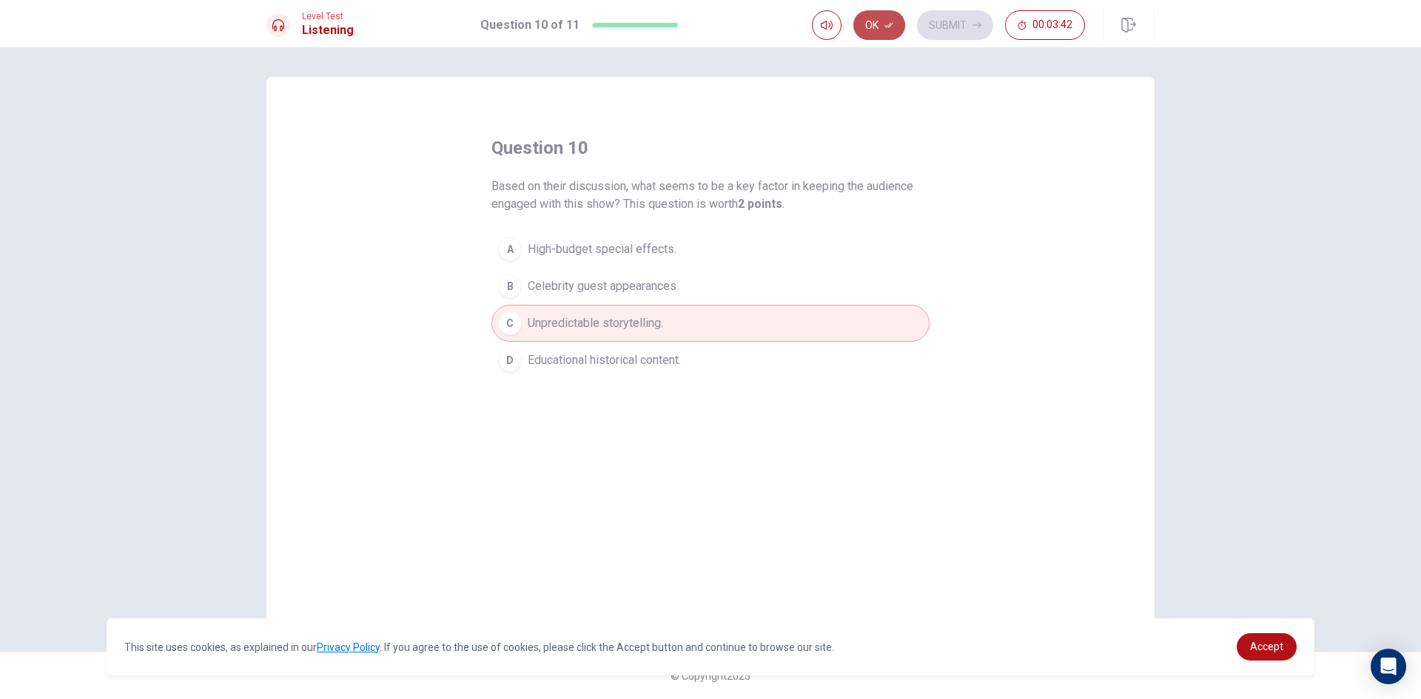
click at [876, 15] on button "Ok" at bounding box center [879, 25] width 52 height 30
click at [957, 27] on button "Submit" at bounding box center [955, 25] width 76 height 30
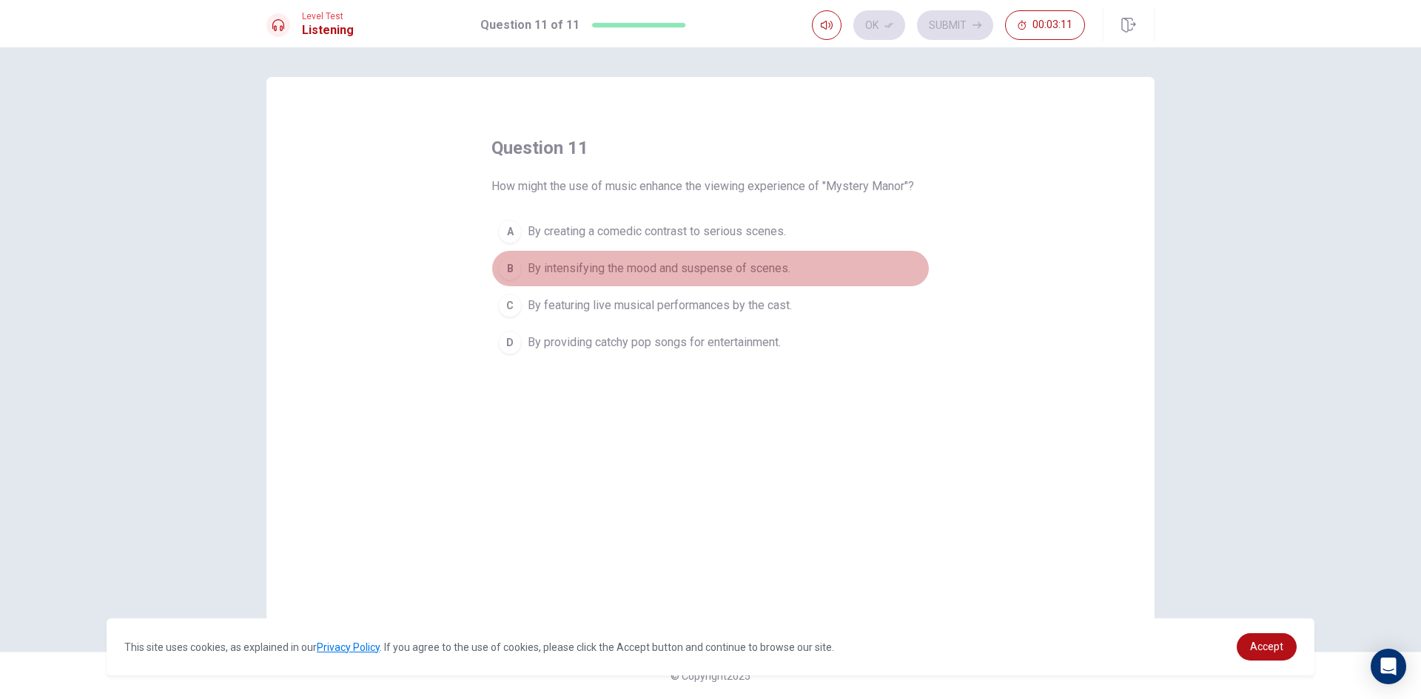
click at [504, 264] on div "B" at bounding box center [510, 269] width 24 height 24
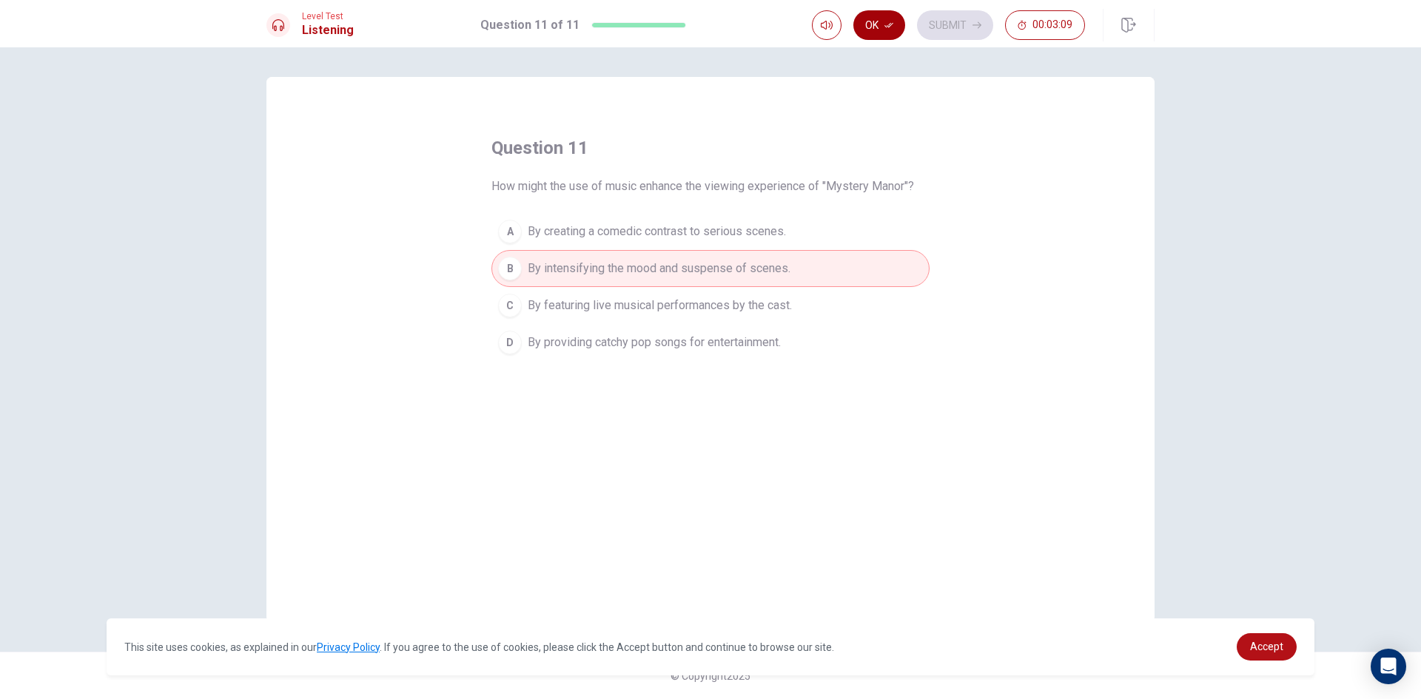
click at [873, 19] on button "Ok" at bounding box center [879, 25] width 52 height 30
click at [959, 15] on button "Submit" at bounding box center [955, 25] width 76 height 30
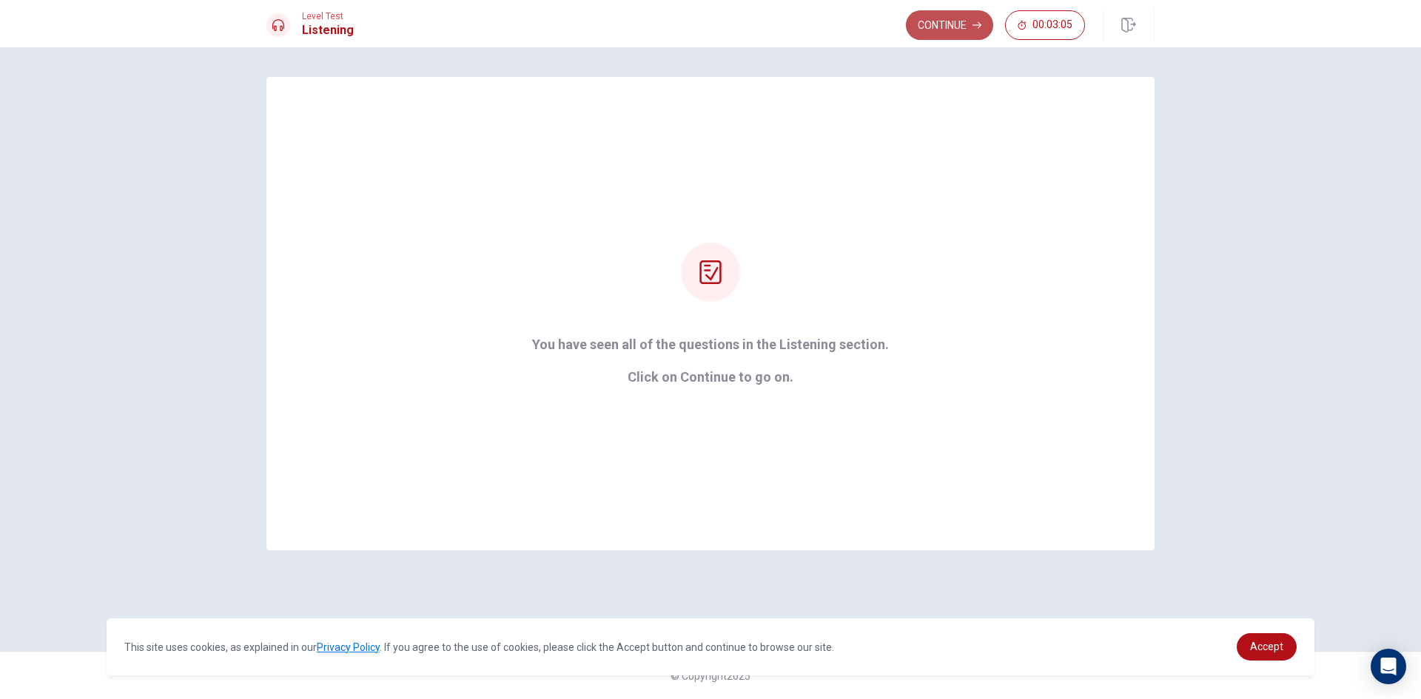
click at [942, 24] on button "Continue" at bounding box center [949, 25] width 87 height 30
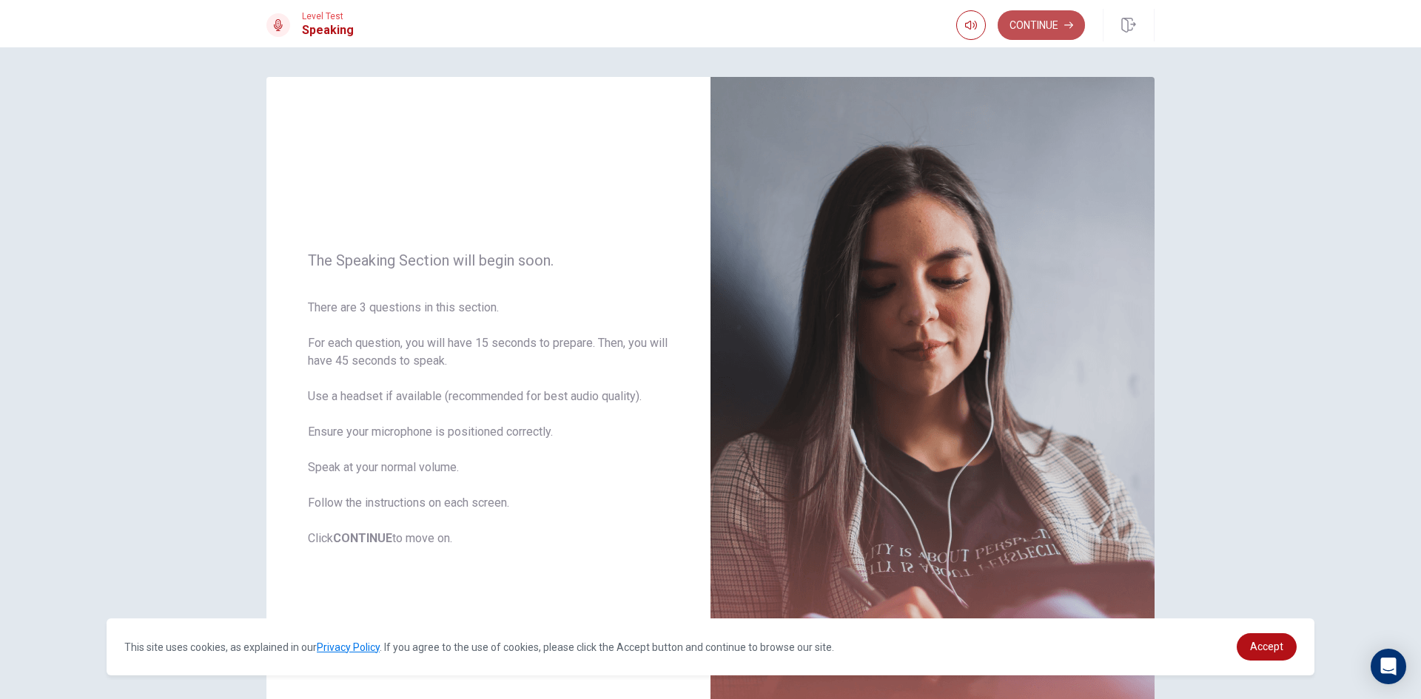
click at [1041, 15] on button "Continue" at bounding box center [1041, 25] width 87 height 30
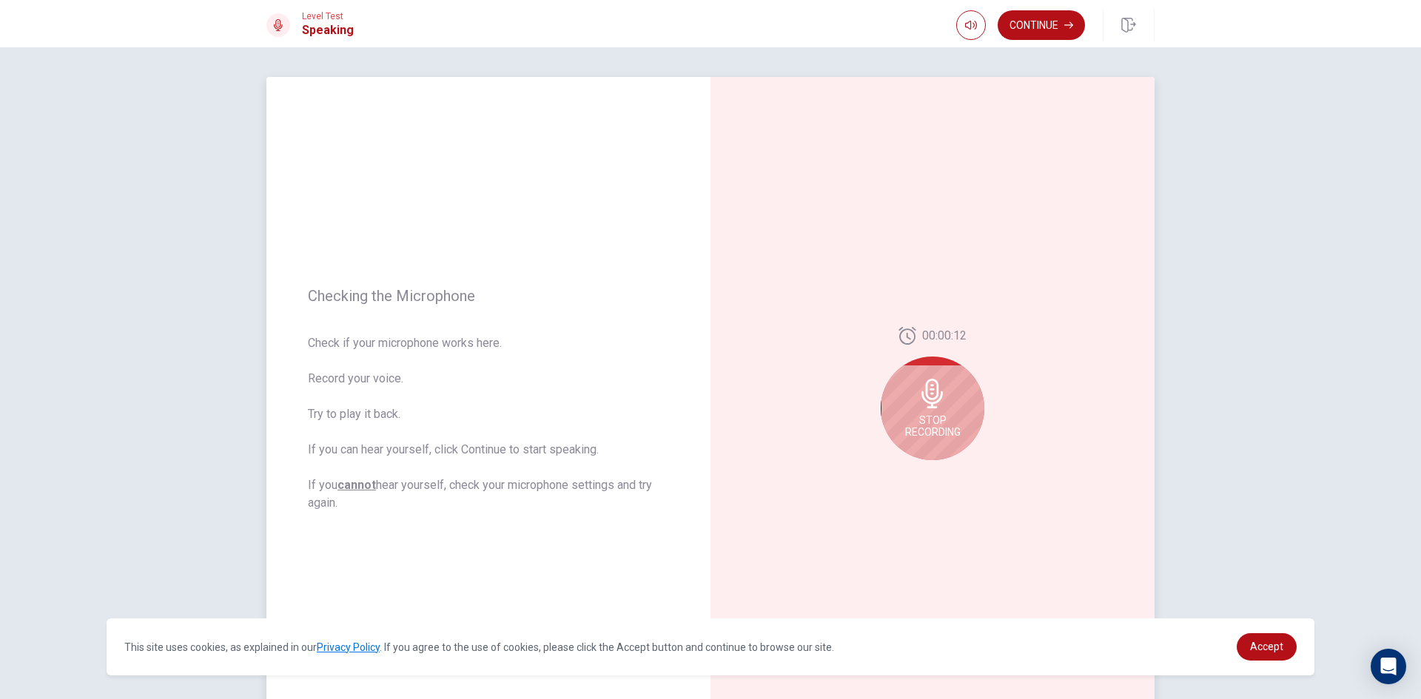
click at [929, 393] on icon at bounding box center [931, 394] width 21 height 30
click at [944, 468] on icon "Play Audio" at bounding box center [948, 472] width 9 height 9
click at [928, 396] on icon at bounding box center [936, 398] width 30 height 30
click at [945, 474] on icon "Play Audio" at bounding box center [948, 472] width 7 height 9
click at [944, 386] on icon at bounding box center [946, 386] width 10 height 7
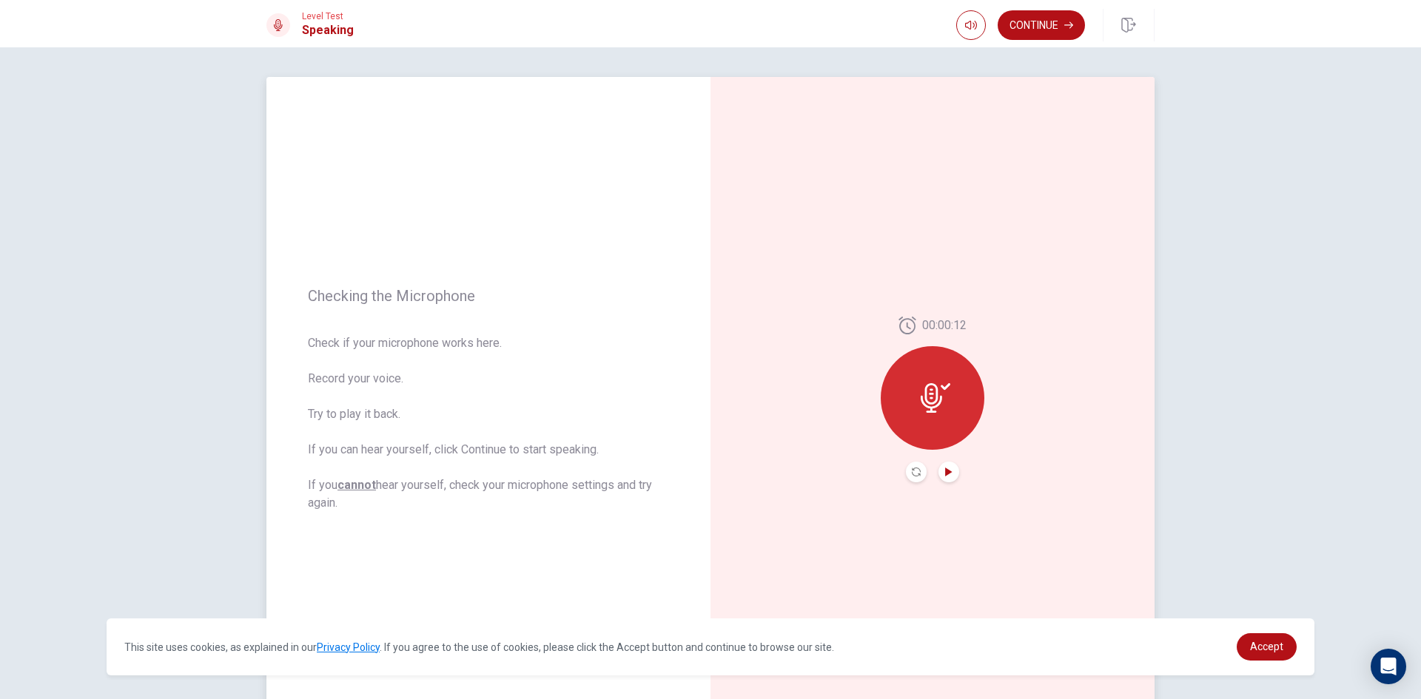
click at [933, 396] on icon at bounding box center [931, 398] width 21 height 30
click at [946, 469] on icon "Play Audio" at bounding box center [948, 472] width 9 height 9
click at [912, 469] on icon "Record Again" at bounding box center [916, 472] width 9 height 9
click at [931, 403] on icon at bounding box center [931, 394] width 21 height 30
click at [921, 402] on icon at bounding box center [931, 398] width 21 height 30
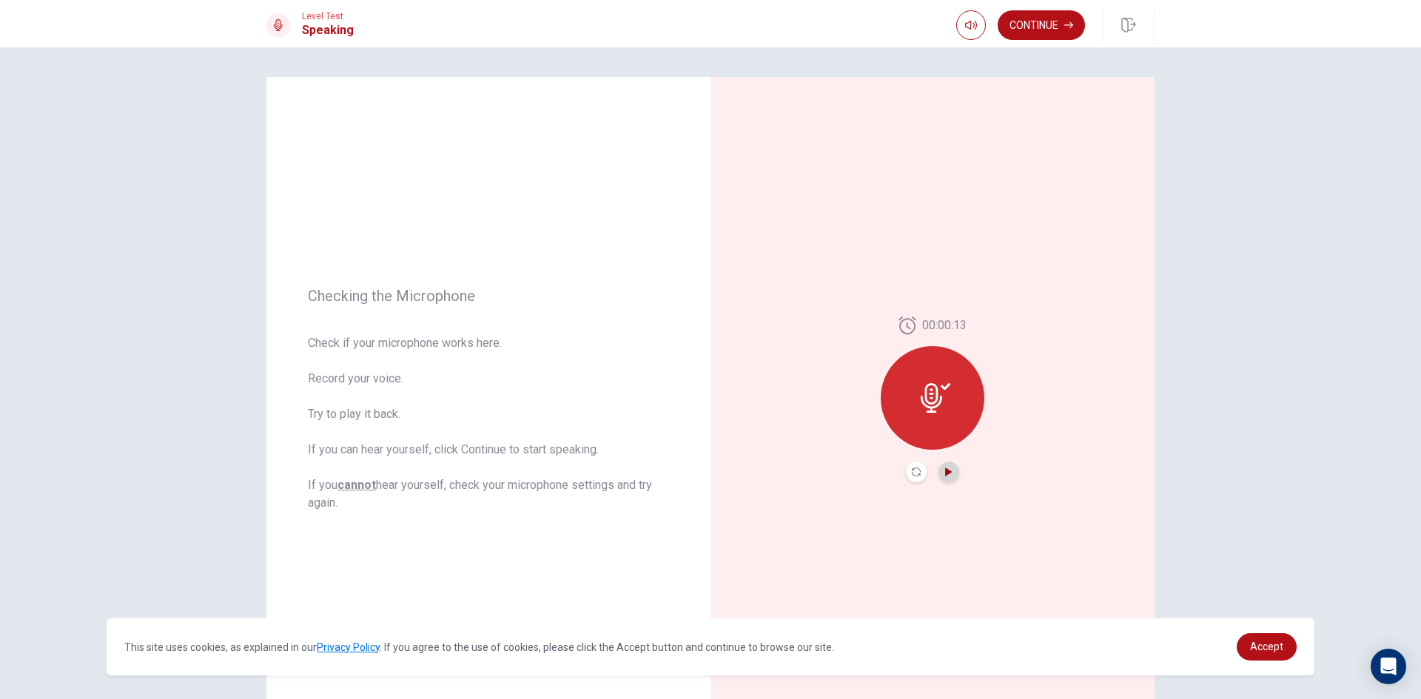
click at [946, 469] on icon "Play Audio" at bounding box center [948, 472] width 9 height 9
click at [939, 397] on icon at bounding box center [936, 398] width 30 height 30
click at [946, 466] on button "Play Audio" at bounding box center [949, 472] width 21 height 21
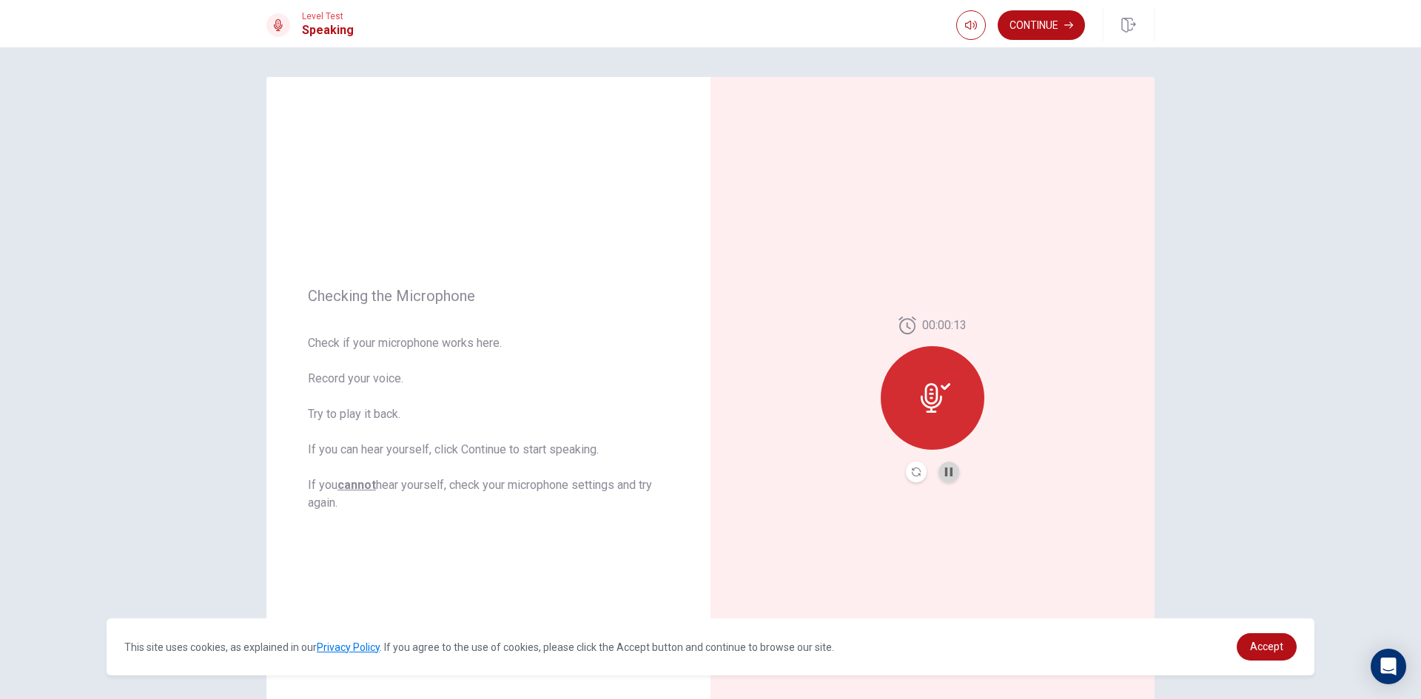
click at [946, 466] on button "Pause Audio" at bounding box center [949, 472] width 21 height 21
click at [906, 375] on div at bounding box center [933, 398] width 104 height 104
click at [927, 404] on icon at bounding box center [931, 398] width 21 height 30
click at [941, 377] on div at bounding box center [933, 398] width 104 height 104
click at [936, 392] on icon at bounding box center [936, 398] width 30 height 30
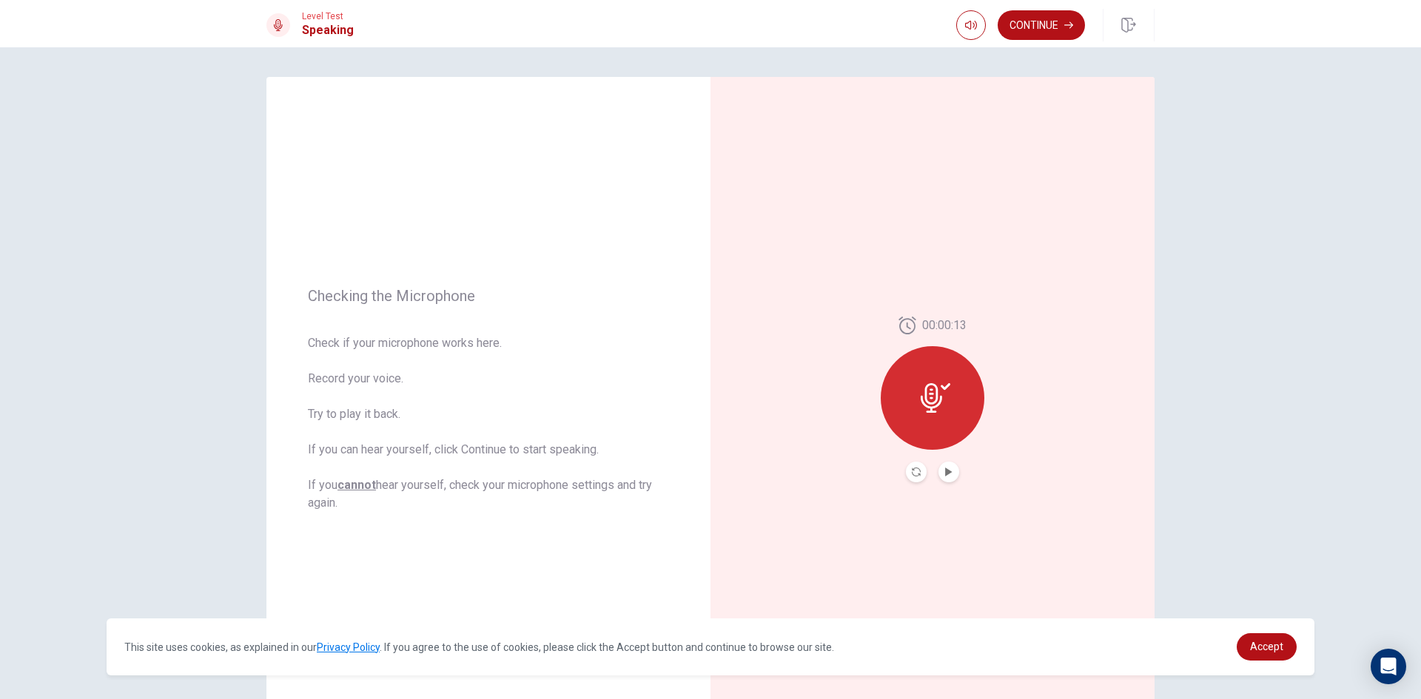
click at [936, 392] on icon at bounding box center [936, 398] width 30 height 30
click at [929, 405] on icon at bounding box center [931, 398] width 21 height 30
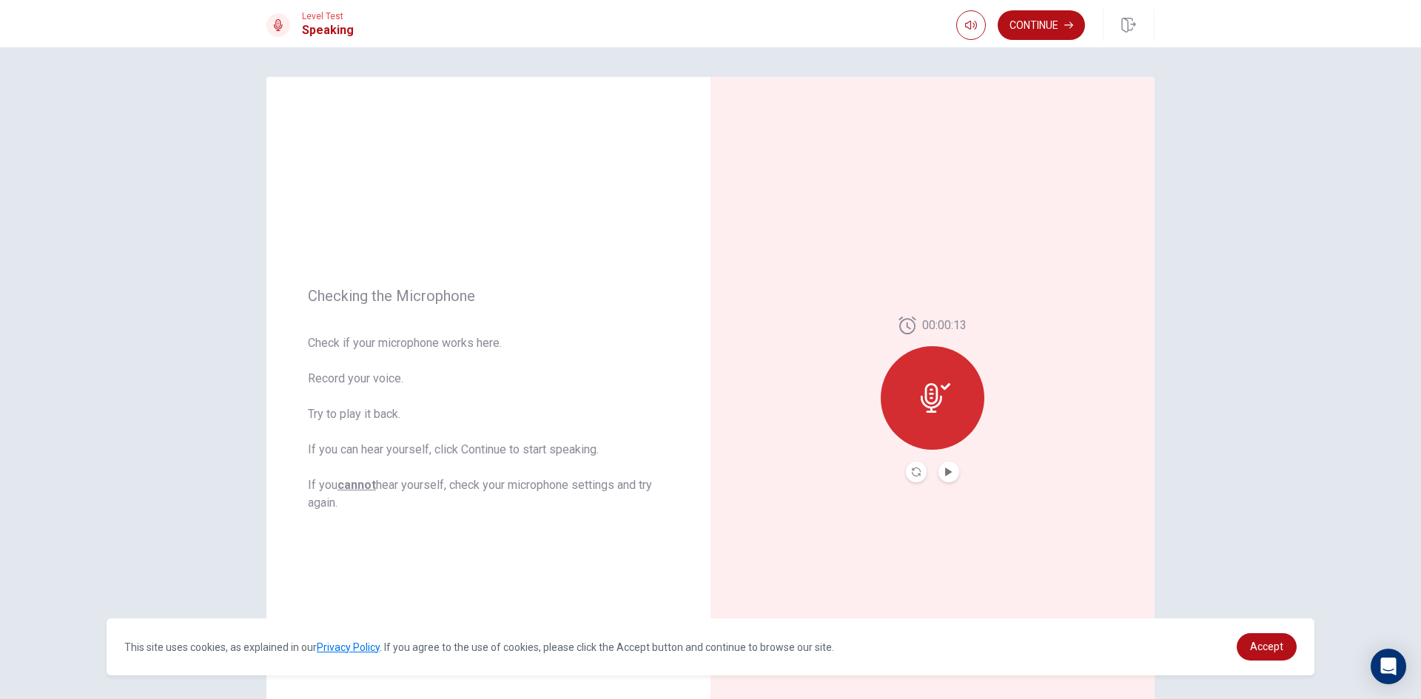
click at [929, 405] on icon at bounding box center [931, 398] width 21 height 30
click at [927, 395] on icon at bounding box center [931, 398] width 21 height 30
click at [936, 395] on icon at bounding box center [936, 398] width 30 height 30
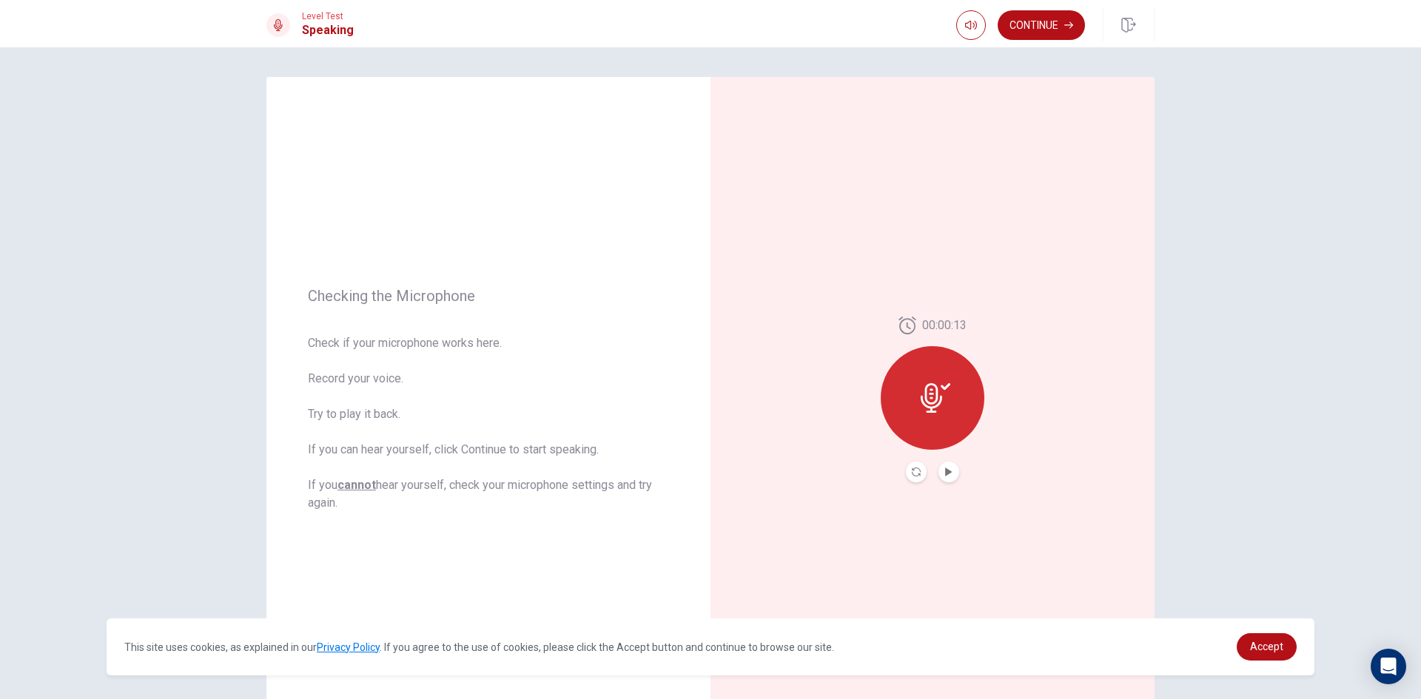
drag, startPoint x: 927, startPoint y: 386, endPoint x: 971, endPoint y: 479, distance: 102.3
click at [928, 389] on icon at bounding box center [936, 398] width 30 height 30
click at [944, 472] on icon "Play Audio" at bounding box center [948, 472] width 9 height 9
click at [919, 382] on div at bounding box center [933, 398] width 104 height 104
click at [941, 386] on icon at bounding box center [946, 386] width 10 height 7
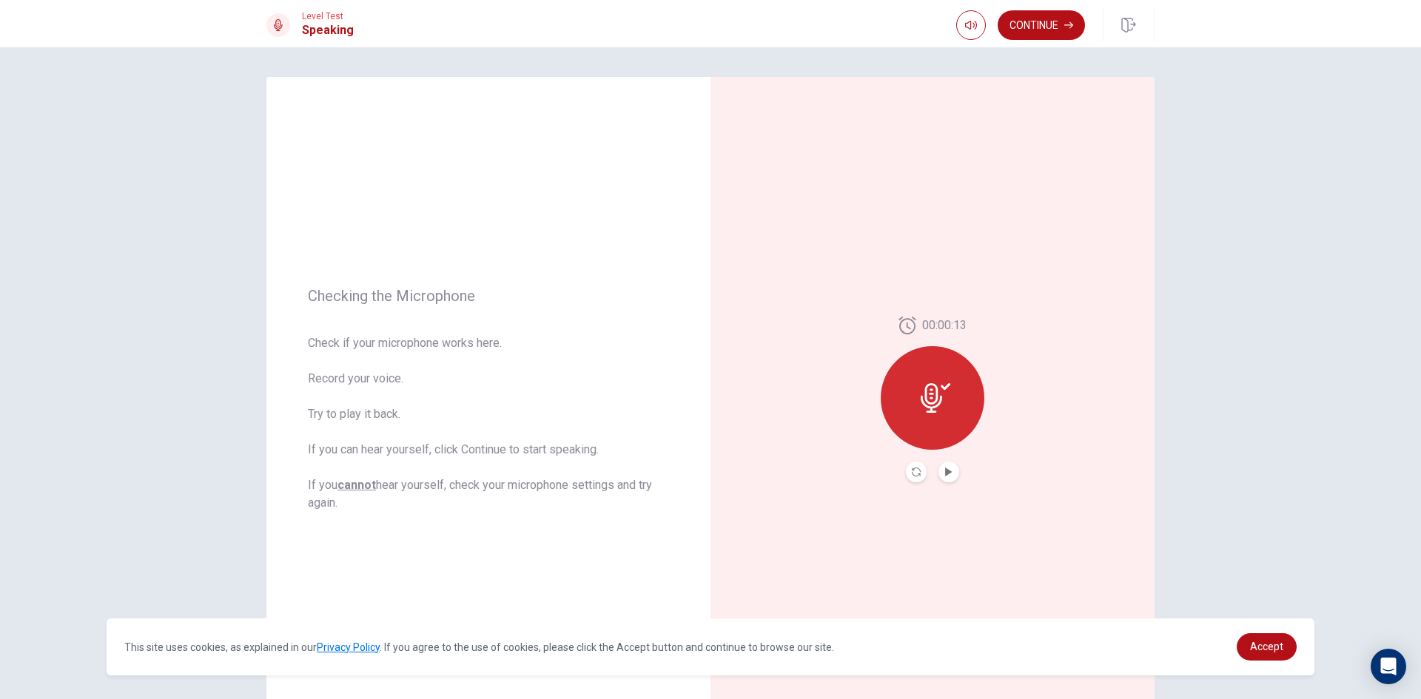
click at [914, 464] on button "Record Again" at bounding box center [916, 472] width 21 height 21
click at [941, 409] on div "Stop Recording" at bounding box center [933, 409] width 104 height 104
click at [952, 471] on button "Play Audio" at bounding box center [949, 472] width 21 height 21
click at [1038, 27] on button "Continue" at bounding box center [1041, 25] width 87 height 30
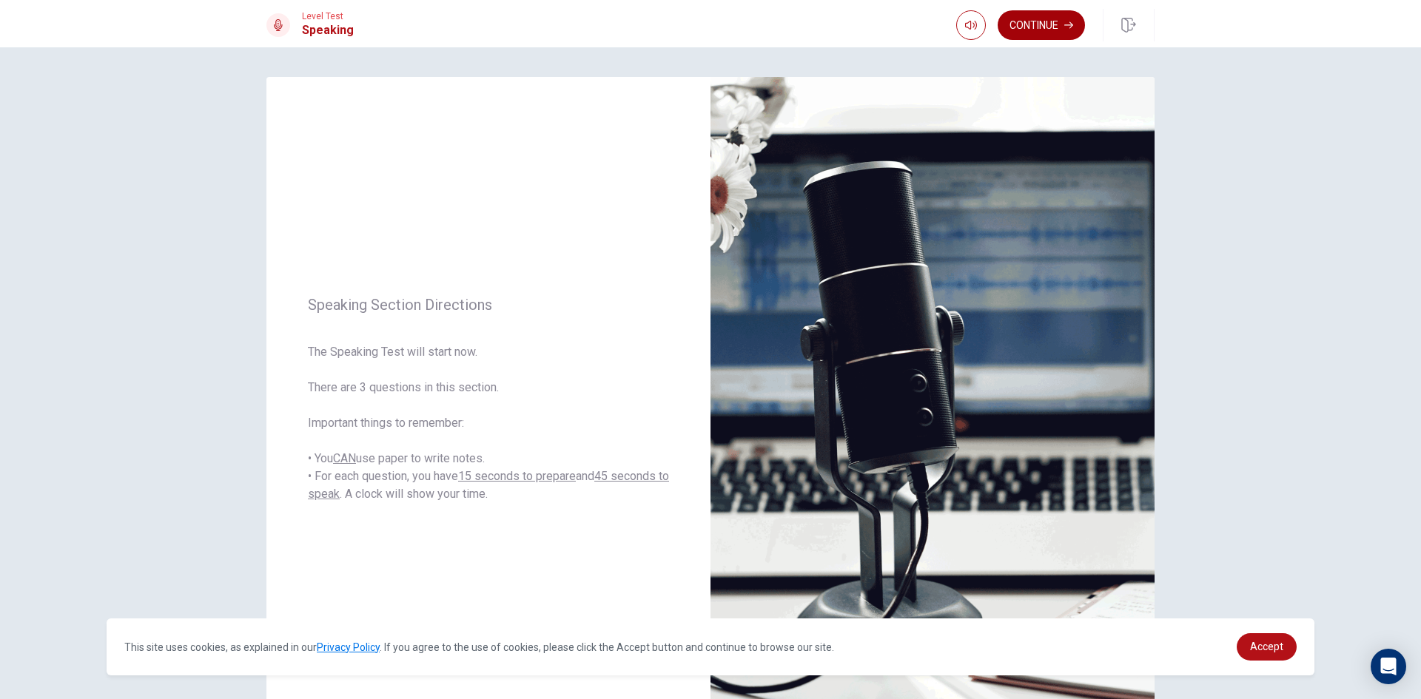
click at [1028, 19] on button "Continue" at bounding box center [1041, 25] width 87 height 30
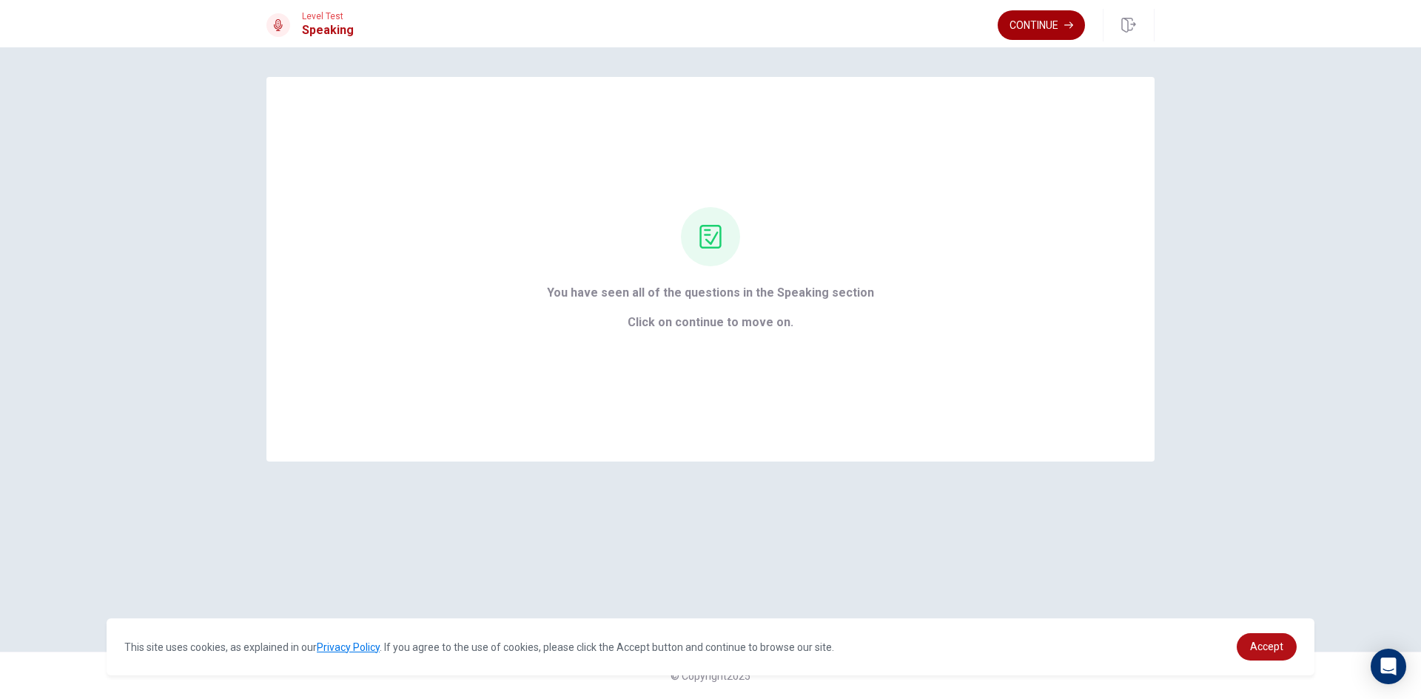
click at [1030, 23] on button "Continue" at bounding box center [1041, 25] width 87 height 30
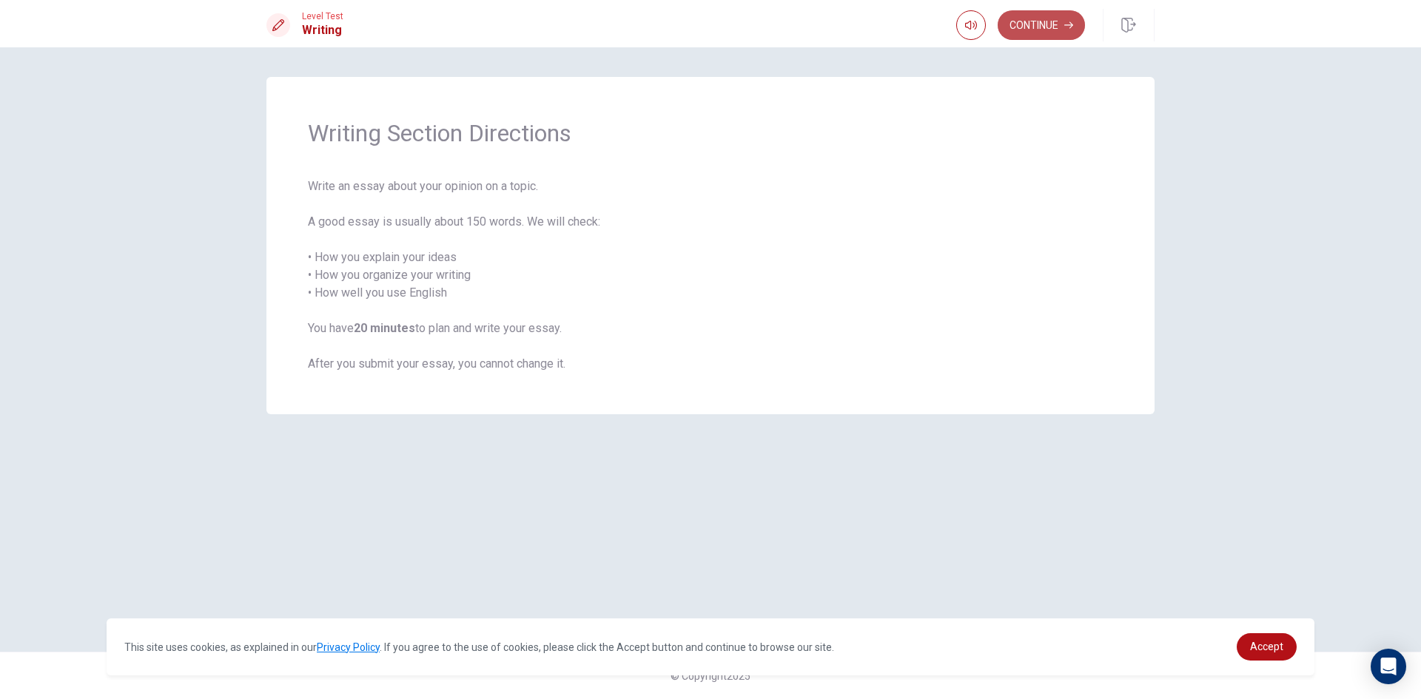
click at [1033, 22] on button "Continue" at bounding box center [1041, 25] width 87 height 30
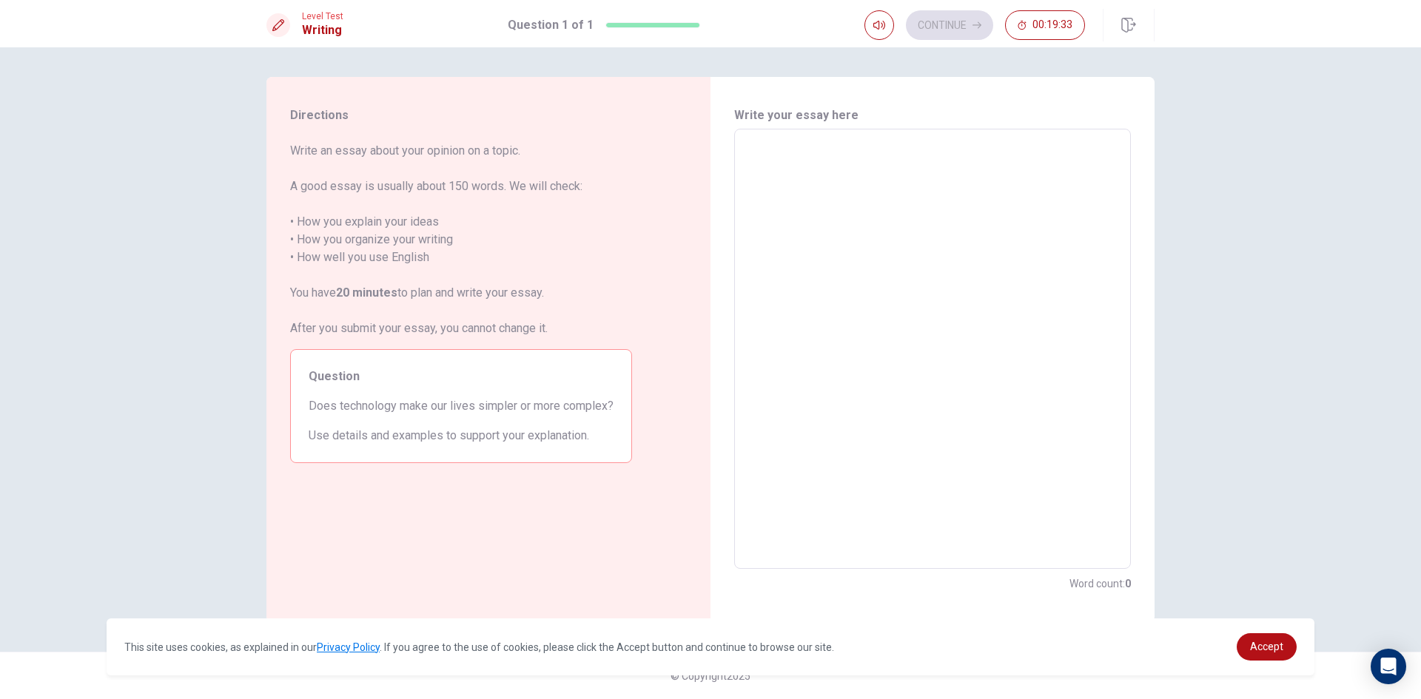
click at [762, 158] on textarea at bounding box center [933, 349] width 376 height 416
type textarea "I"
type textarea "x"
type textarea "I"
type textarea "x"
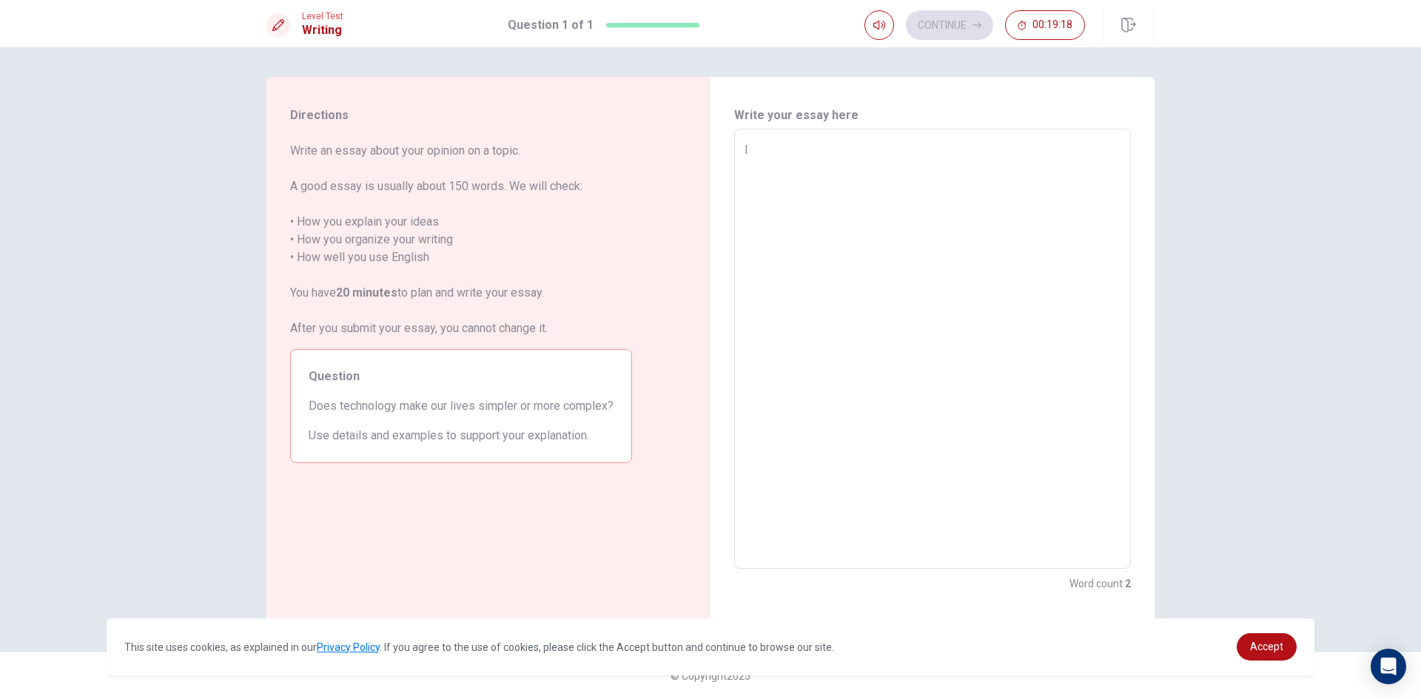
type textarea "I a"
type textarea "x"
type textarea "I ag"
type textarea "x"
type textarea "I agr"
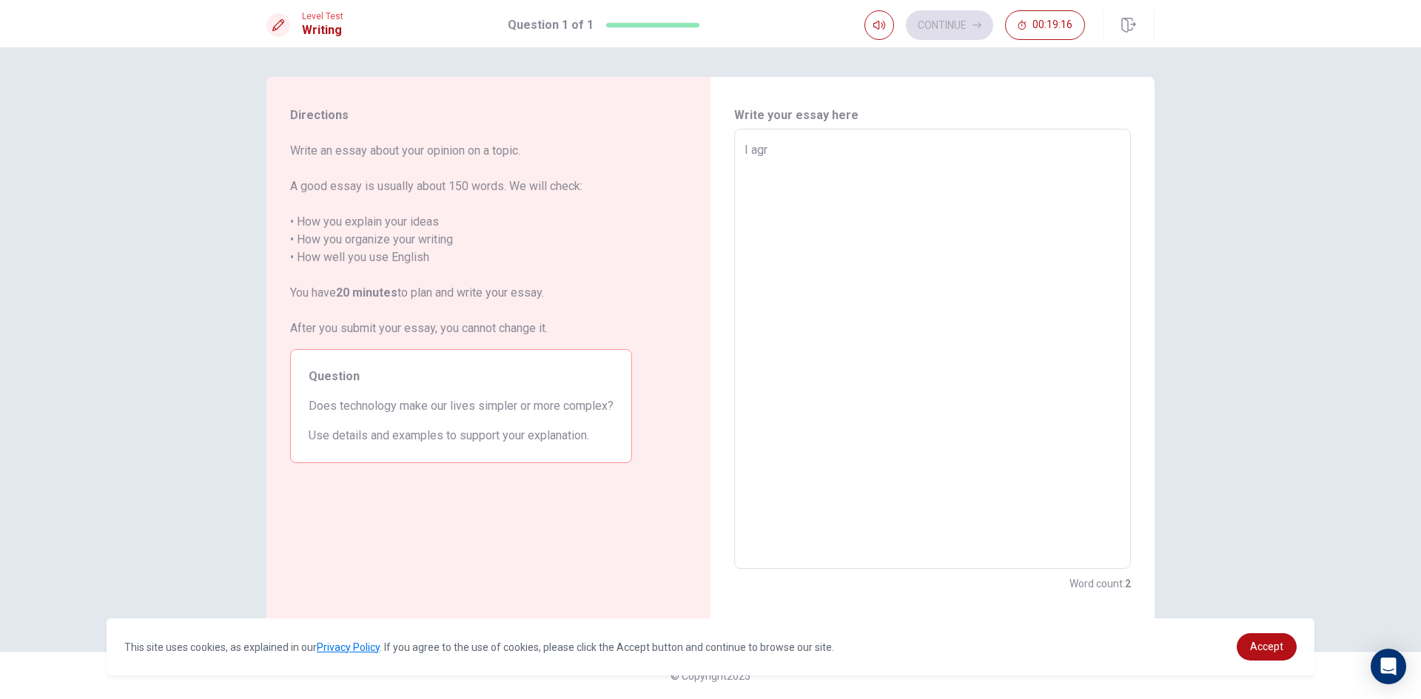
type textarea "x"
type textarea "I agre"
type textarea "x"
type textarea "I agree"
type textarea "x"
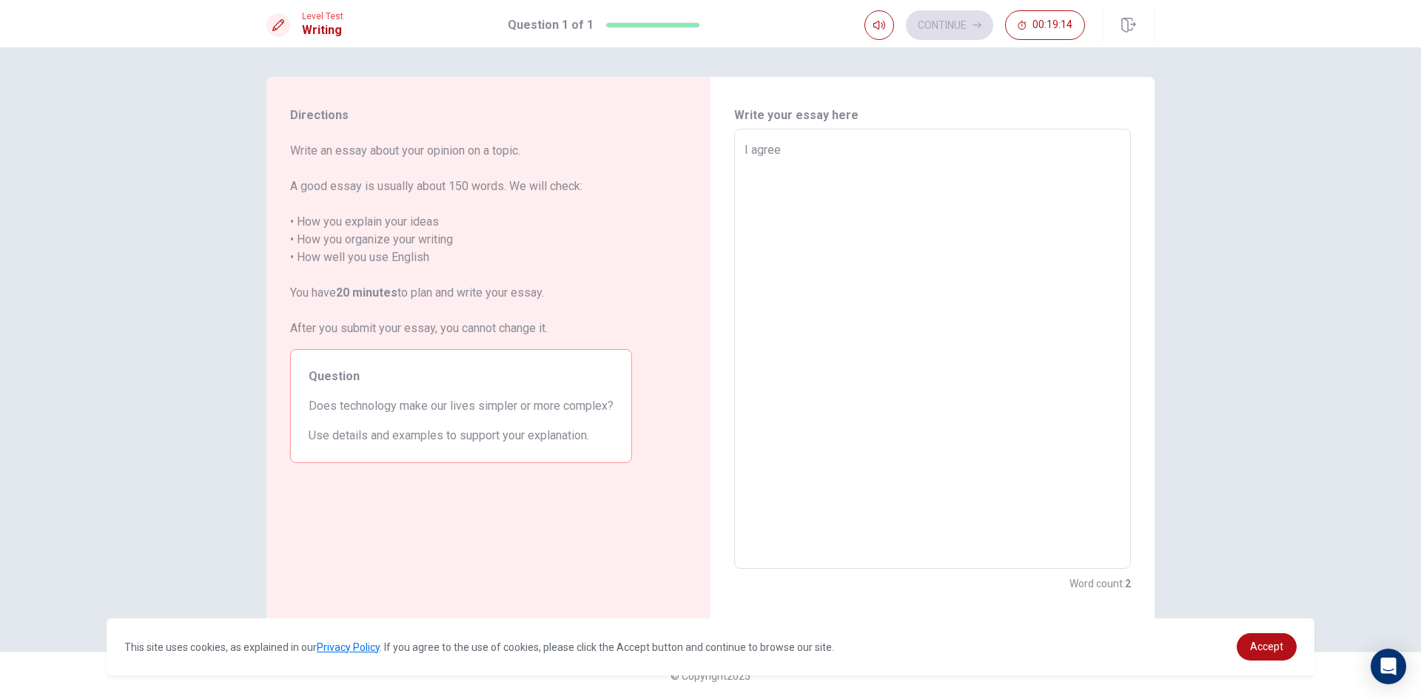
type textarea "I agree"
type textarea "x"
type textarea "I agree w"
type textarea "x"
type textarea "I agree wi"
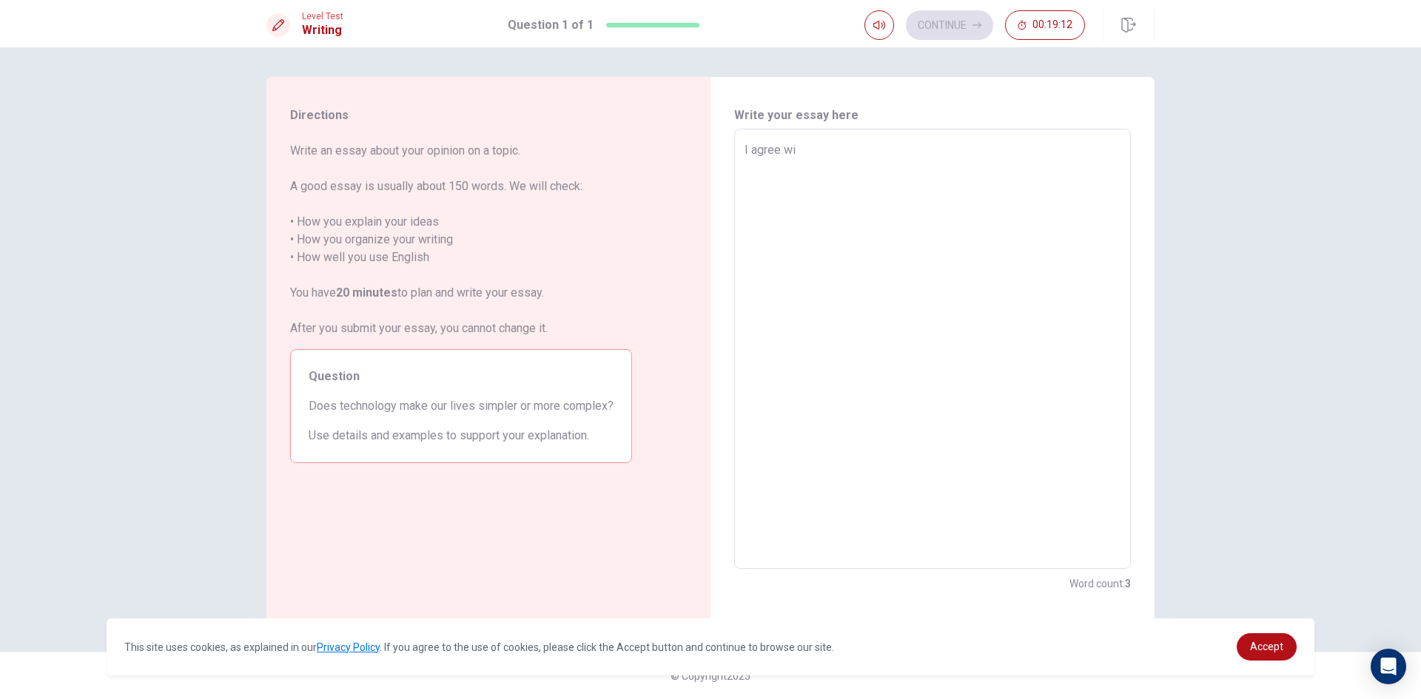
type textarea "x"
type textarea "I agree wit"
type textarea "x"
type textarea "I agree with"
type textarea "x"
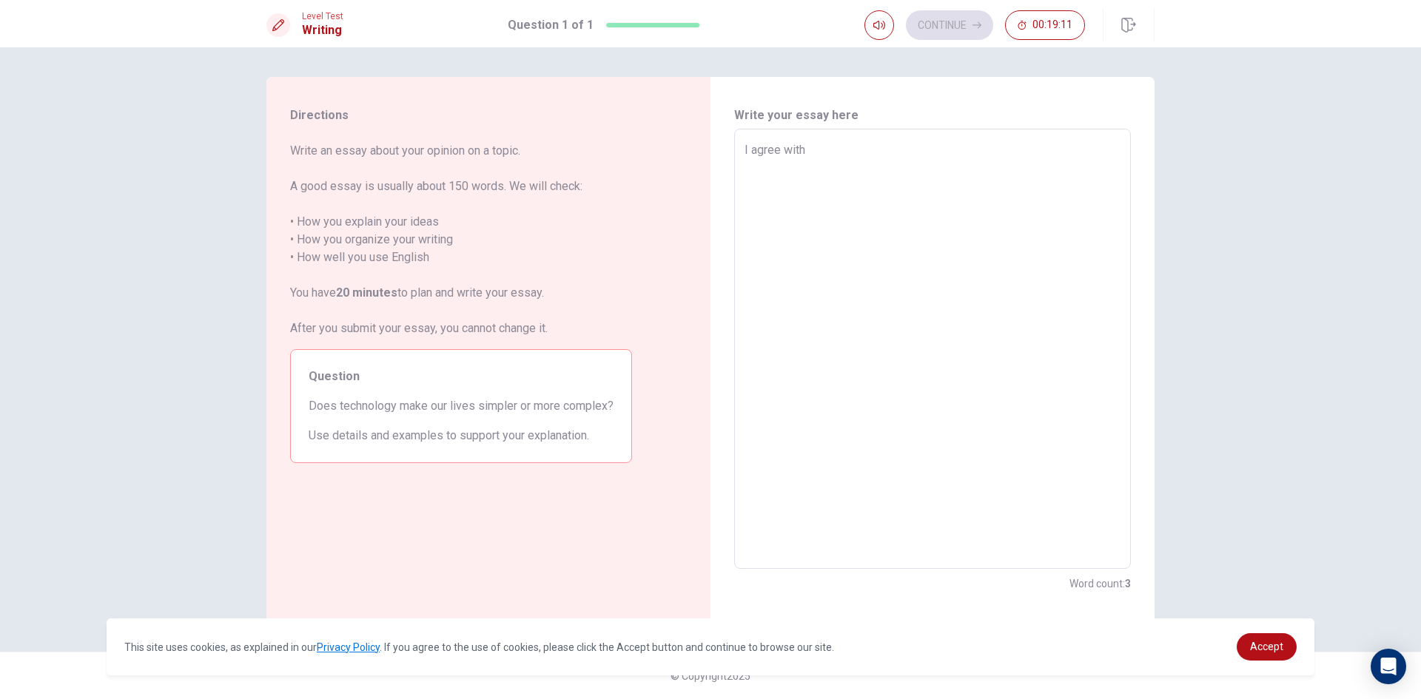
type textarea "I agree with"
type textarea "x"
type textarea "I agree with t"
type textarea "x"
type textarea "I agree with th"
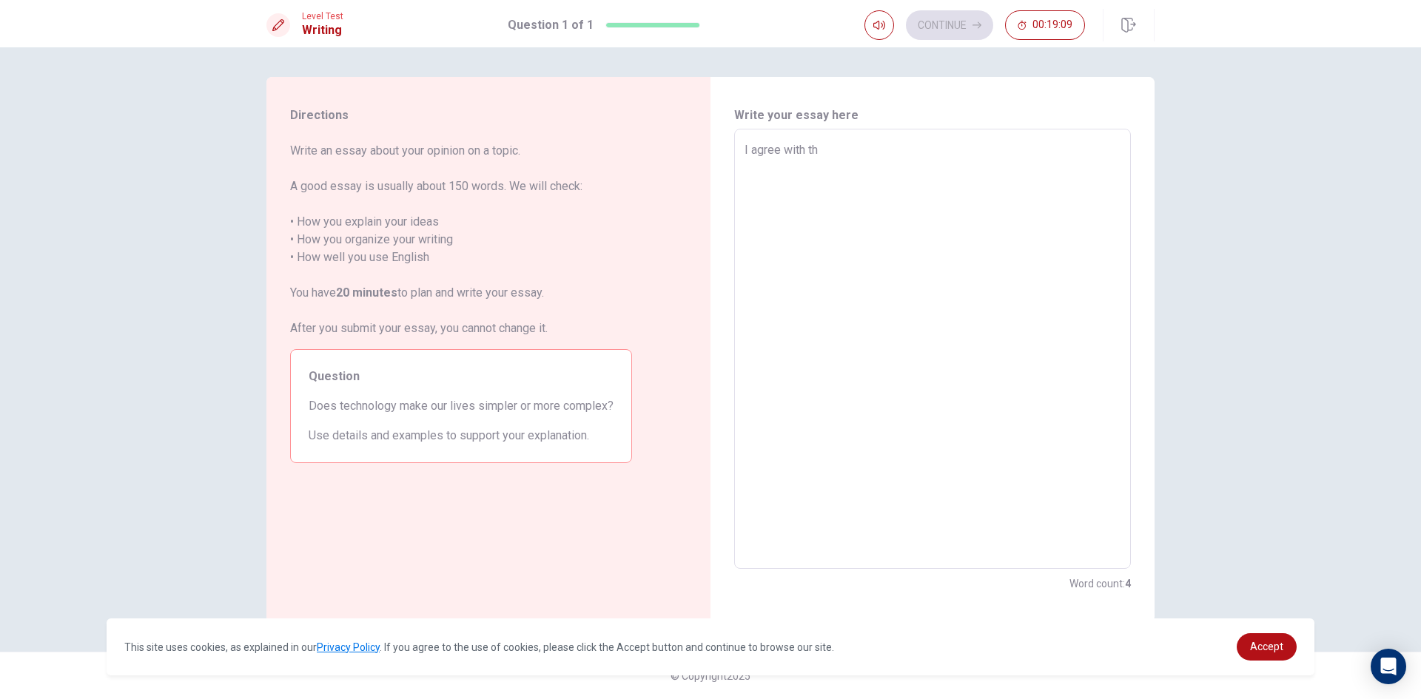
type textarea "x"
type textarea "I agree with thi"
type textarea "x"
type textarea "I agree with this"
type textarea "x"
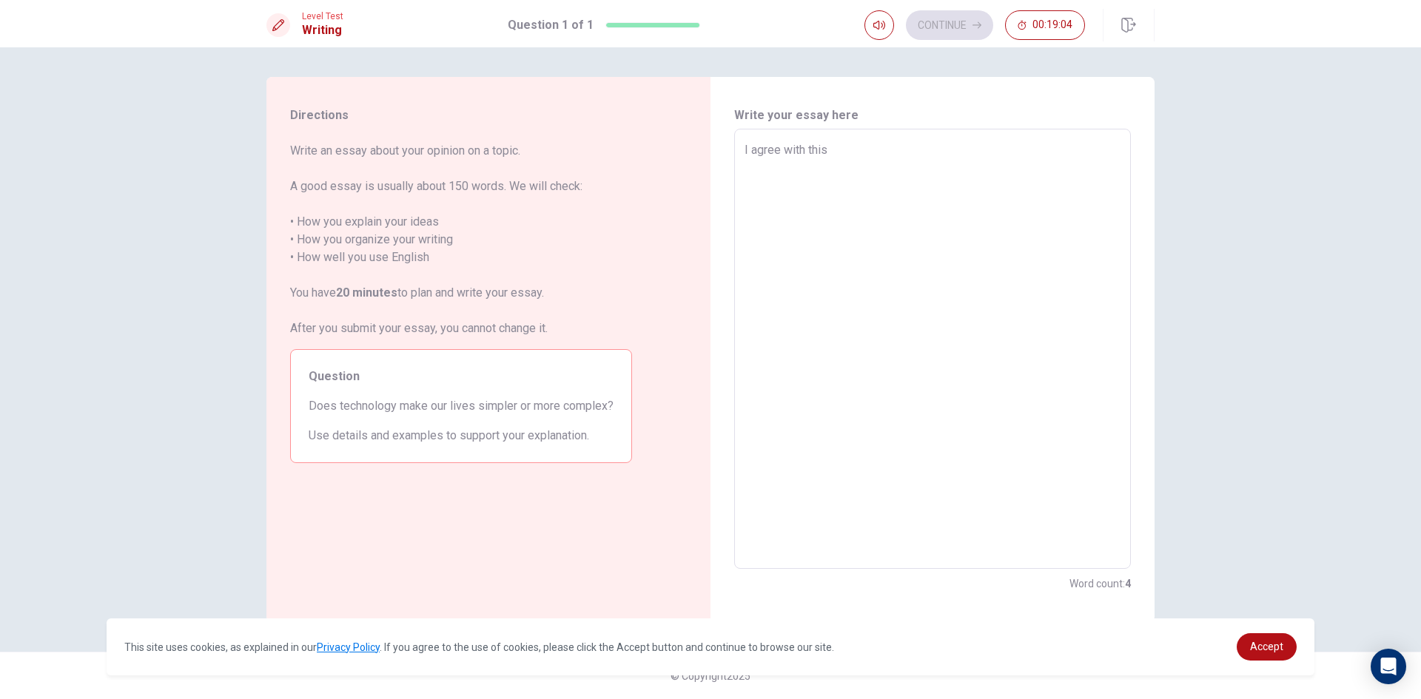
type textarea "I agree with this"
type textarea "x"
type textarea "I agree with this s"
type textarea "x"
type textarea "I agree with this se"
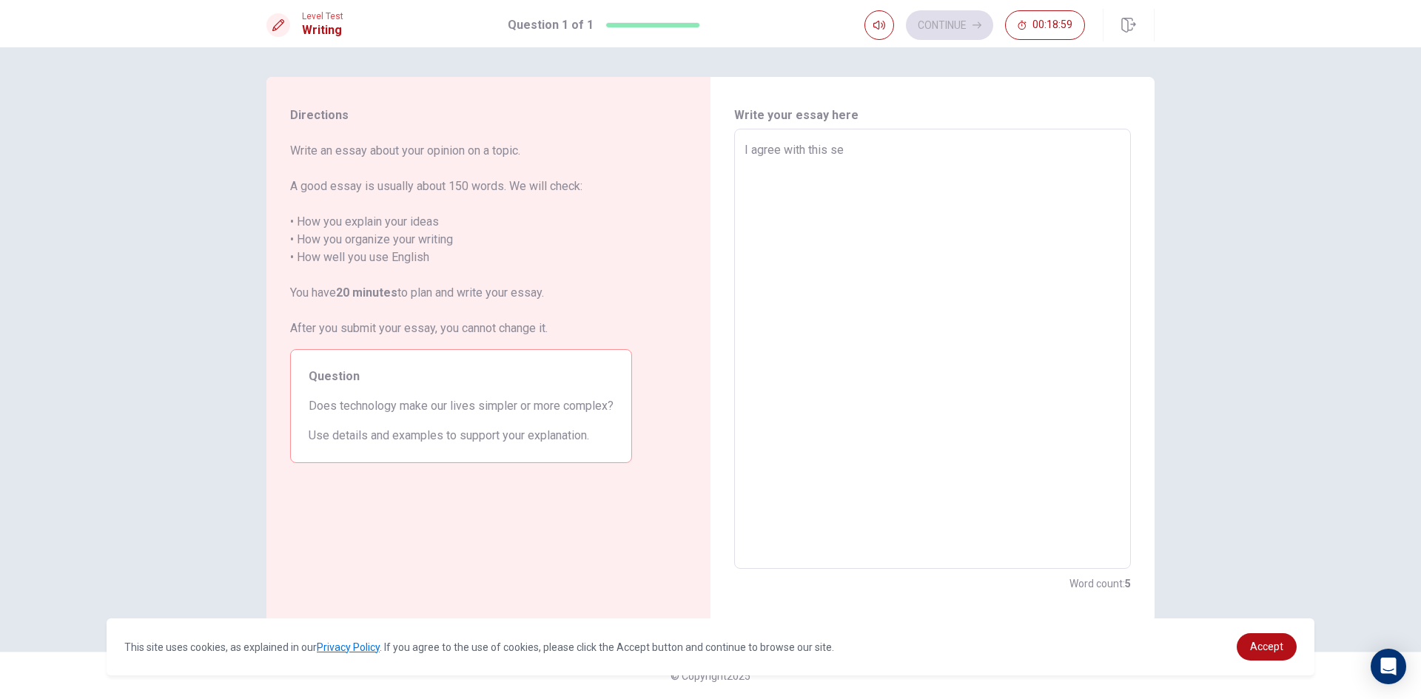
type textarea "x"
type textarea "I agree with this sen"
type textarea "x"
type textarea "I agree with this sent"
type textarea "x"
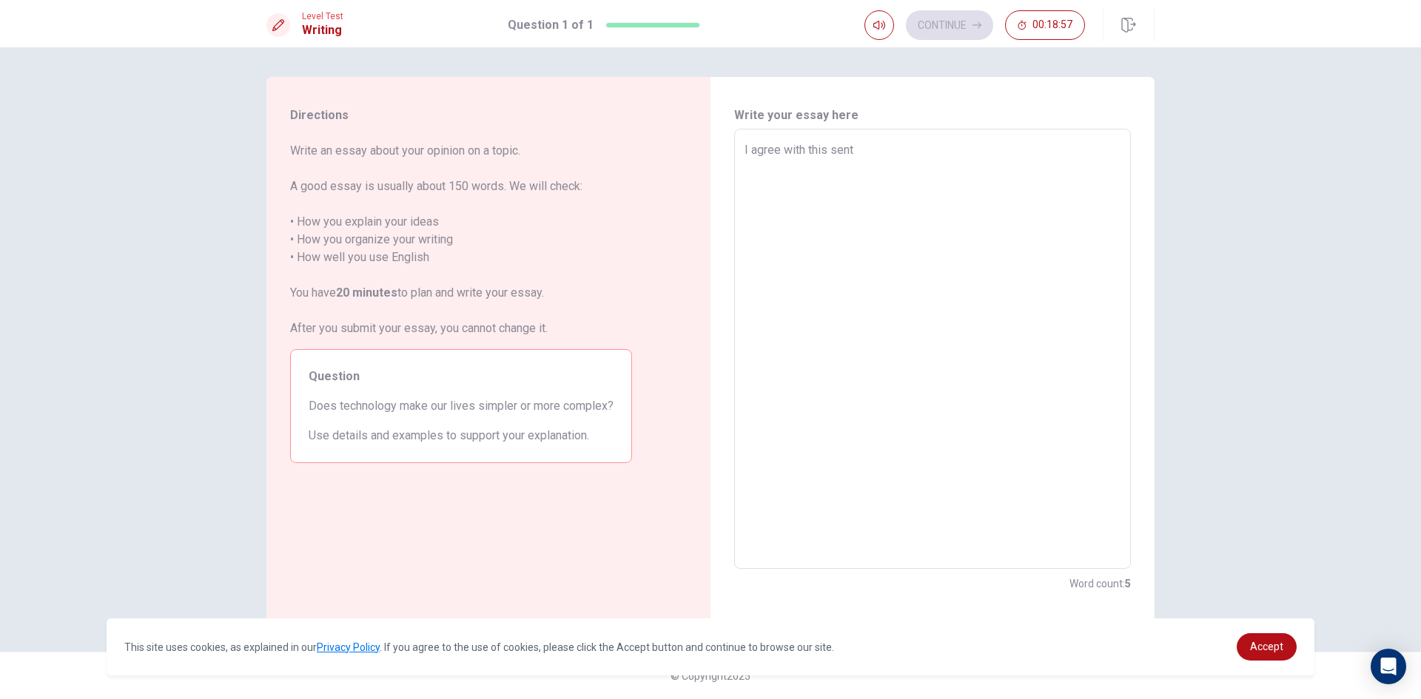
type textarea "I agree with this sente"
type textarea "x"
type textarea "I agree with this senten"
type textarea "x"
type textarea "I agree with this sentenc"
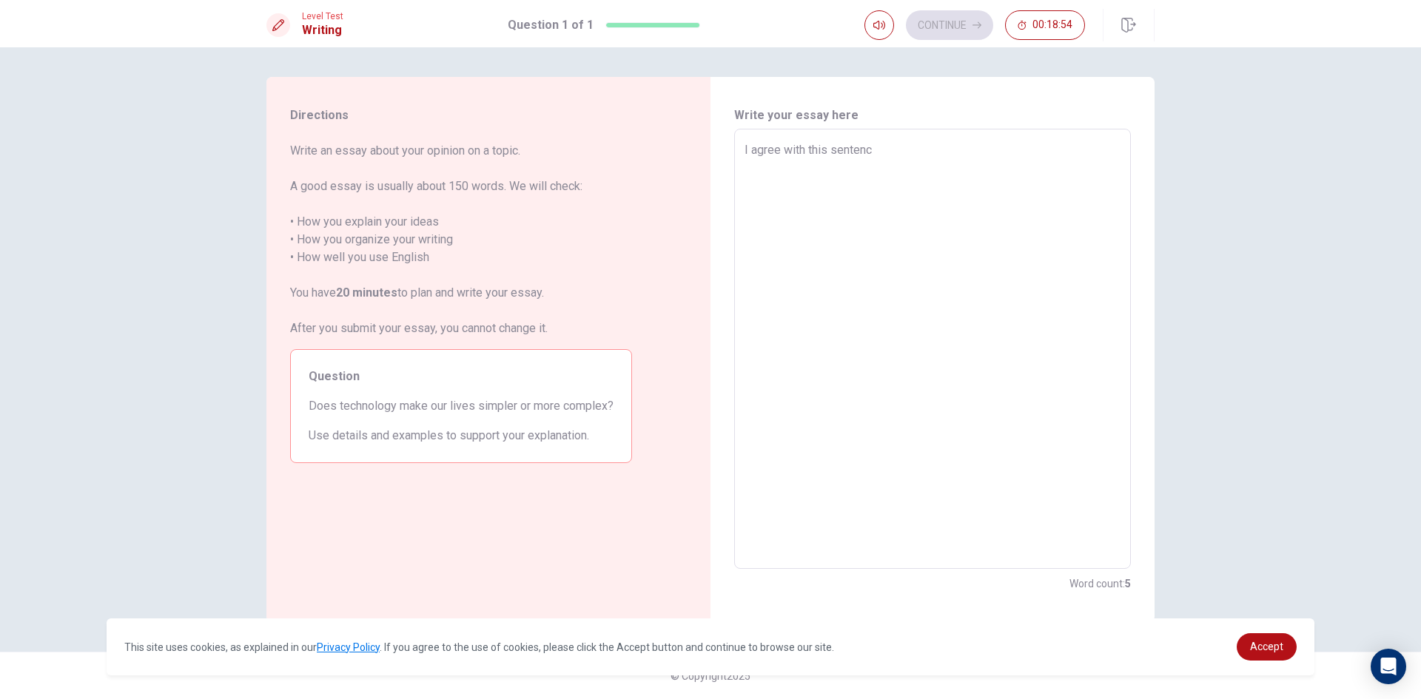
type textarea "x"
type textarea "I agree with this sentence"
type textarea "x"
type textarea "I agree with this sentence"
type textarea "x"
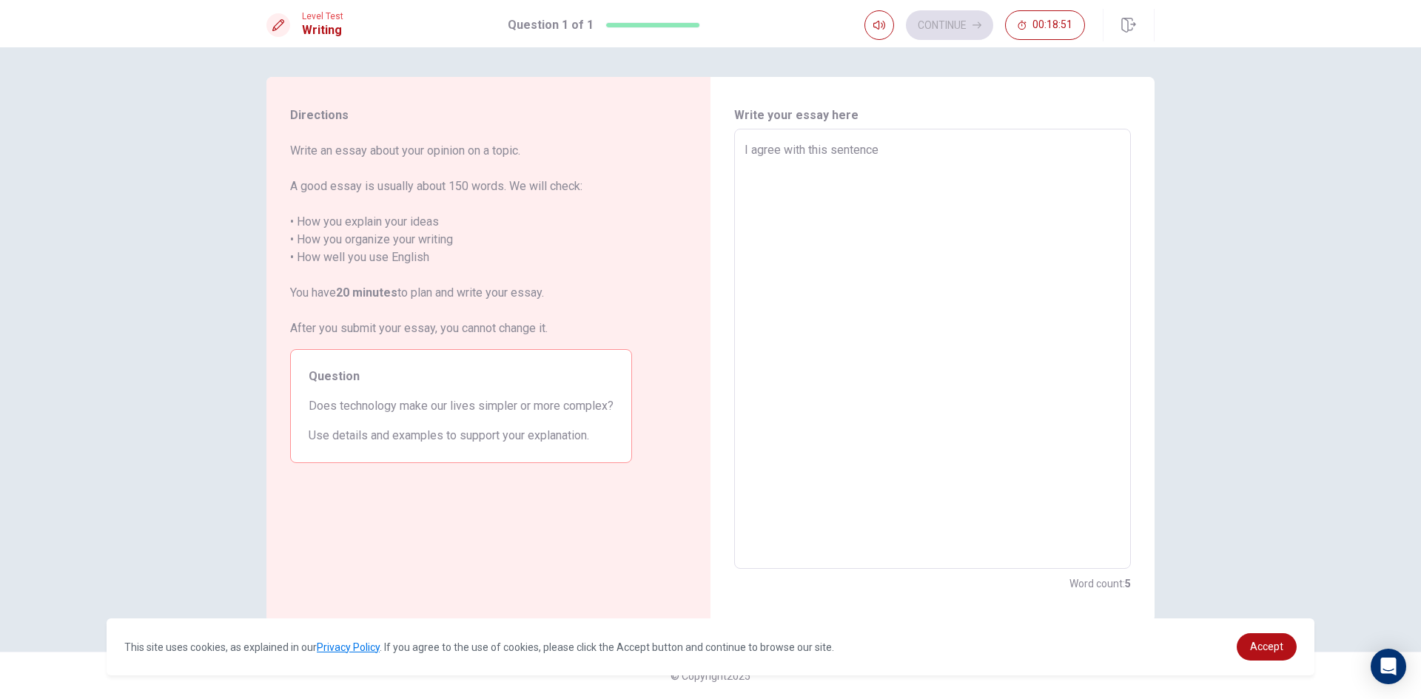
type textarea "I agree with this sentence ""
type textarea "x"
type textarea "I agree with this sentence "T"
type textarea "x"
type textarea "I agree with this sentence "Th"
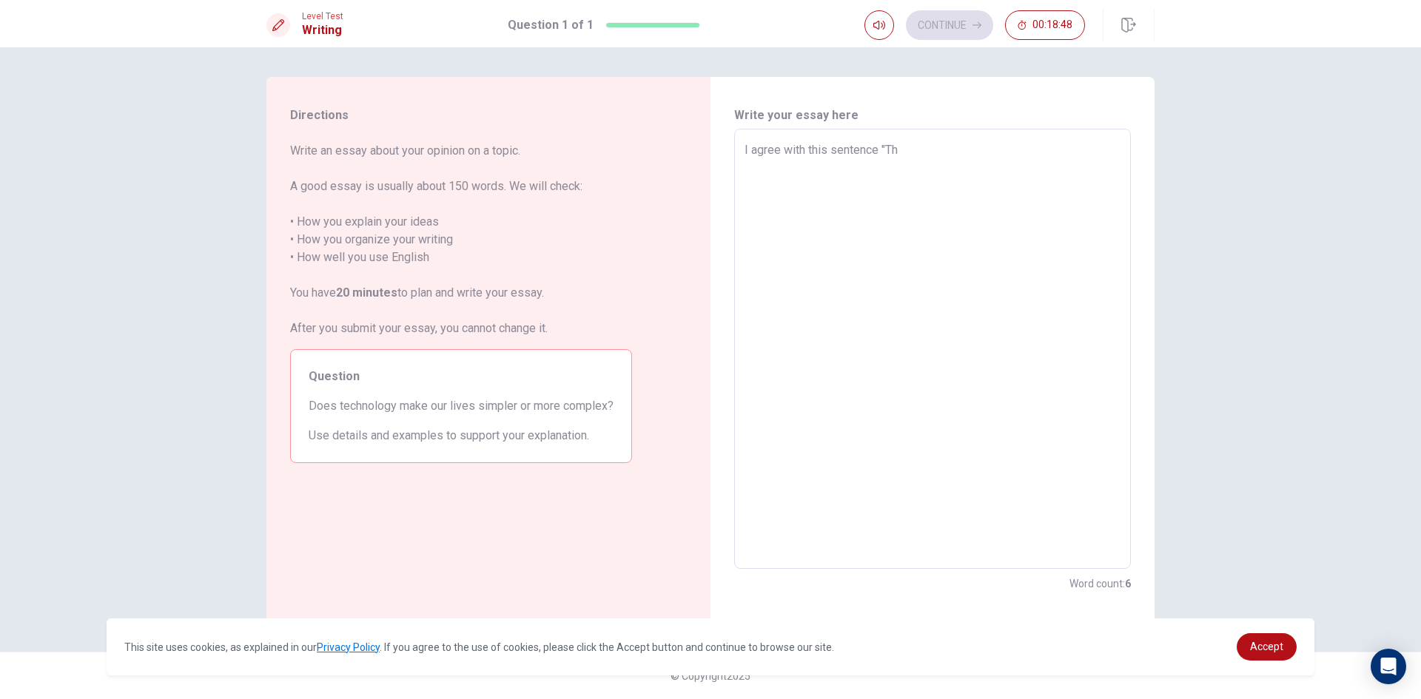
type textarea "x"
type textarea "I agree with this sentence "The"
type textarea "x"
type textarea "I agree with this sentence "The"
type textarea "x"
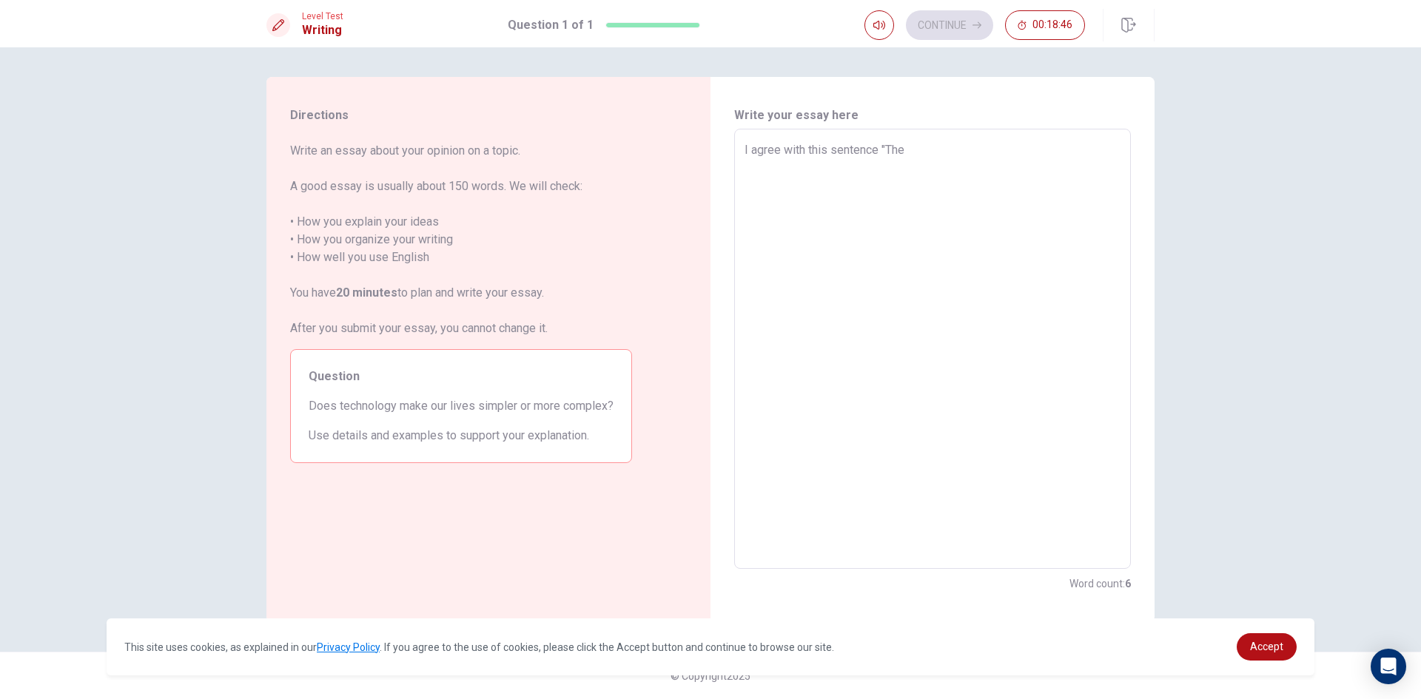
type textarea "I agree with this sentence "The t"
type textarea "x"
type textarea "I agree with this sentence "The te"
type textarea "x"
type textarea "I agree with this sentence "The tec"
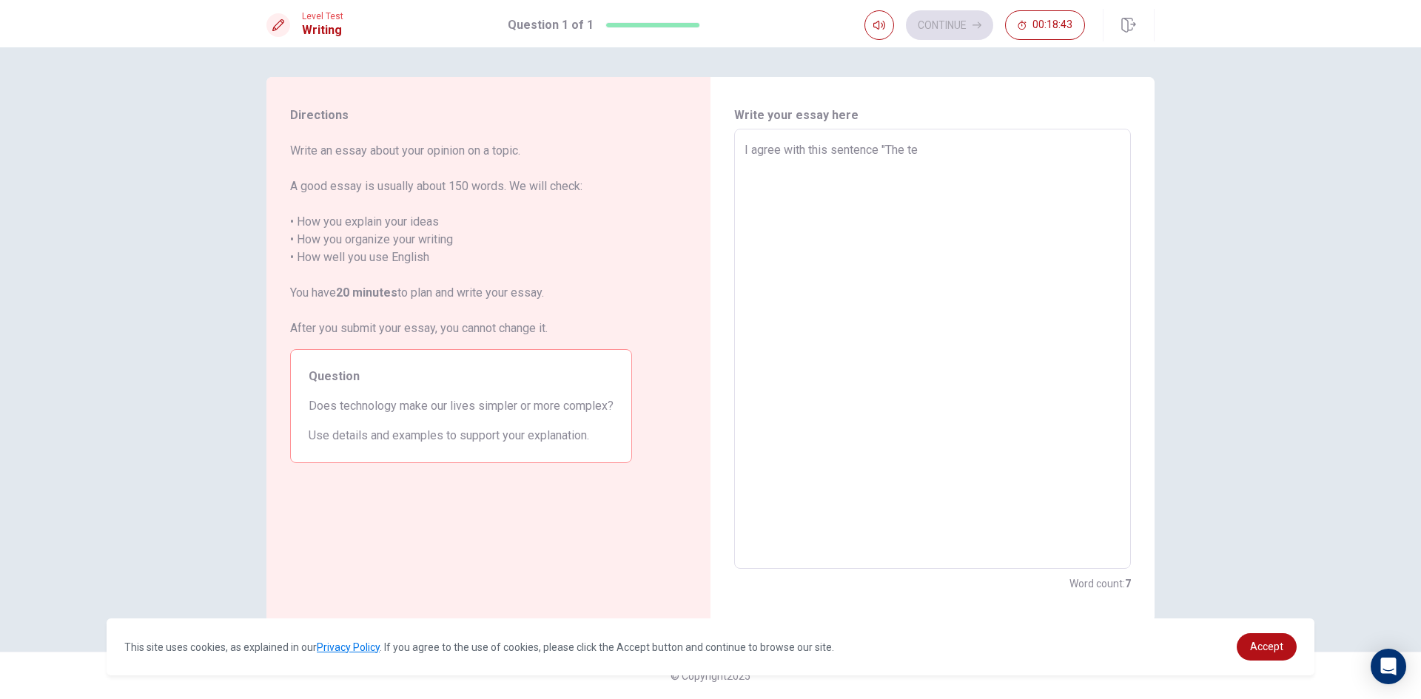
type textarea "x"
type textarea "I agree with this sentence "The tech"
type textarea "x"
type textarea "I agree with this sentence "The techn"
type textarea "x"
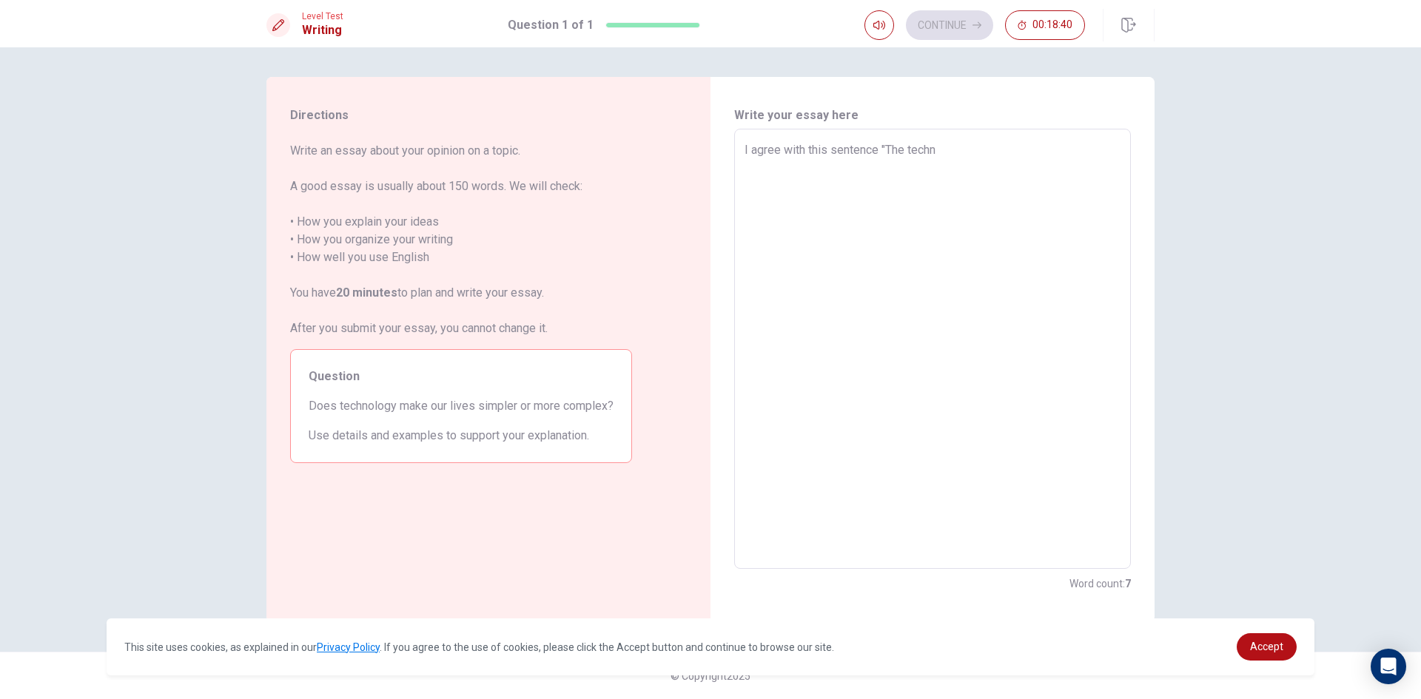
type textarea "I agree with this sentence "The techno"
type textarea "x"
type textarea "I agree with this sentence "The technol"
type textarea "x"
type textarea "I agree with this sentence "The technolo"
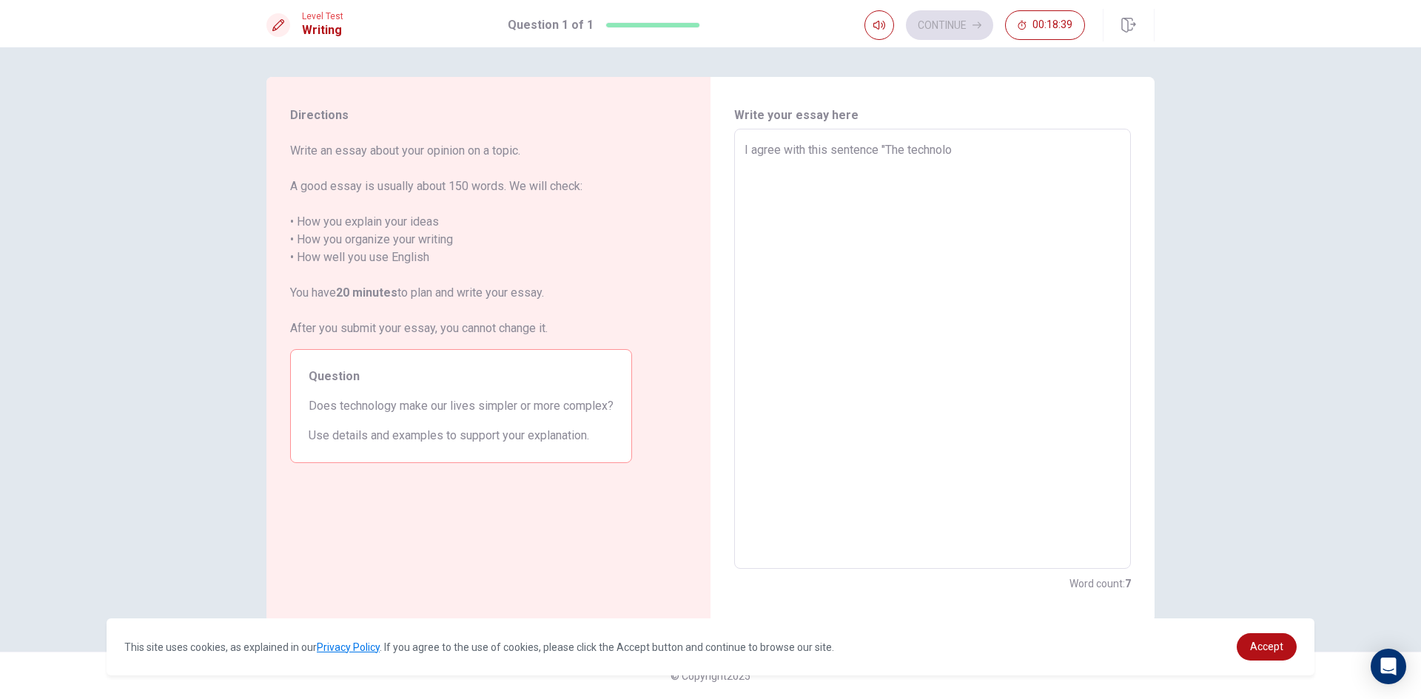
type textarea "x"
type textarea "I agree with this sentence "The technolog"
type textarea "x"
type textarea "I agree with this sentence "The technology"
type textarea "x"
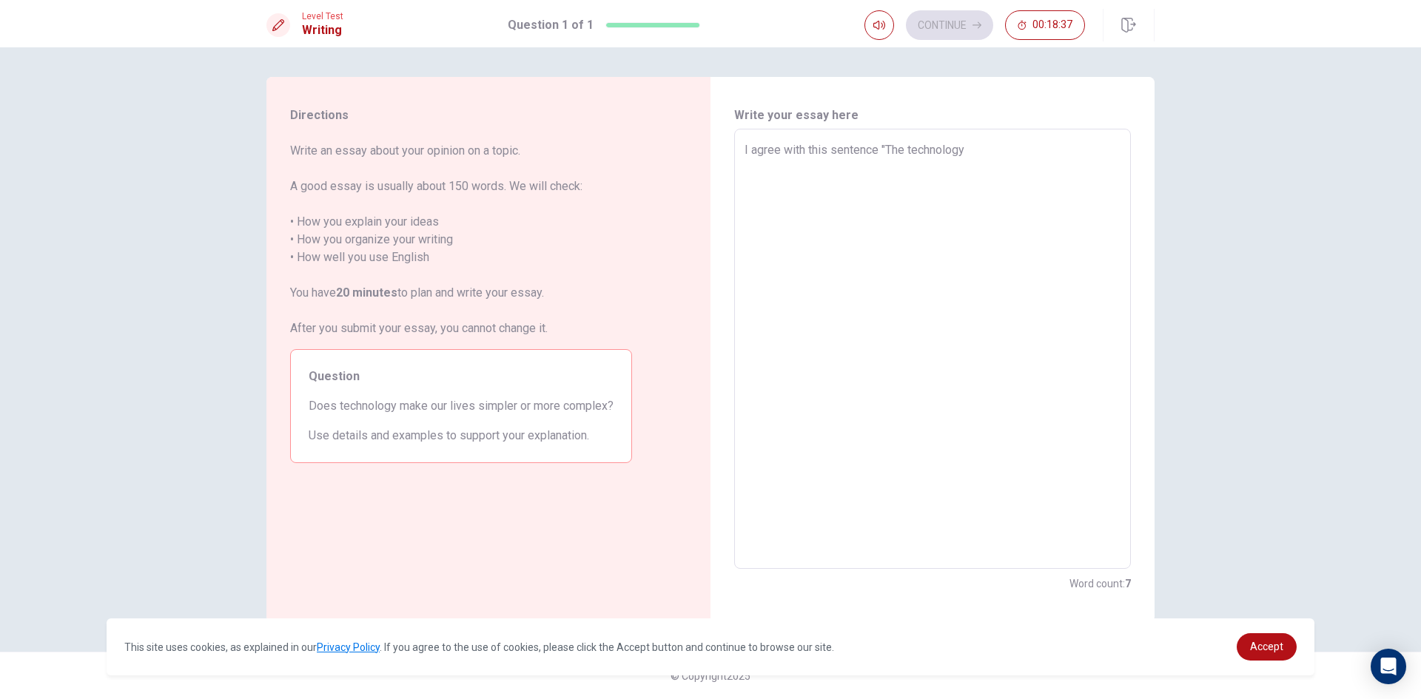
type textarea "I agree with this sentence "The technology"
type textarea "x"
type textarea "I agree with this sentence "The technology m"
type textarea "x"
type textarea "I agree with this sentence "The technology ma"
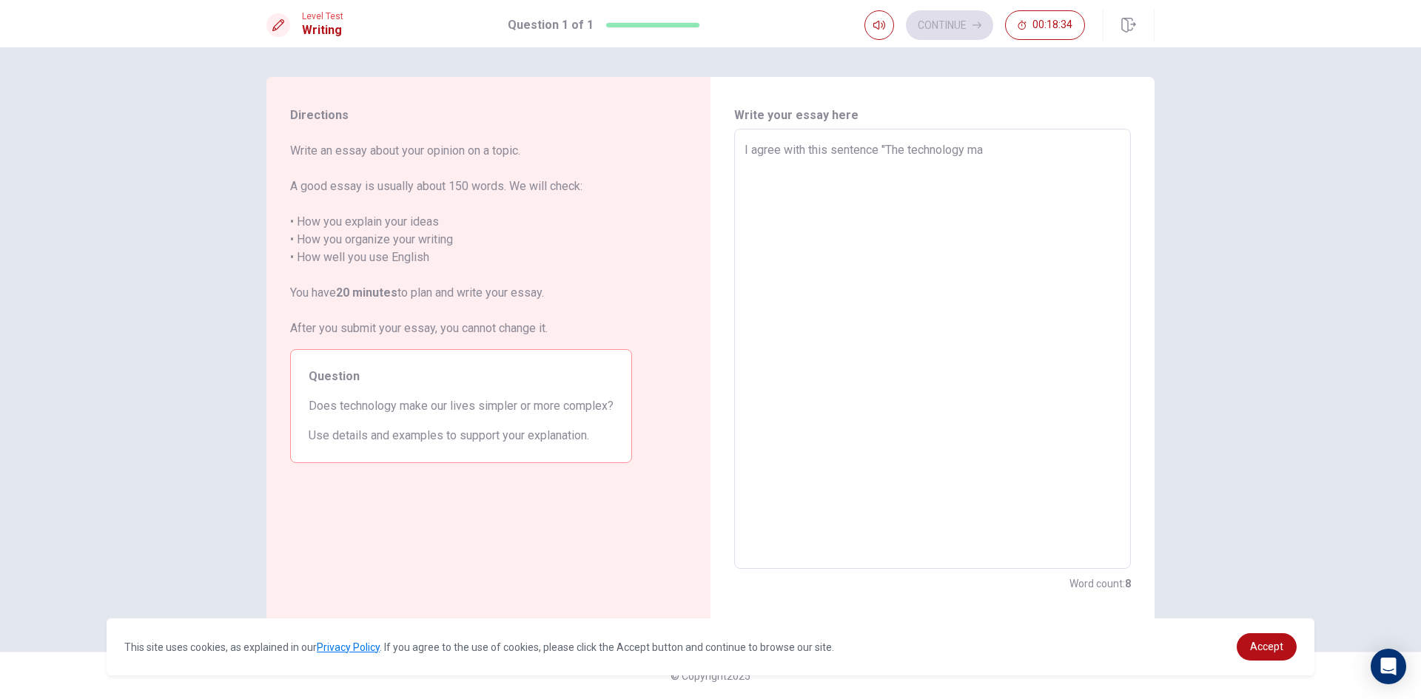
type textarea "x"
type textarea "I agree with this sentence "The technology mak"
type textarea "x"
type textarea "I agree with this sentence "The technology make"
type textarea "x"
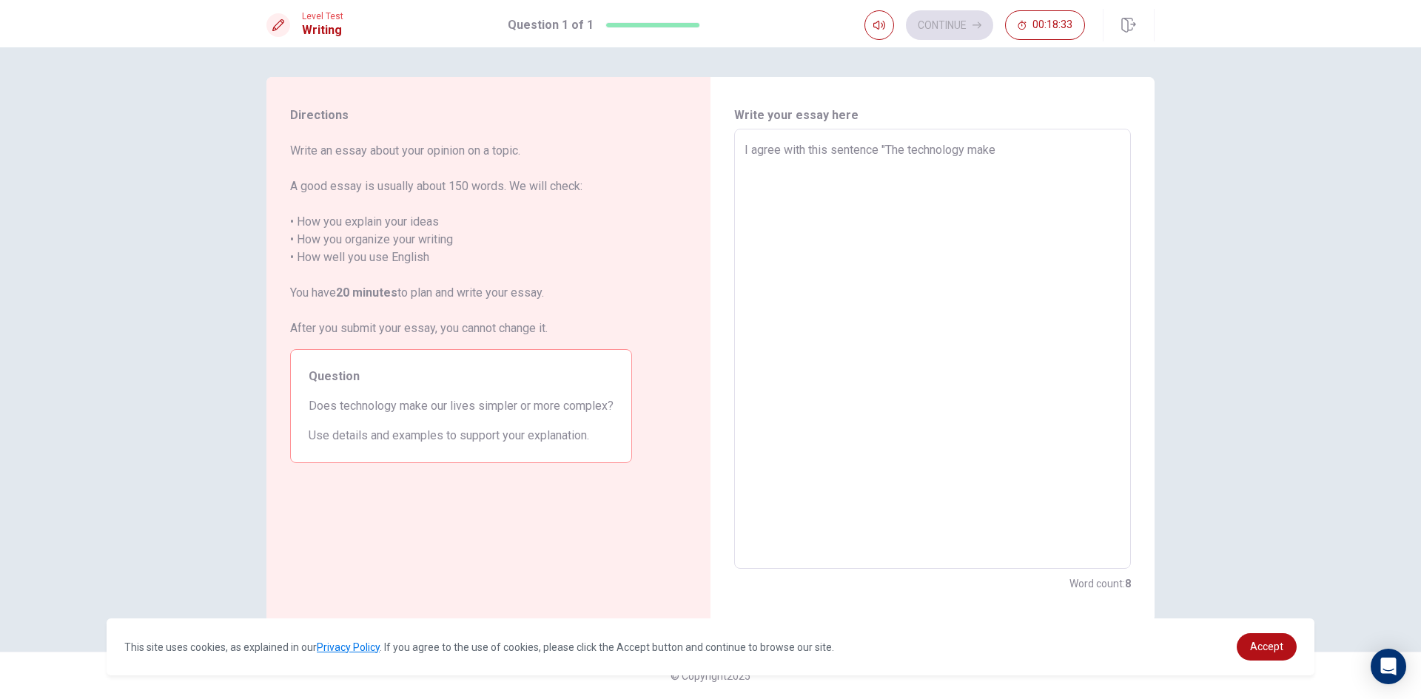
type textarea "I agree with this sentence "The technology make"
type textarea "x"
type textarea "I agree with this sentence "The technology make o"
type textarea "x"
type textarea "I agree with this sentence "The technology make ou"
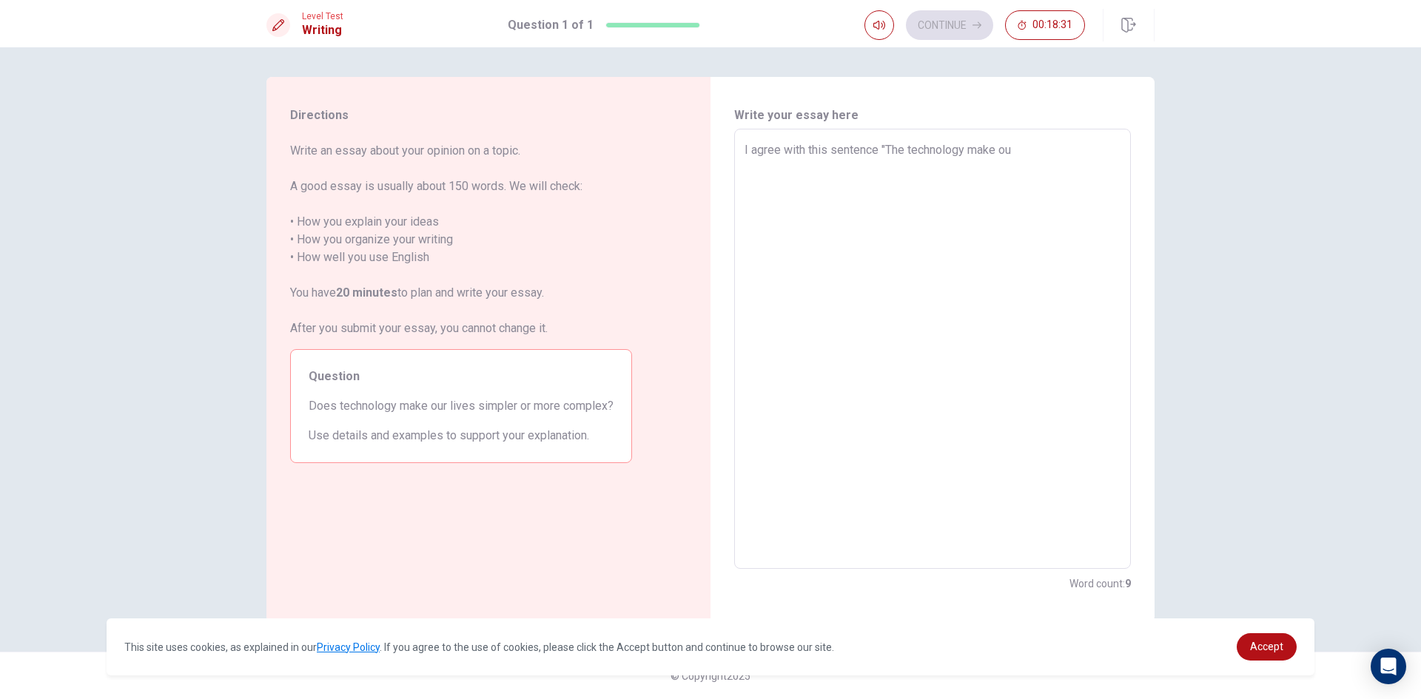
type textarea "x"
type textarea "I agree with this sentence "The technology make our"
type textarea "x"
type textarea "I agree with this sentence "The technology make our"
type textarea "x"
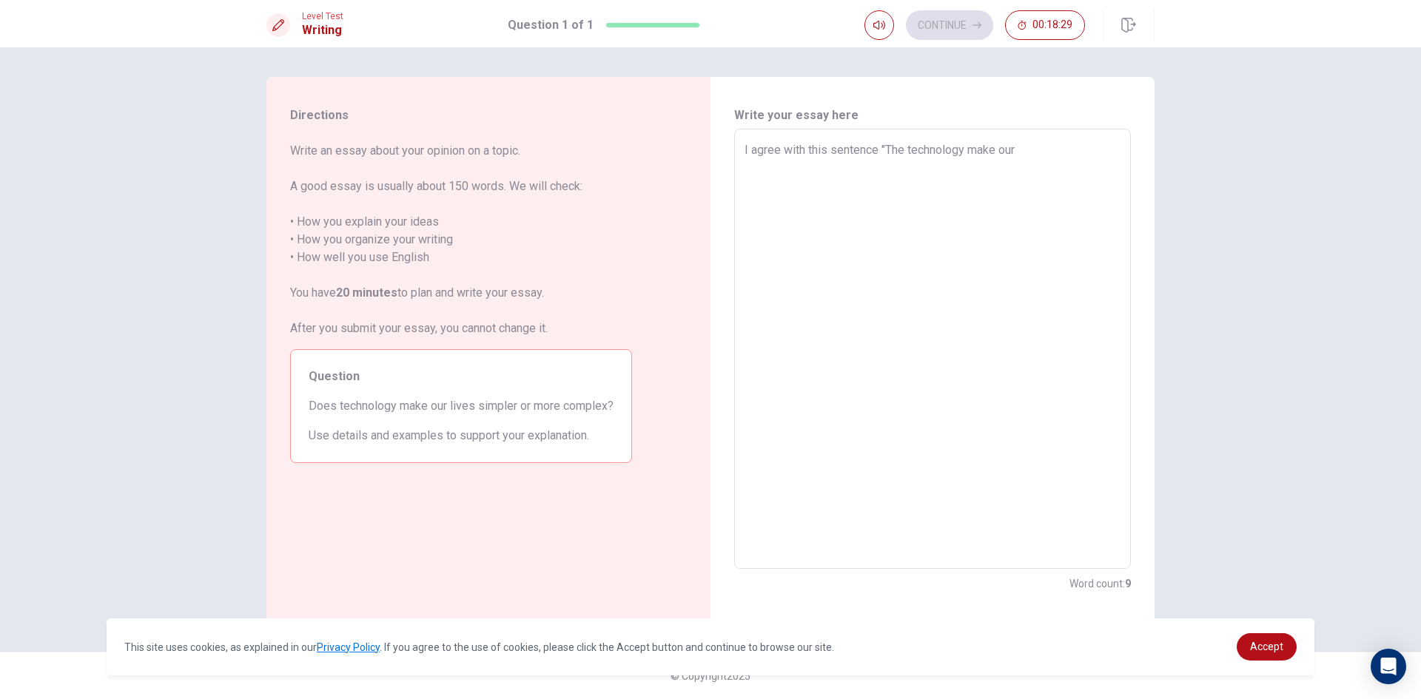
type textarea "I agree with this sentence "The technology make our l"
type textarea "x"
type textarea "I agree with this sentence "The technology make our li"
type textarea "x"
type textarea "I agree with this sentence "The technology make our liv"
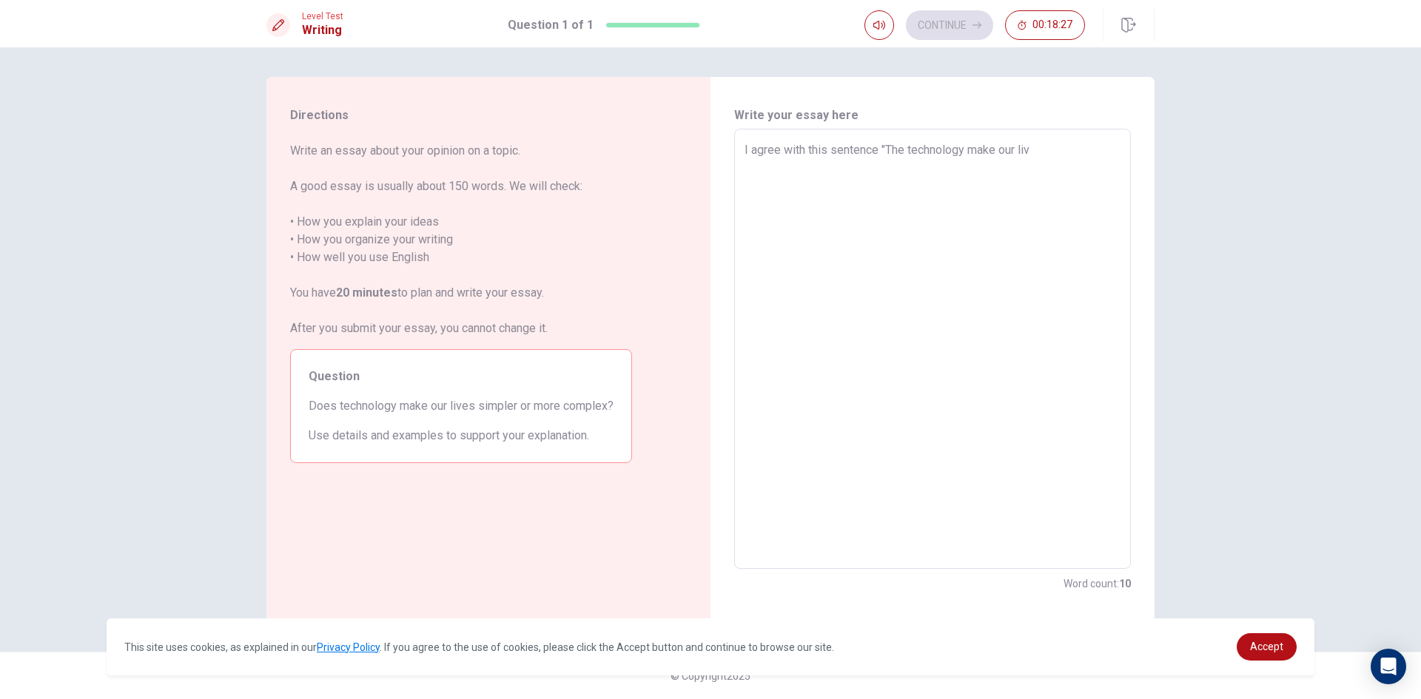
type textarea "x"
type textarea "I agree with this sentence "The technology make our live"
type textarea "x"
type textarea "I agree with this sentence "The technology make our lives"
type textarea "x"
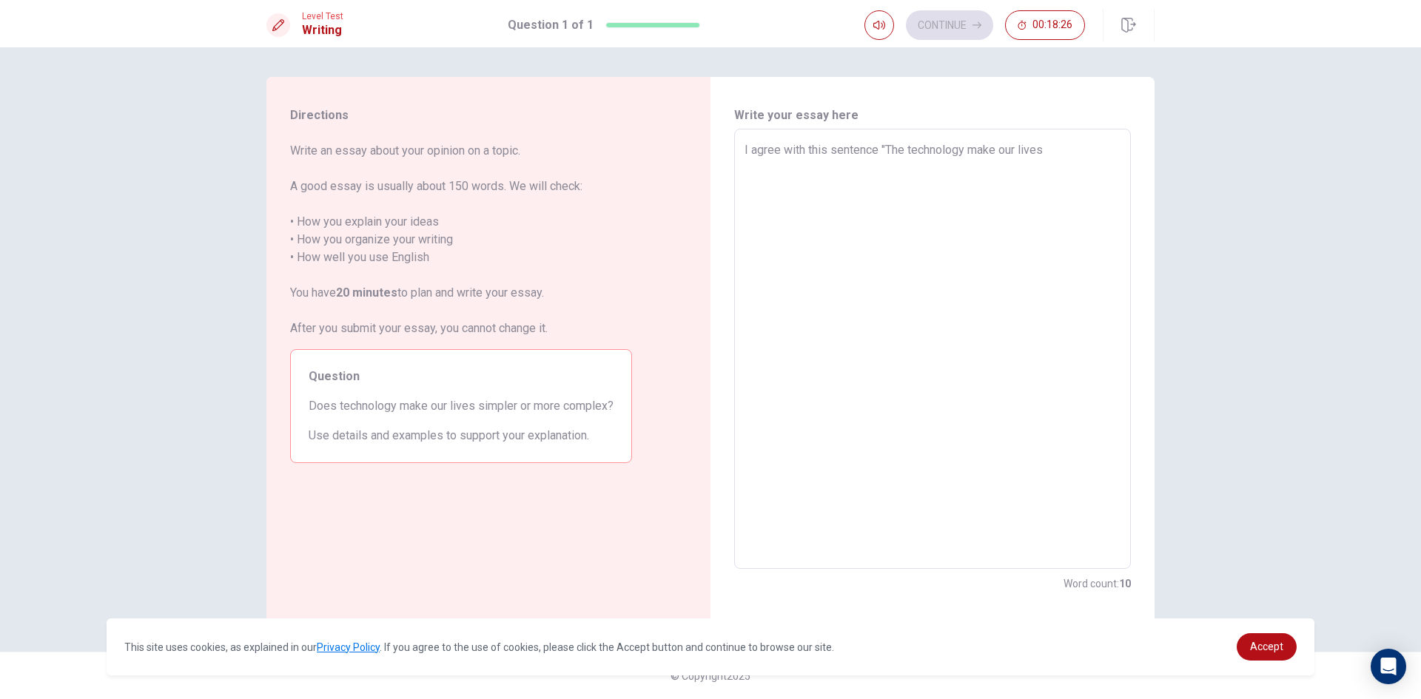
type textarea "I agree with this sentence "The technology make our lives"
type textarea "x"
type textarea "I agree with this sentence "The technology make our lives s"
type textarea "x"
type textarea "I agree with this sentence "The technology make our lives si"
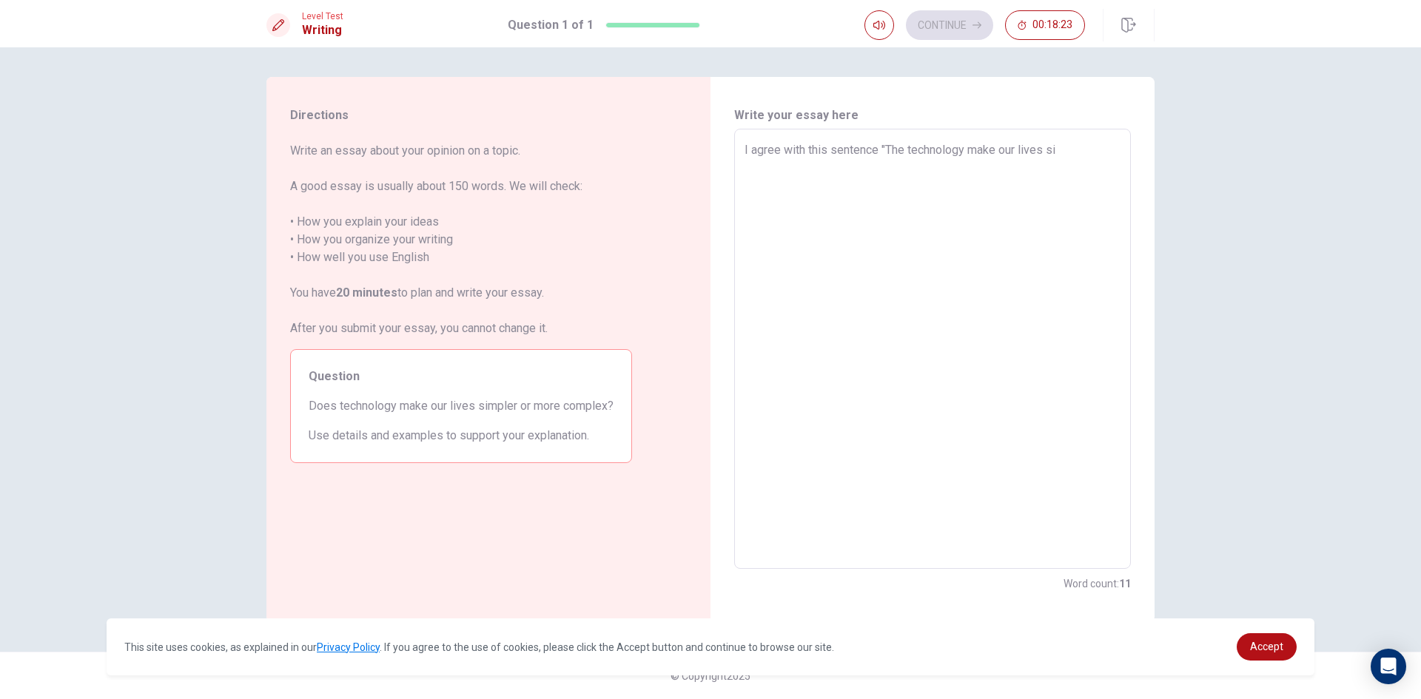
type textarea "x"
type textarea "I agree with this sentence "The technology make our lives sim"
type textarea "x"
type textarea "I agree with this sentence "The technology make our lives simp"
type textarea "x"
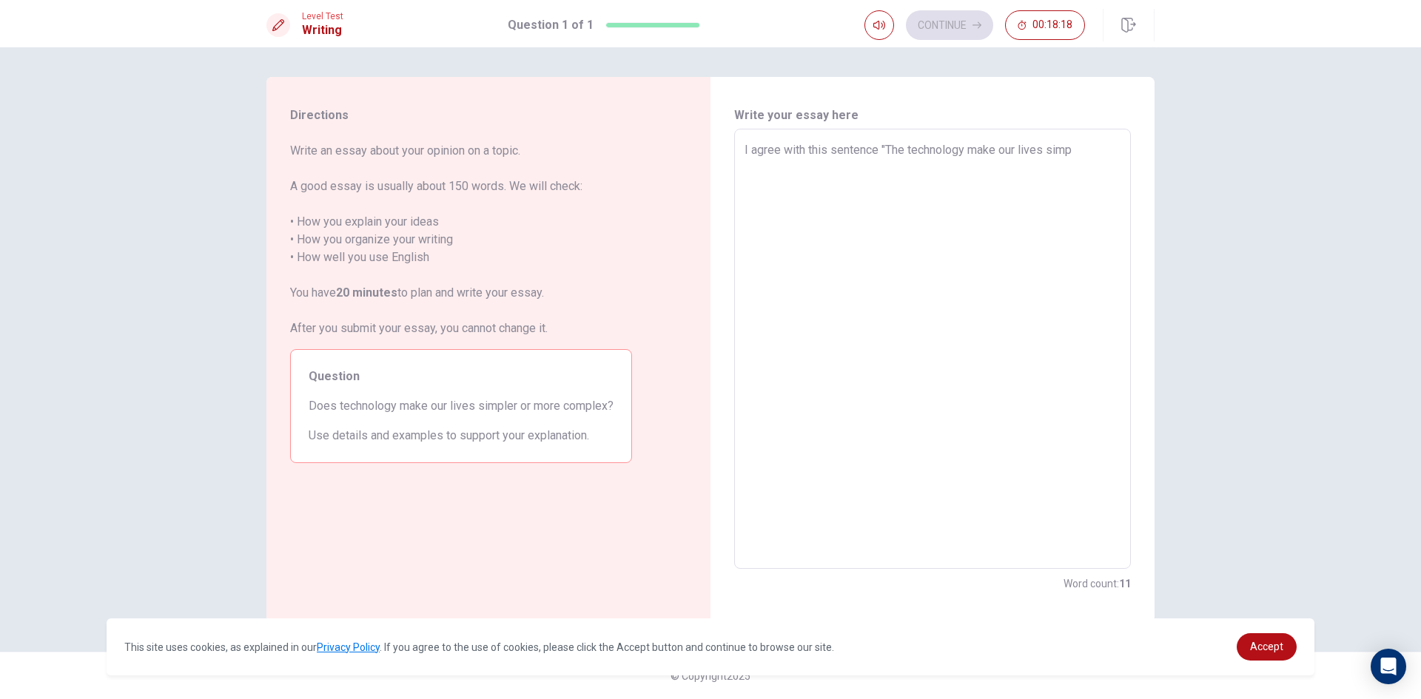
type textarea "I agree with this sentence "The technology make our lives simpl"
type textarea "x"
type textarea "I agree with this sentence "The technology make our lives simple"
type textarea "x"
type textarea "I agree with this sentence "The technology make our lives simpler"
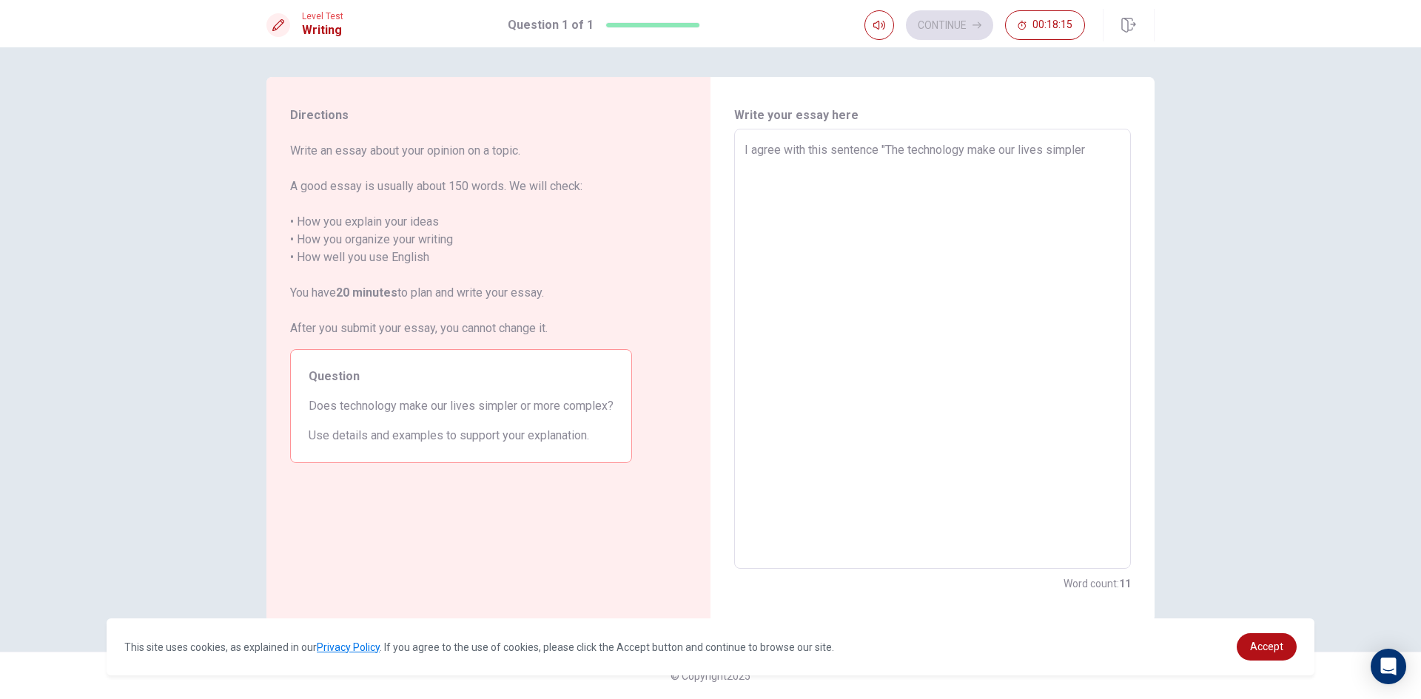
type textarea "x"
type textarea "I agree with this sentence "The technology make our lives simpler"
type textarea "x"
type textarea "I agree with this sentence "The technology make our lives simpler o"
type textarea "x"
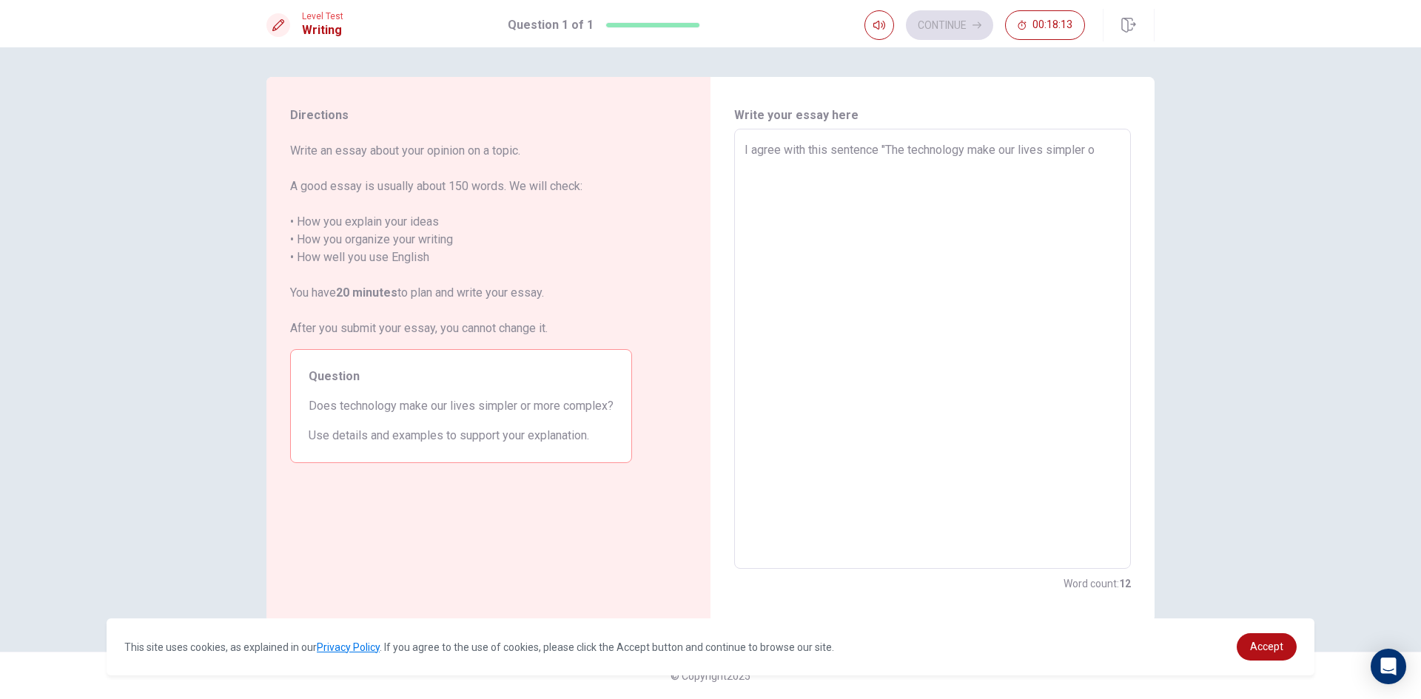
type textarea "I agree with this sentence "The technology make our lives simpler oe"
type textarea "x"
type textarea "I agree with this sentence "The technology make our lives simpler oe"
type textarea "x"
type textarea "I agree with this sentence "The technology make our lives simpler oe m"
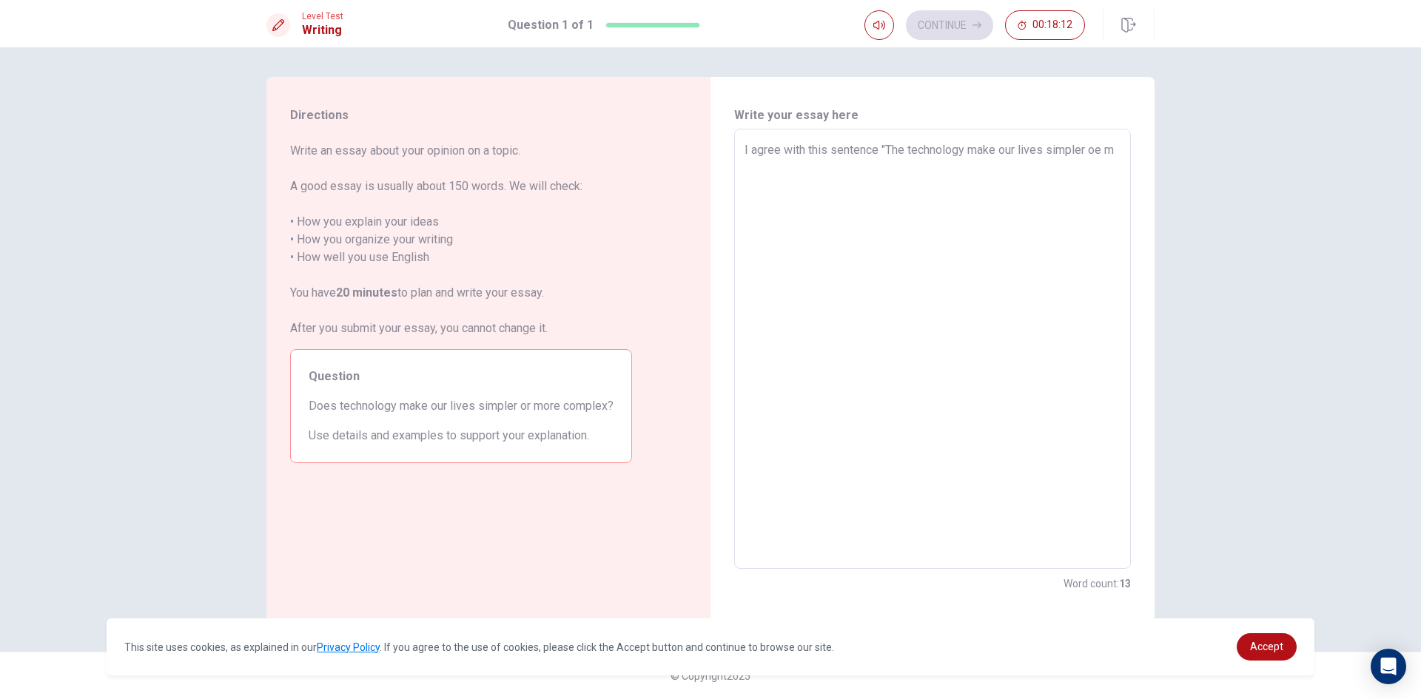
type textarea "x"
type textarea "I agree with this sentence "The technology make our lives simpler oe mo"
type textarea "x"
type textarea "I agree with this sentence "The technology make our lives simpler [PERSON_NAME]"
type textarea "x"
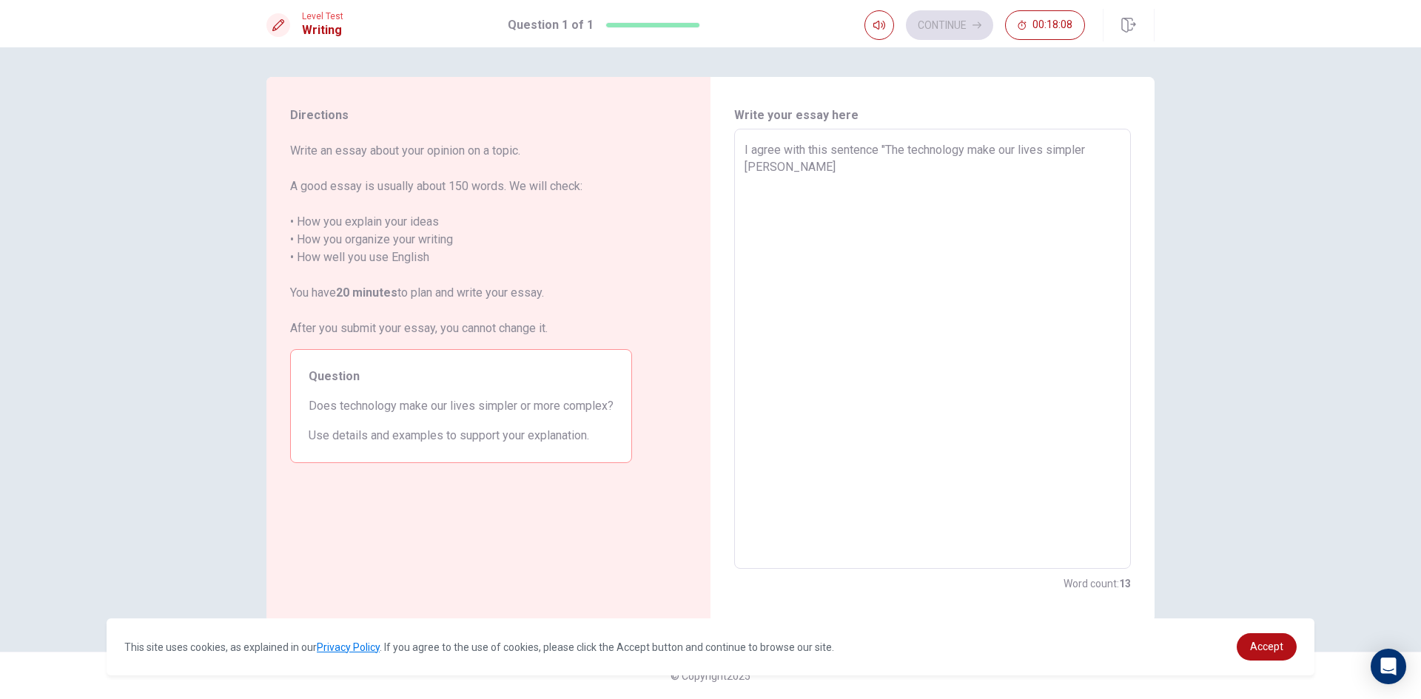
type textarea "I agree with this sentence "The technology make our lives simpler oe mo"
type textarea "x"
type textarea "I agree with this sentence "The technology make our lives simpler oe m"
type textarea "x"
type textarea "I agree with this sentence "The technology make our lives simpler oe"
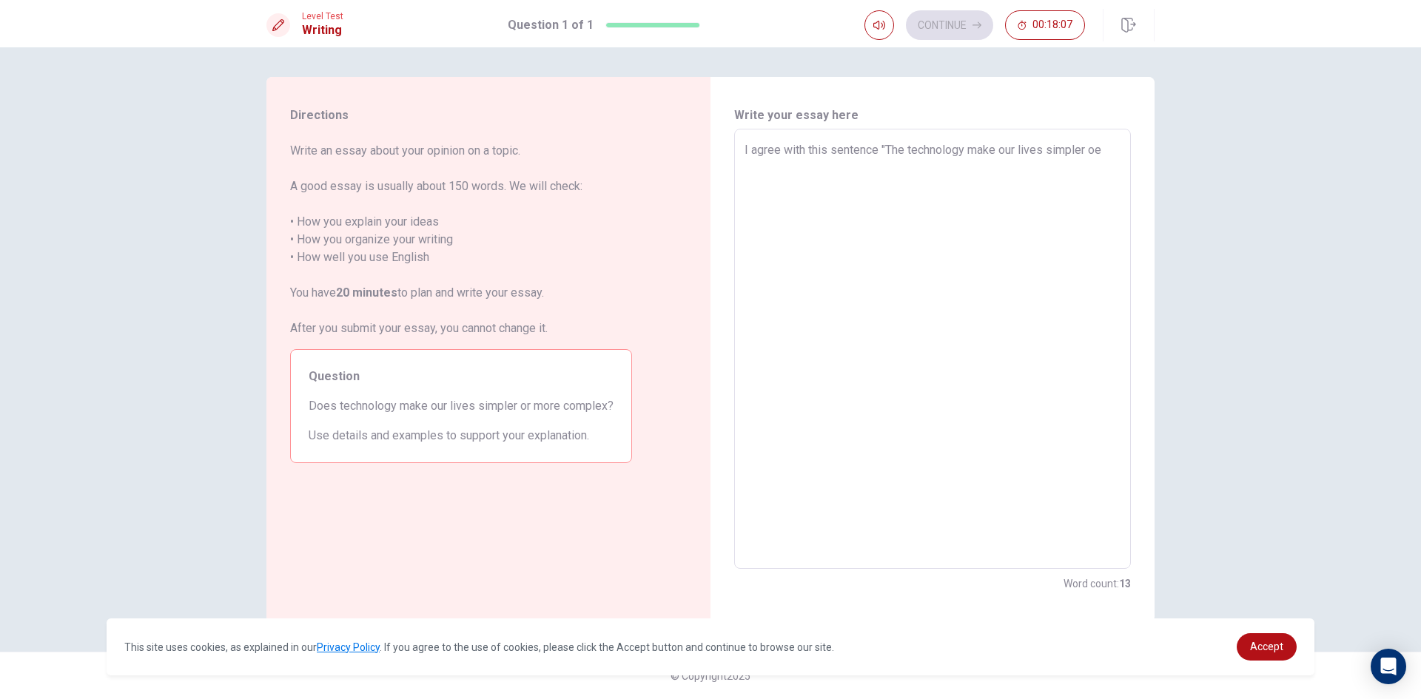
type textarea "x"
type textarea "I agree with this sentence "The technology make our lives simpler oe"
type textarea "x"
type textarea "I agree with this sentence "The technology make our lives simpler o"
type textarea "x"
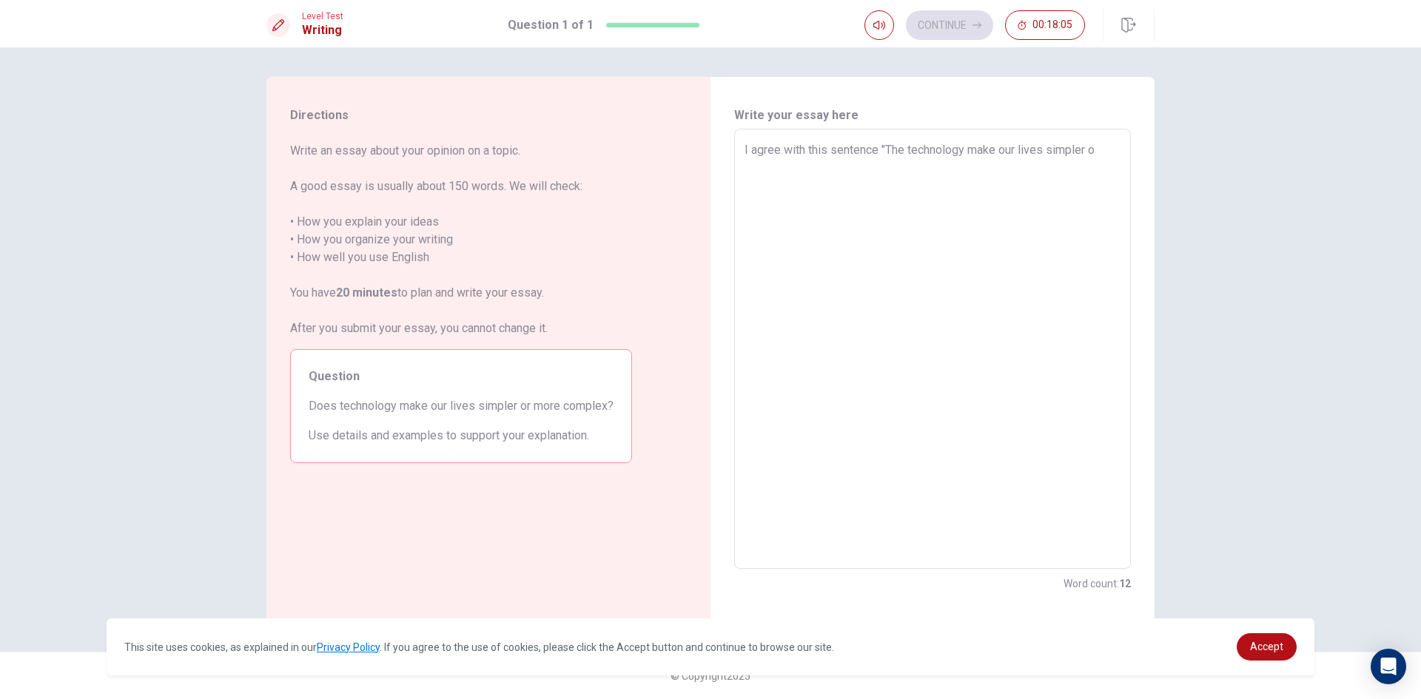
type textarea "I agree with this sentence "The technology make our lives simpler or"
type textarea "x"
type textarea "I agree with this sentence "The technology make our lives simpler or"
type textarea "x"
type textarea "I agree with this sentence "The technology make our lives simpler or m"
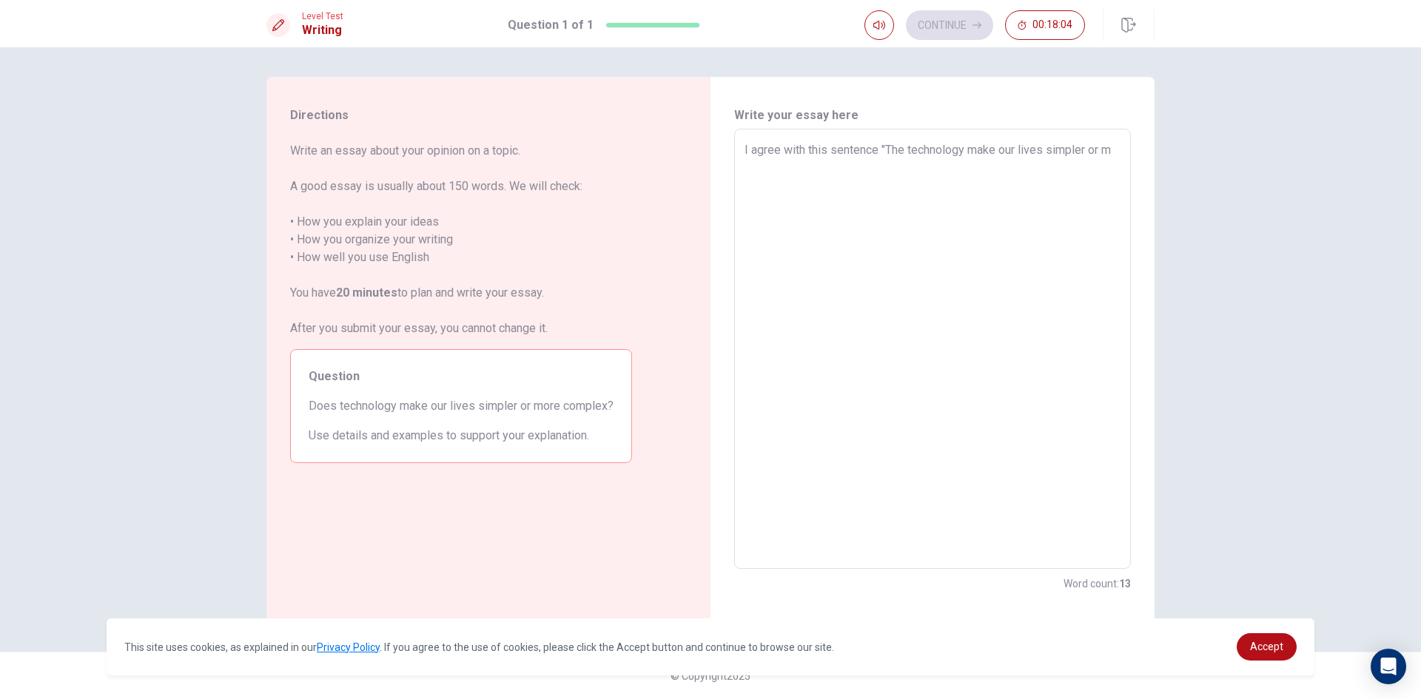
type textarea "x"
type textarea "I agree with this sentence "The technology make our lives simpler or mo"
type textarea "x"
type textarea "I agree with this sentence "The technology make our lives simpler or mor"
type textarea "x"
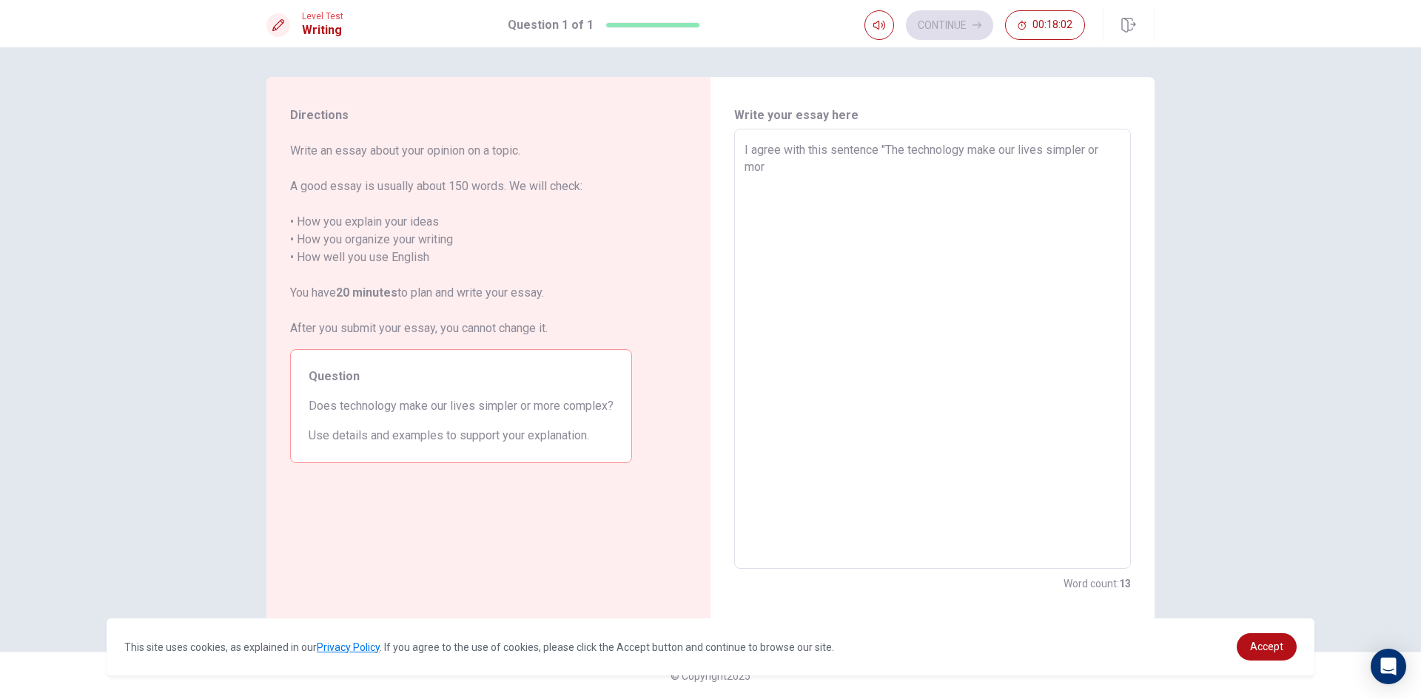
type textarea "I agree with this sentence "The technology make our lives simpler or more"
type textarea "x"
type textarea "I agree with this sentence "The technology make our lives simpler or more"
type textarea "x"
type textarea "I agree with this sentence "The technology make our lives simpler or more c"
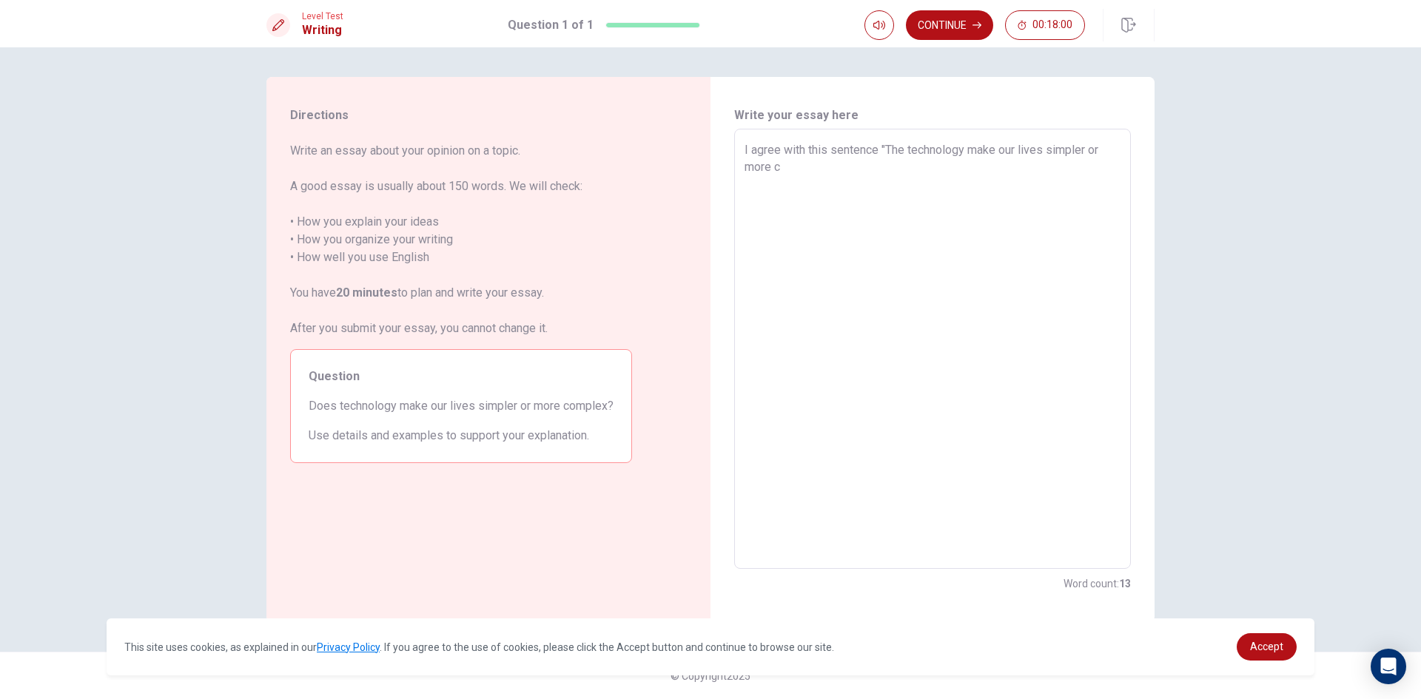
type textarea "x"
type textarea "I agree with this sentence "The technology make our lives simpler or more co"
type textarea "x"
type textarea "I agree with this sentence "The technology make our lives simpler or more com"
type textarea "x"
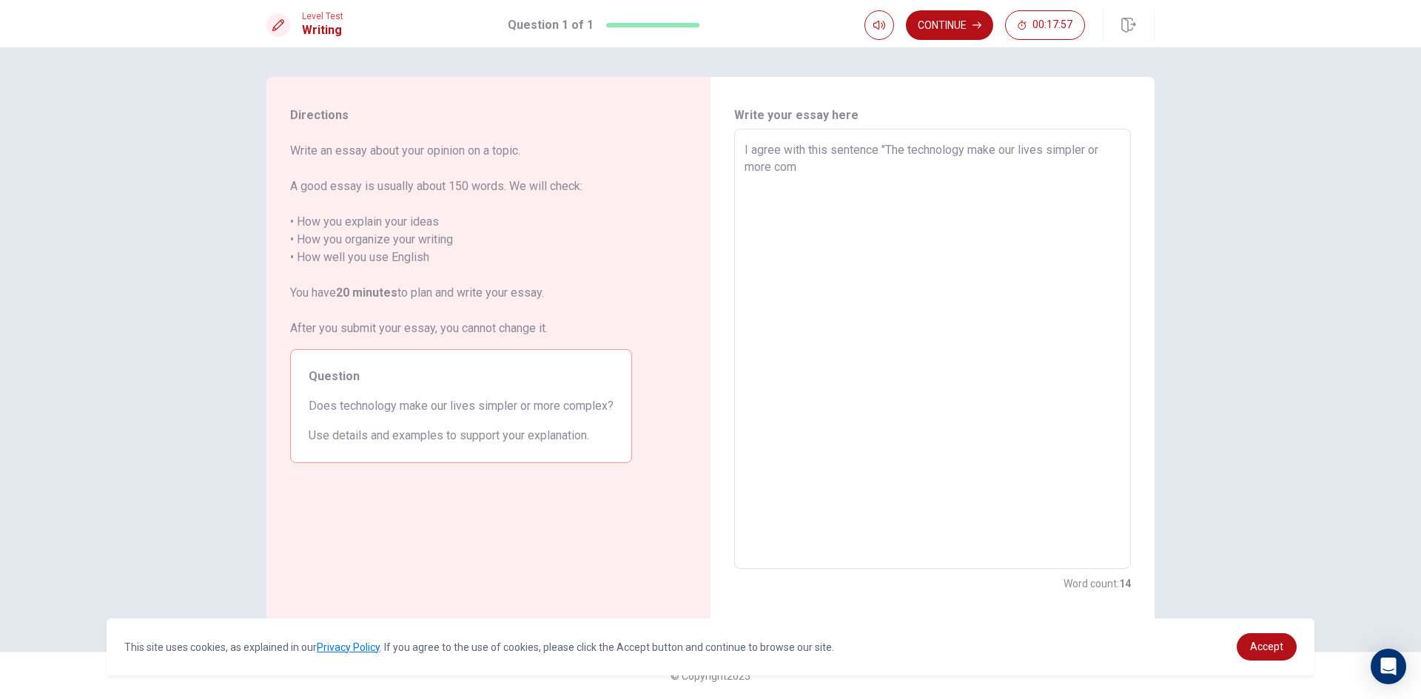
type textarea "I agree with this sentence "The technology make our lives simpler or more comp"
type textarea "x"
type textarea "I agree with this sentence "The technology make our lives simpler or more compl"
type textarea "x"
type textarea "I agree with this sentence "The technology make our lives simpler or more comple"
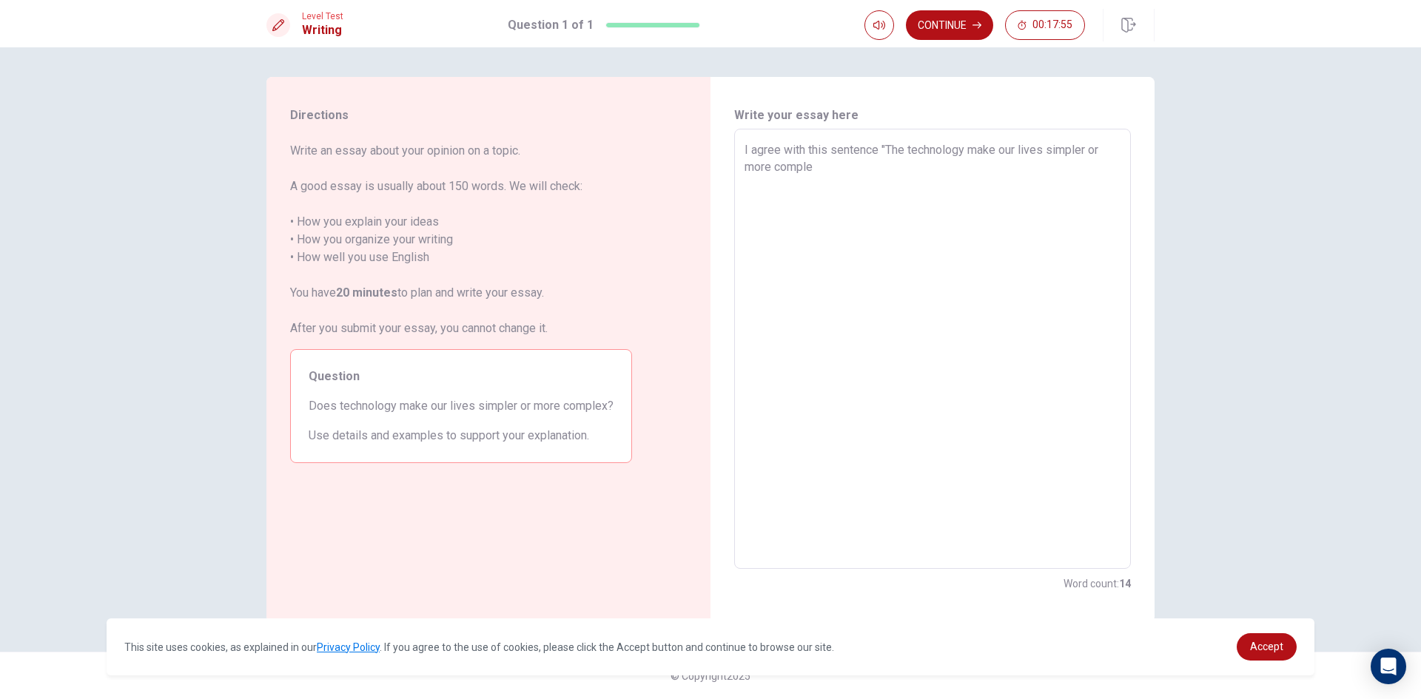
type textarea "x"
type textarea "I agree with this sentence "The technology make our lives simpler or more compl…"
type textarea "x"
type textarea "I agree with this sentence "The technology make our lives simpler or more compl…"
type textarea "x"
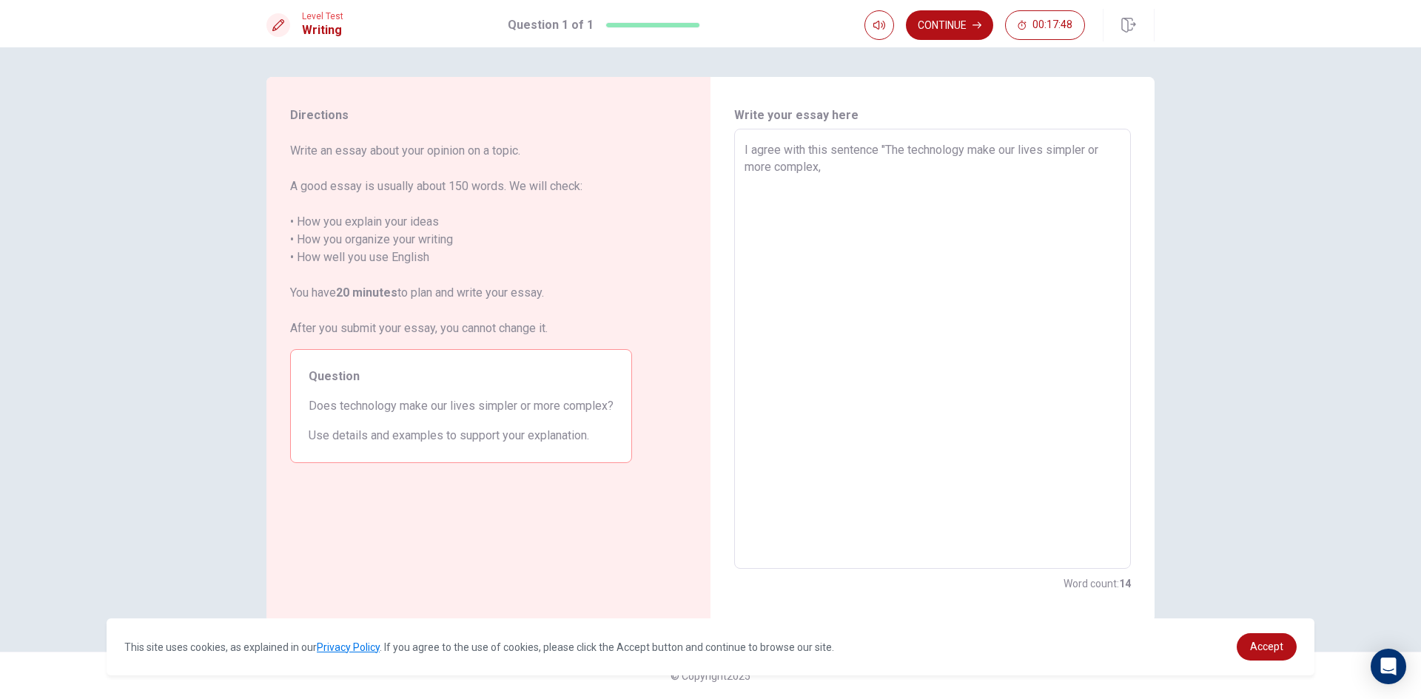
type textarea "I agree with this sentence "The technology make our lives simpler or more compl…"
type textarea "x"
type textarea "I agree with this sentence "The technology make our lives simpler or more compl…"
type textarea "x"
type textarea "I agree with this sentence "The technology make our lives simpler or more compl…"
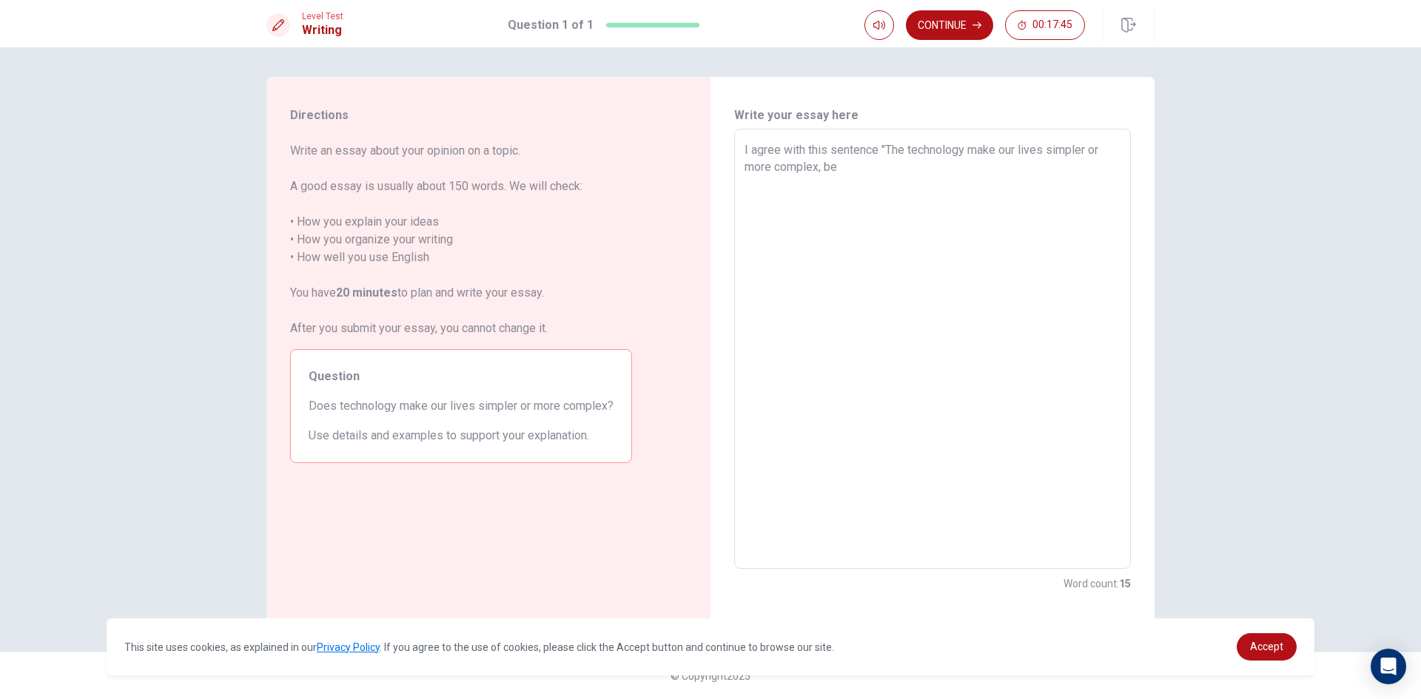
type textarea "x"
type textarea "I agree with this sentence "The technology make our lives simpler or more compl…"
type textarea "x"
type textarea "I agree with this sentence "The technology make our lives simpler or more compl…"
type textarea "x"
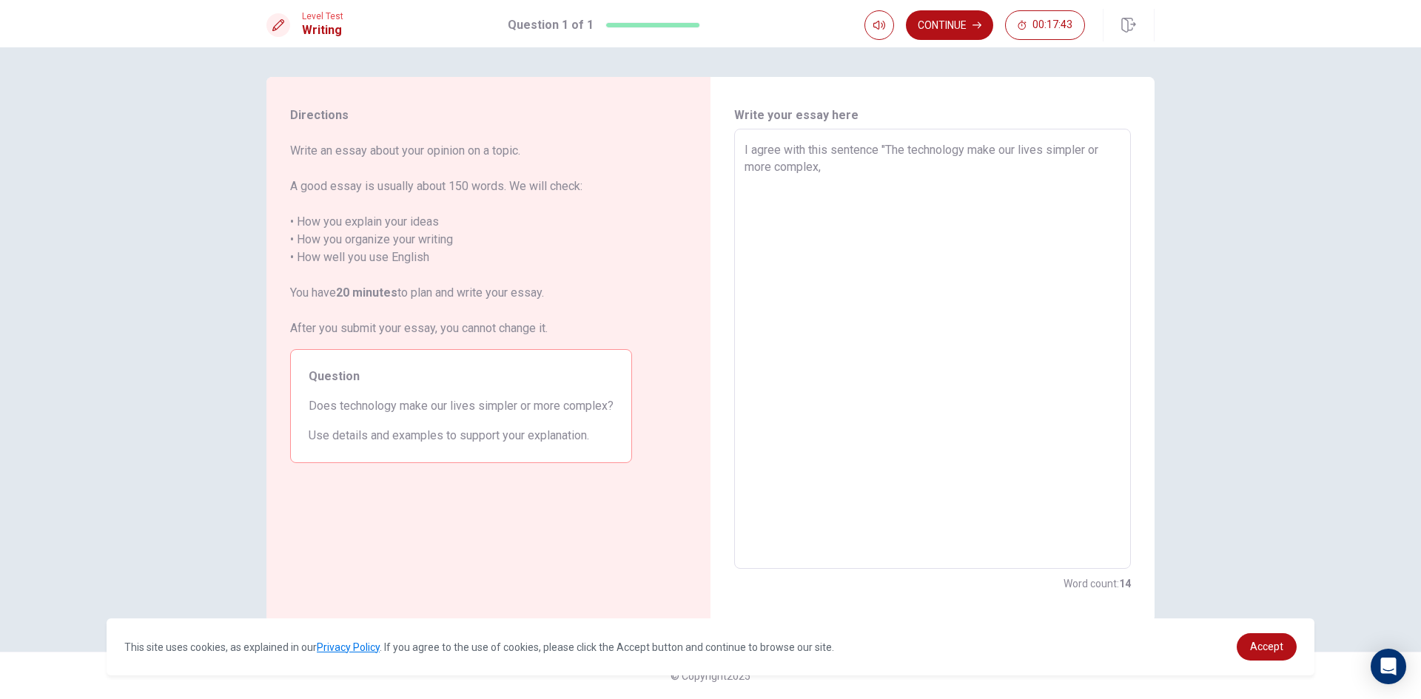
type textarea "I agree with this sentence "The technology make our lives simpler or more compl…"
type textarea "x"
type textarea "I agree with this sentence "The technology make our lives simpler or more compl…"
type textarea "x"
type textarea "I agree with this sentence "The technology make our lives simpler or more compl…"
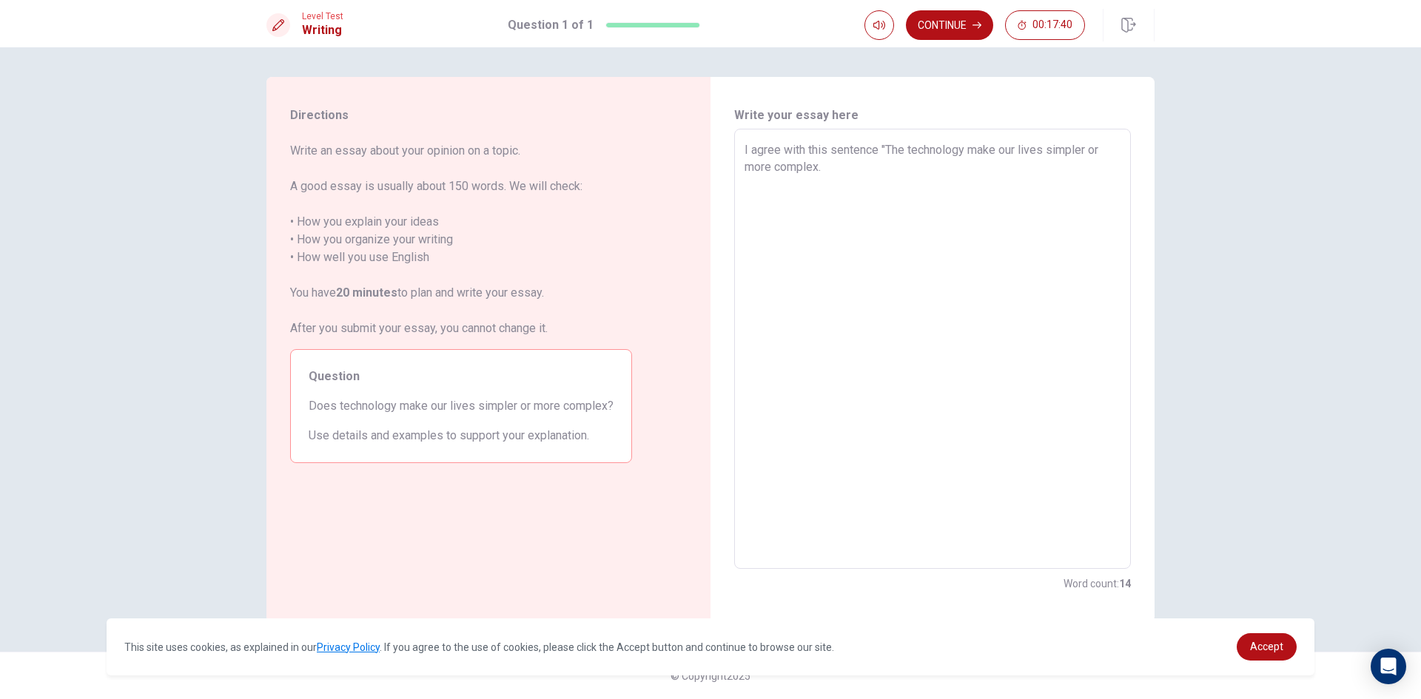
type textarea "x"
click at [848, 170] on textarea "I agree with this sentence "The technology make our lives simpler or more compl…" at bounding box center [933, 349] width 376 height 416
click at [924, 167] on textarea "I agree with this sentence "The technology make our lives simpler or more compl…" at bounding box center [933, 349] width 376 height 416
click at [830, 165] on textarea "I agree with this sentence "The technology make our lives simpler or more compl…" at bounding box center [933, 349] width 376 height 416
click at [826, 164] on textarea "I agree with this sentence "The technology make our lives simpler or more compl…" at bounding box center [933, 349] width 376 height 416
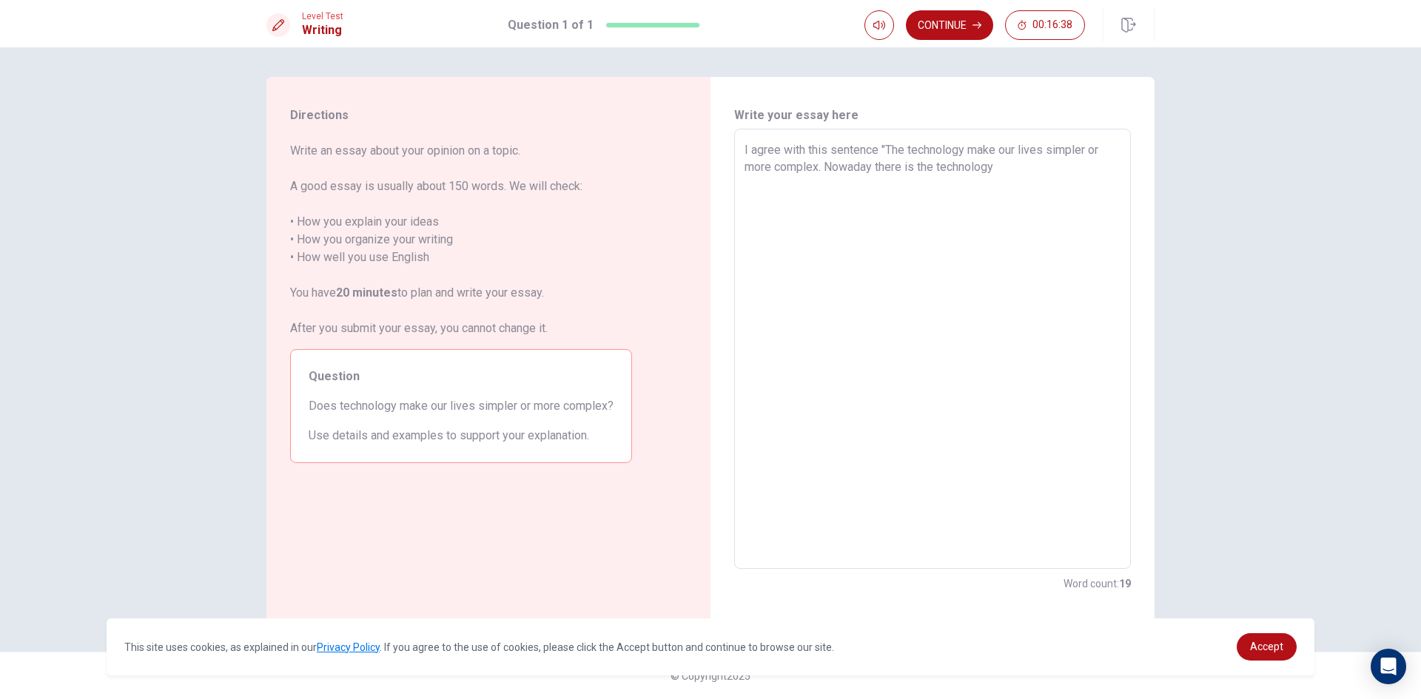
click at [915, 170] on textarea "I agree with this sentence "The technology make our lives simpler or more compl…" at bounding box center [933, 349] width 376 height 416
click at [974, 167] on textarea "I agree with this sentence "The technology make our lives simpler or more compl…" at bounding box center [933, 349] width 376 height 416
click at [1017, 165] on textarea "I agree with this sentence "The technology make our lives simpler or more compl…" at bounding box center [933, 349] width 376 height 416
drag, startPoint x: 906, startPoint y: 168, endPoint x: 930, endPoint y: 191, distance: 33.0
click at [909, 169] on textarea "I agree with this sentence "The technology make our lives simpler or more compl…" at bounding box center [933, 349] width 376 height 416
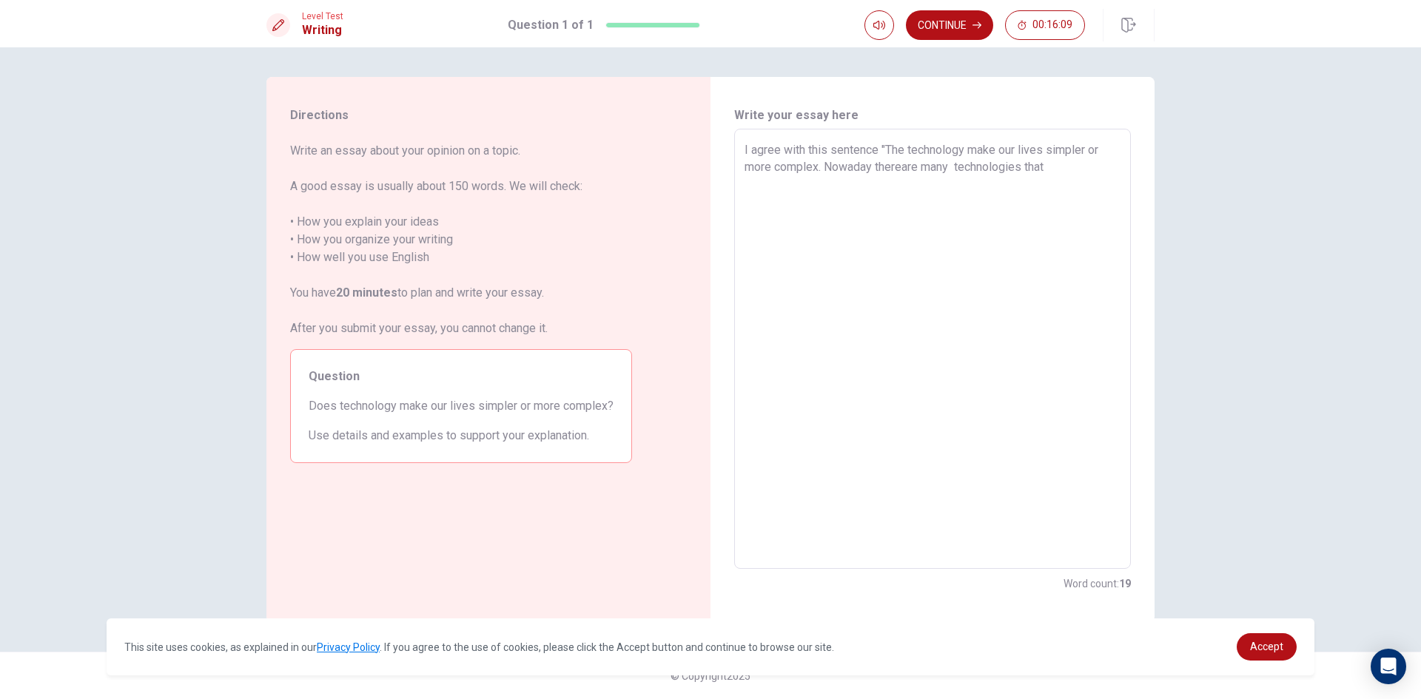
drag, startPoint x: 903, startPoint y: 170, endPoint x: 917, endPoint y: 201, distance: 34.1
click at [904, 170] on textarea "I agree with this sentence "The technology make our lives simpler or more compl…" at bounding box center [933, 349] width 376 height 416
click at [905, 165] on textarea "I agree with this sentence "The technology make our lives simpler or more compl…" at bounding box center [933, 349] width 376 height 416
click at [907, 169] on textarea "I agree with this sentence "The technology make our lives simpler or more compl…" at bounding box center [933, 349] width 376 height 416
click at [1063, 168] on textarea "I agree with this sentence "The technology make our lives simpler or more compl…" at bounding box center [933, 349] width 376 height 416
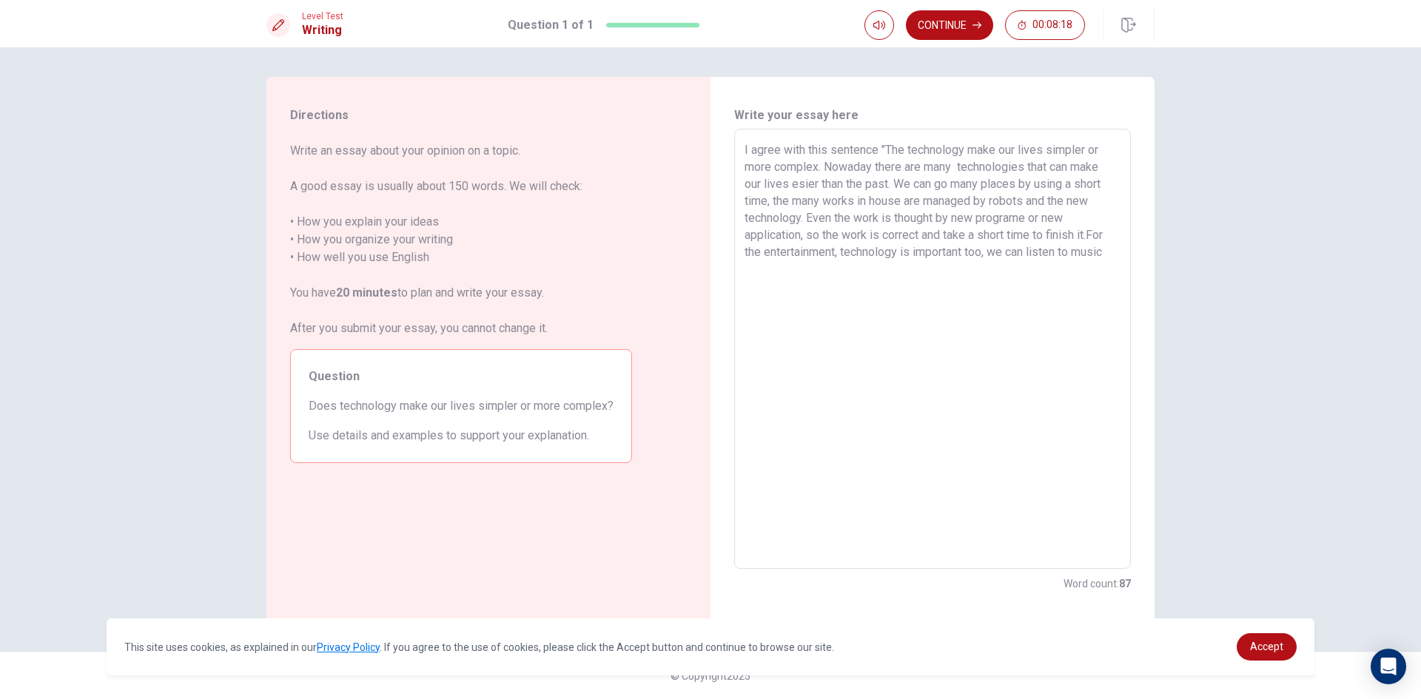
click at [1080, 256] on textarea "I agree with this sentence "The technology make our lives simpler or more compl…" at bounding box center [933, 349] width 376 height 416
click at [843, 272] on textarea "I agree with this sentence "The technology make our lives simpler or more compl…" at bounding box center [933, 349] width 376 height 416
click at [1001, 274] on textarea "I agree with this sentence "The technology make our lives simpler or more compl…" at bounding box center [933, 349] width 376 height 416
click at [1072, 273] on textarea "I agree with this sentence "The technology make our lives simpler or more compl…" at bounding box center [933, 349] width 376 height 416
click at [795, 308] on textarea "I agree with this sentence "The technology make our lives simpler or more compl…" at bounding box center [933, 349] width 376 height 416
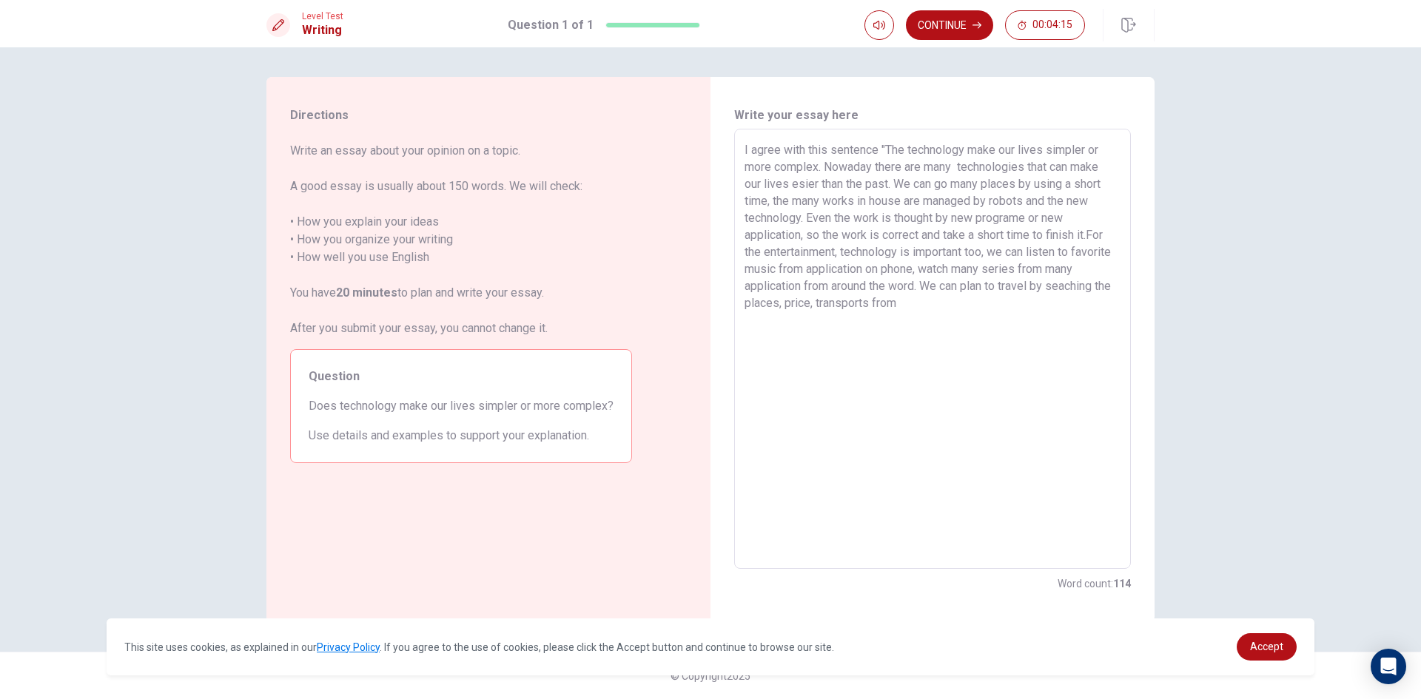
click at [983, 299] on textarea "I agree with this sentence "The technology make our lives simpler or more compl…" at bounding box center [933, 349] width 376 height 416
click at [819, 168] on textarea "I agree with this sentence "The technology make our lives simpler or more compl…" at bounding box center [933, 349] width 376 height 416
click at [944, 326] on textarea "I agree with this sentence "The technology make our lives simpler or more compl…" at bounding box center [933, 349] width 376 height 416
click at [913, 323] on textarea "I agree with this sentence "The technology make our lives simpler or more compl…" at bounding box center [933, 349] width 376 height 416
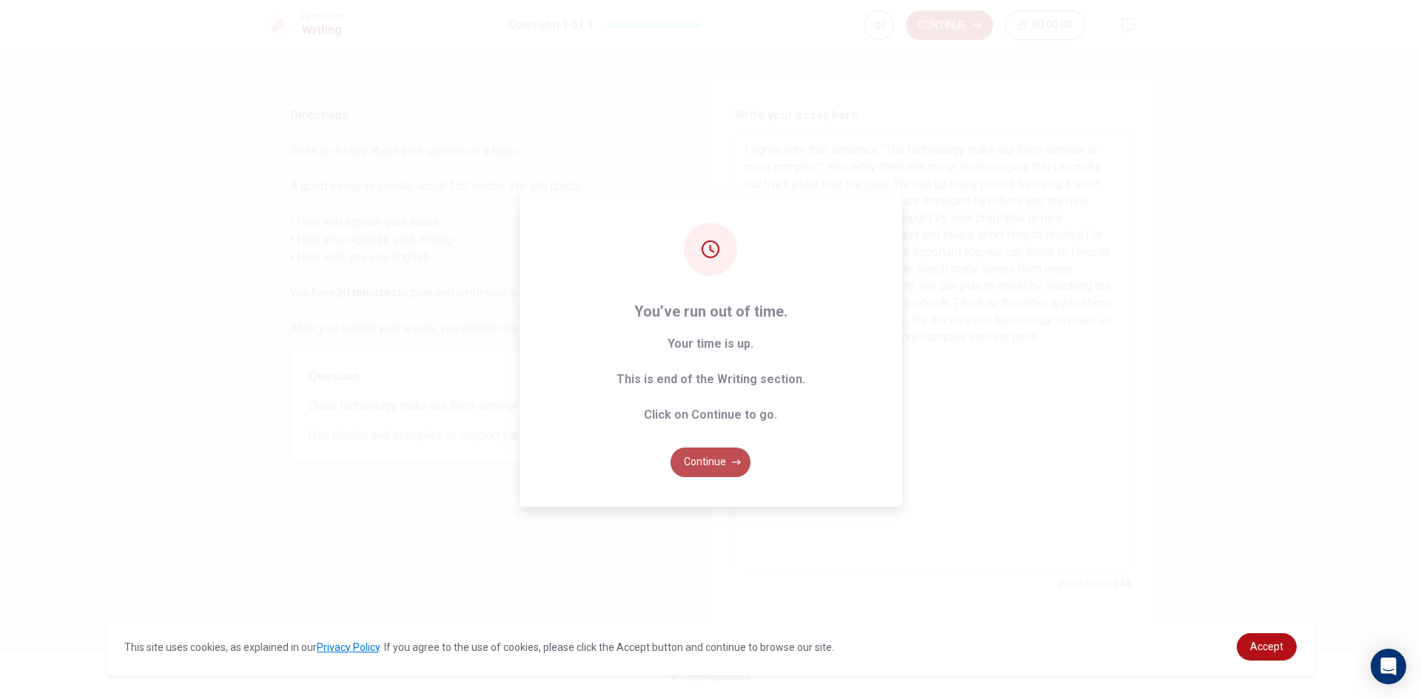
click at [712, 450] on button "Continue" at bounding box center [711, 463] width 80 height 30
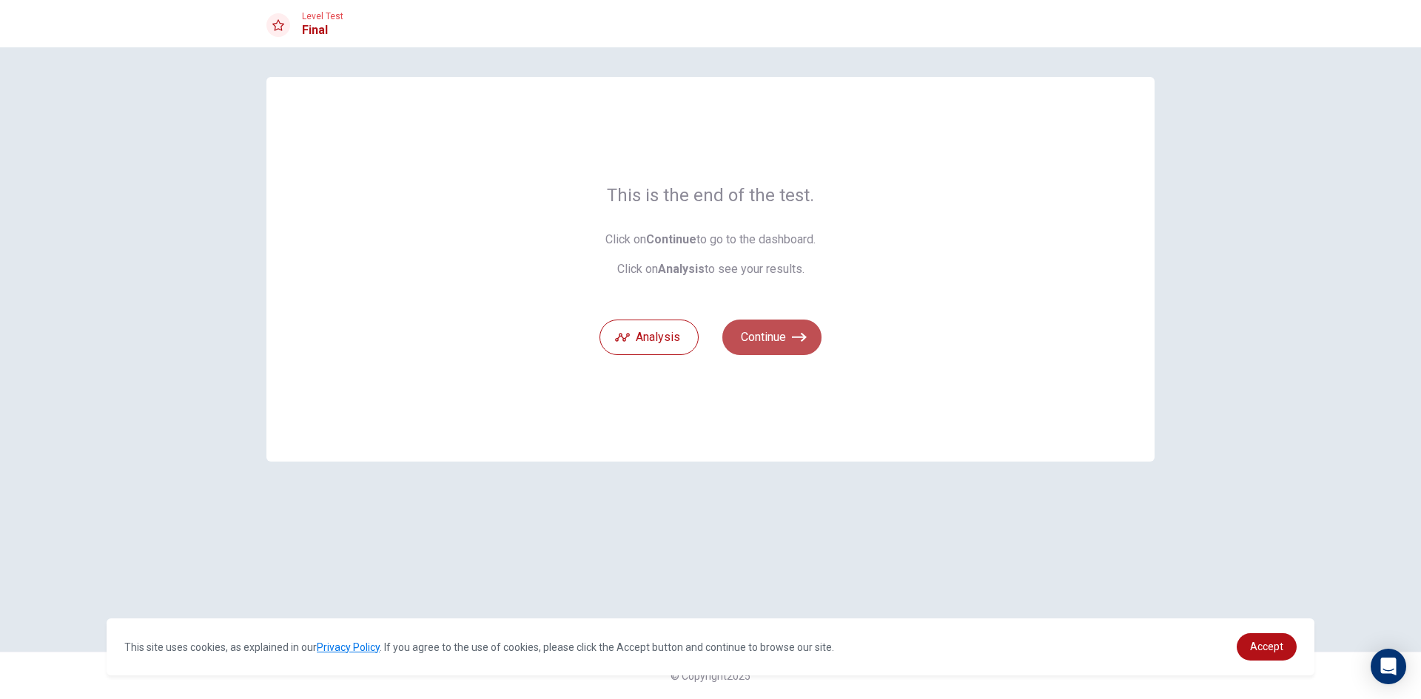
click at [794, 335] on icon "button" at bounding box center [799, 337] width 15 height 15
